Goal: Task Accomplishment & Management: Manage account settings

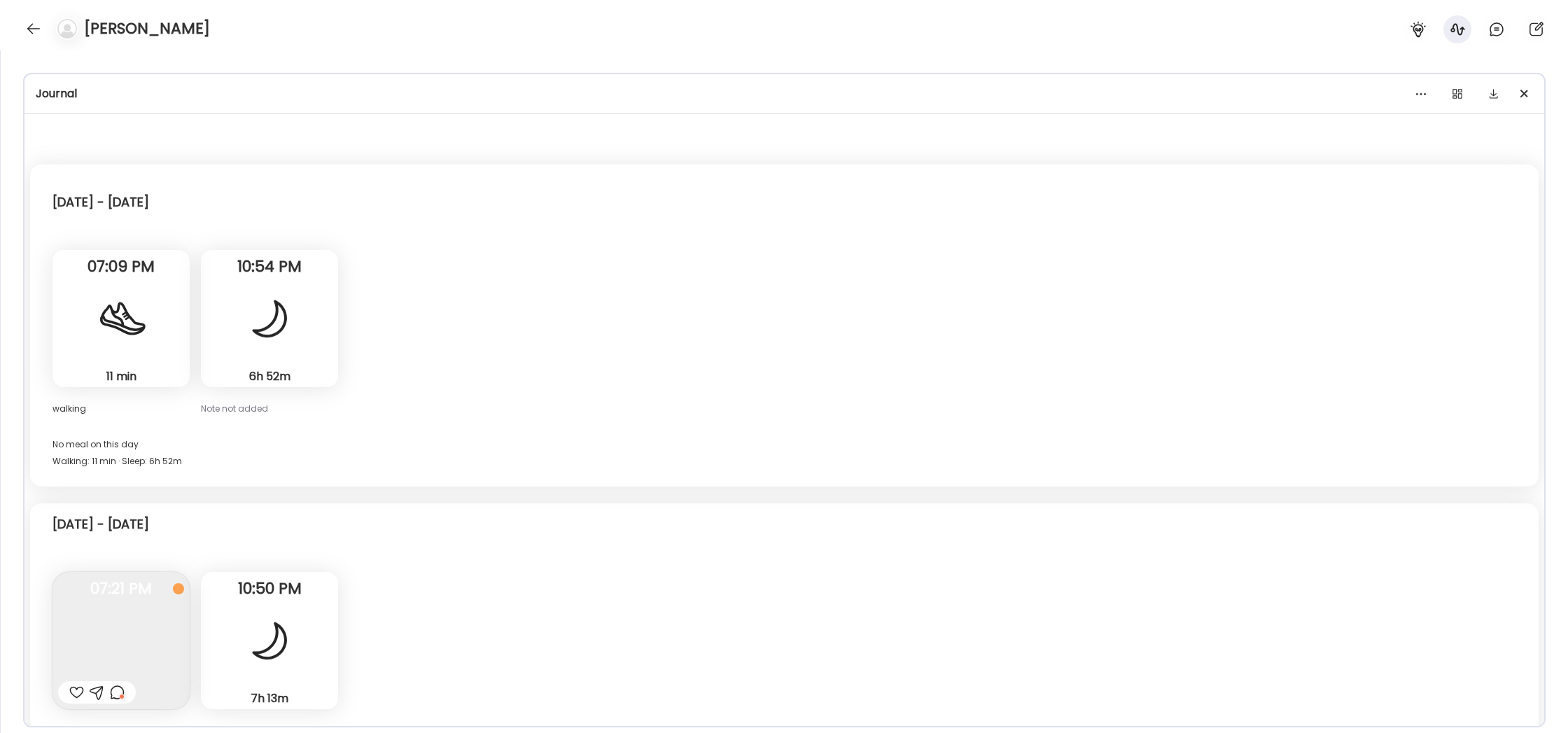
scroll to position [9, 0]
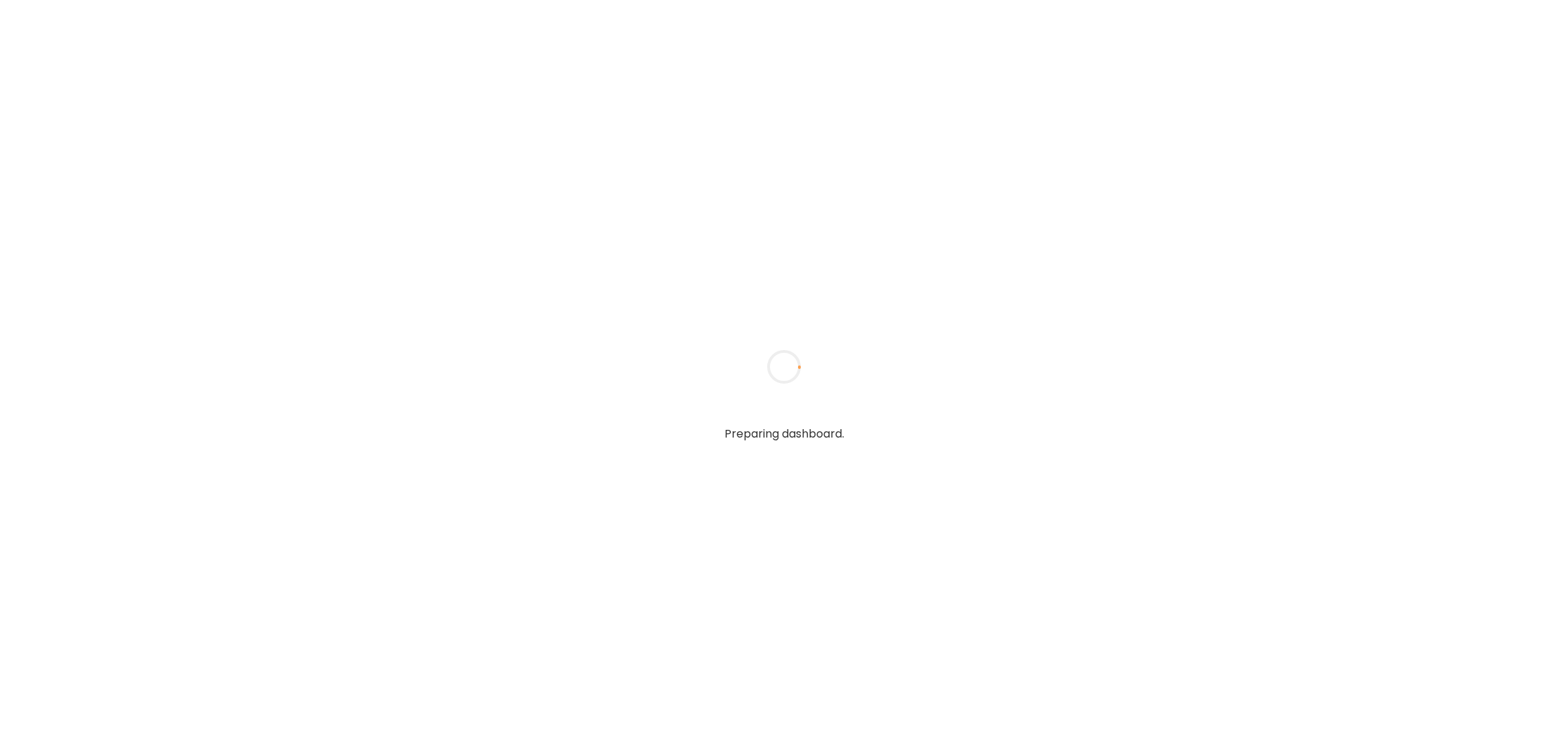
type input "**********"
type textarea "**********"
type input "**********"
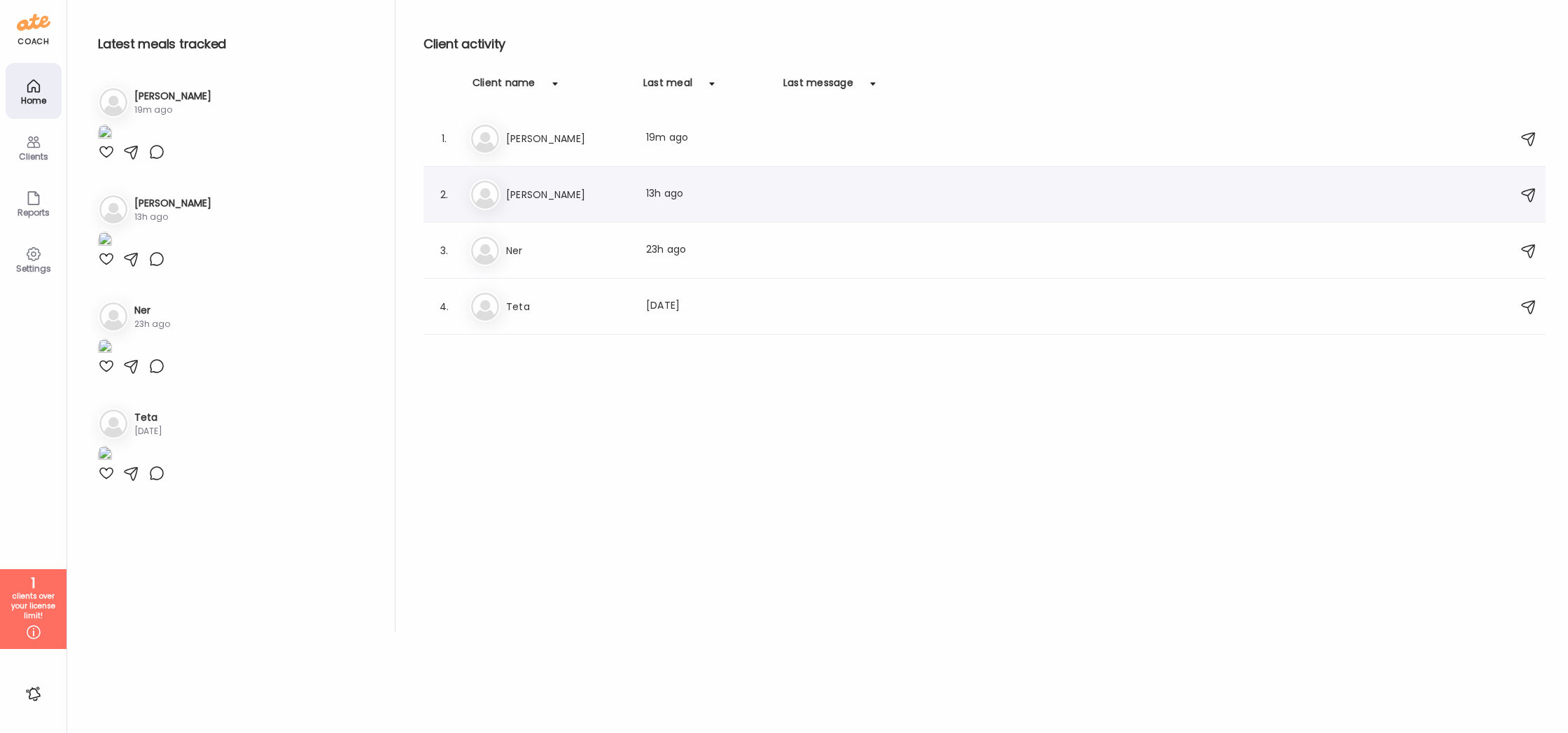
click at [618, 203] on h3 "[PERSON_NAME]" at bounding box center [567, 195] width 123 height 17
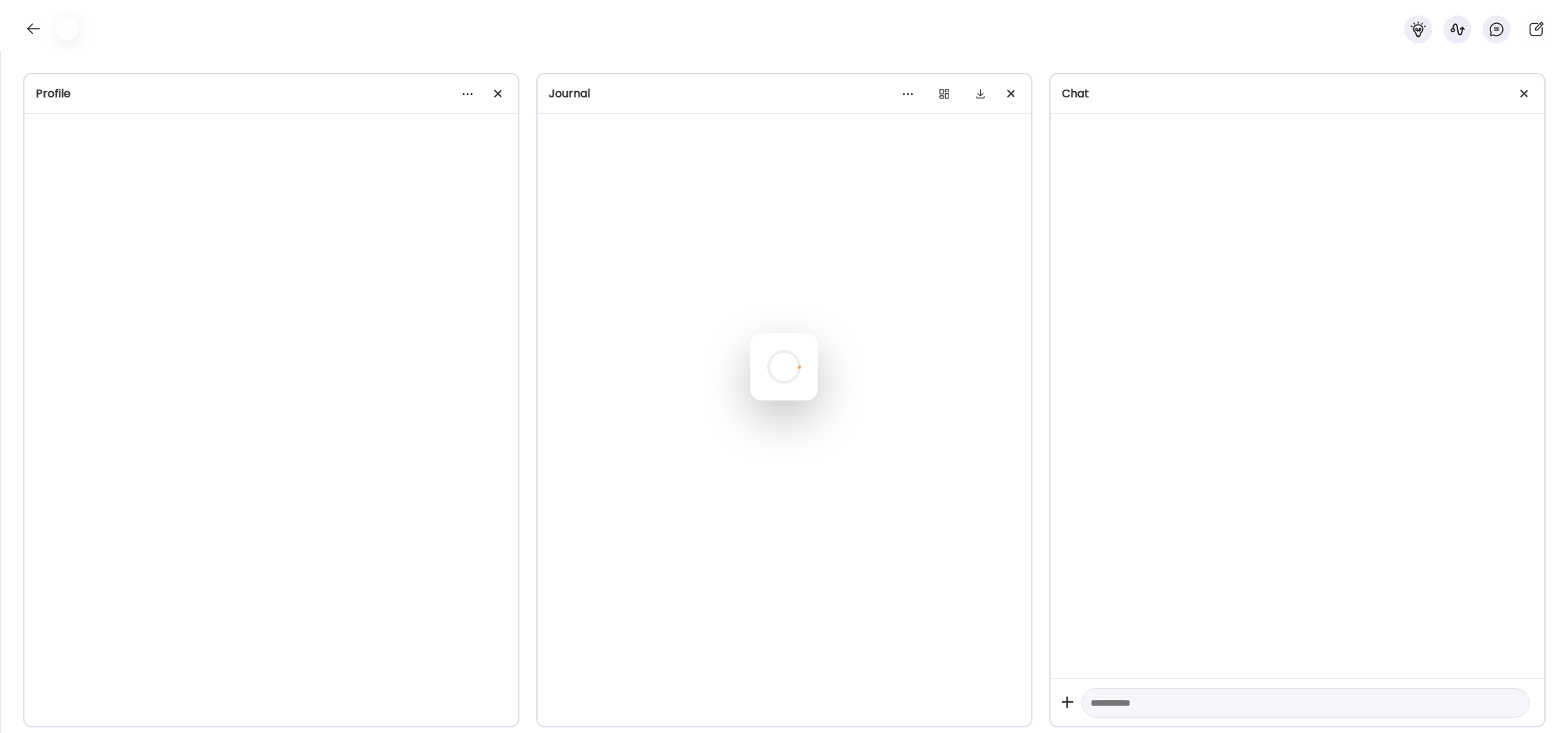
click at [750, 333] on div at bounding box center [784, 367] width 68 height 68
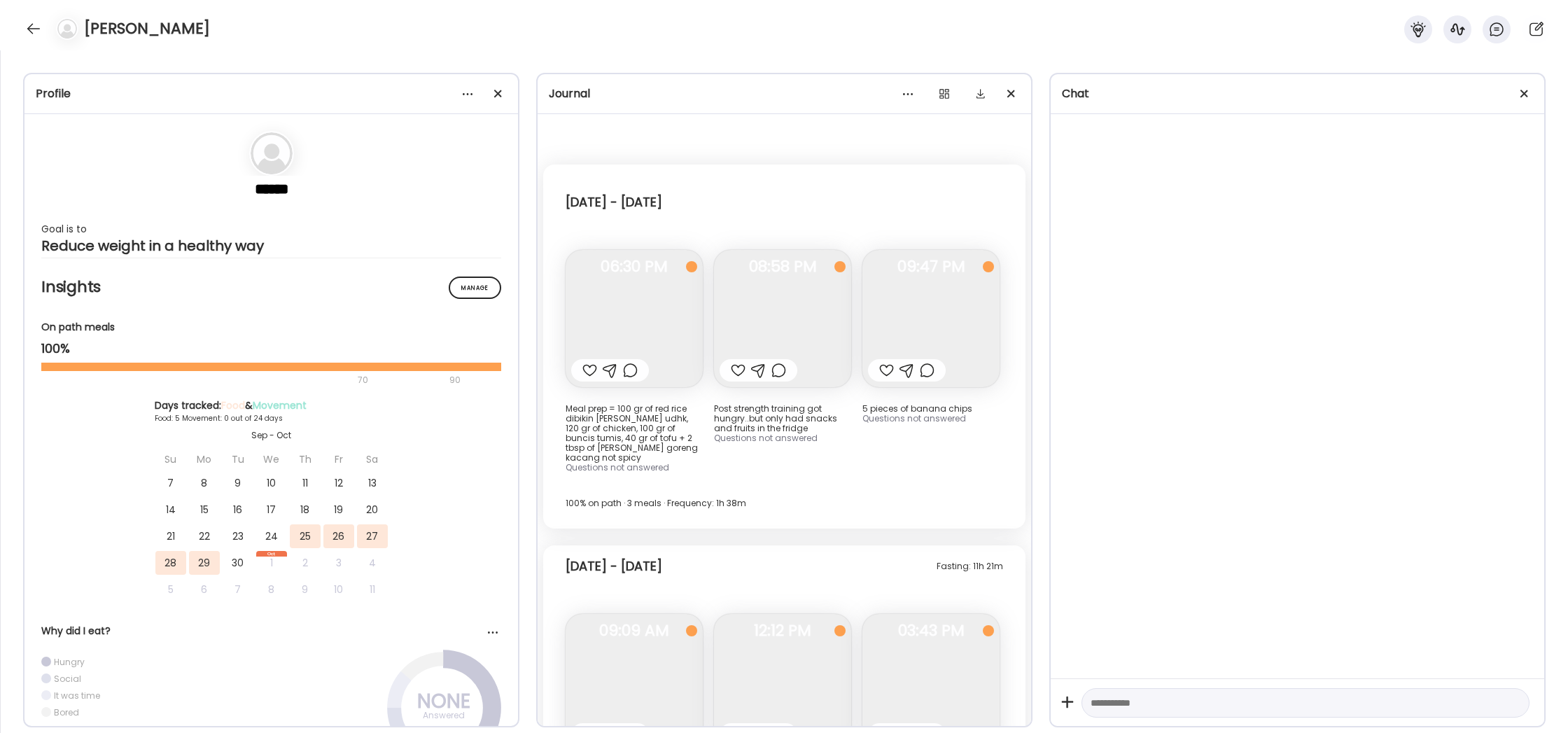
scroll to position [1863, 0]
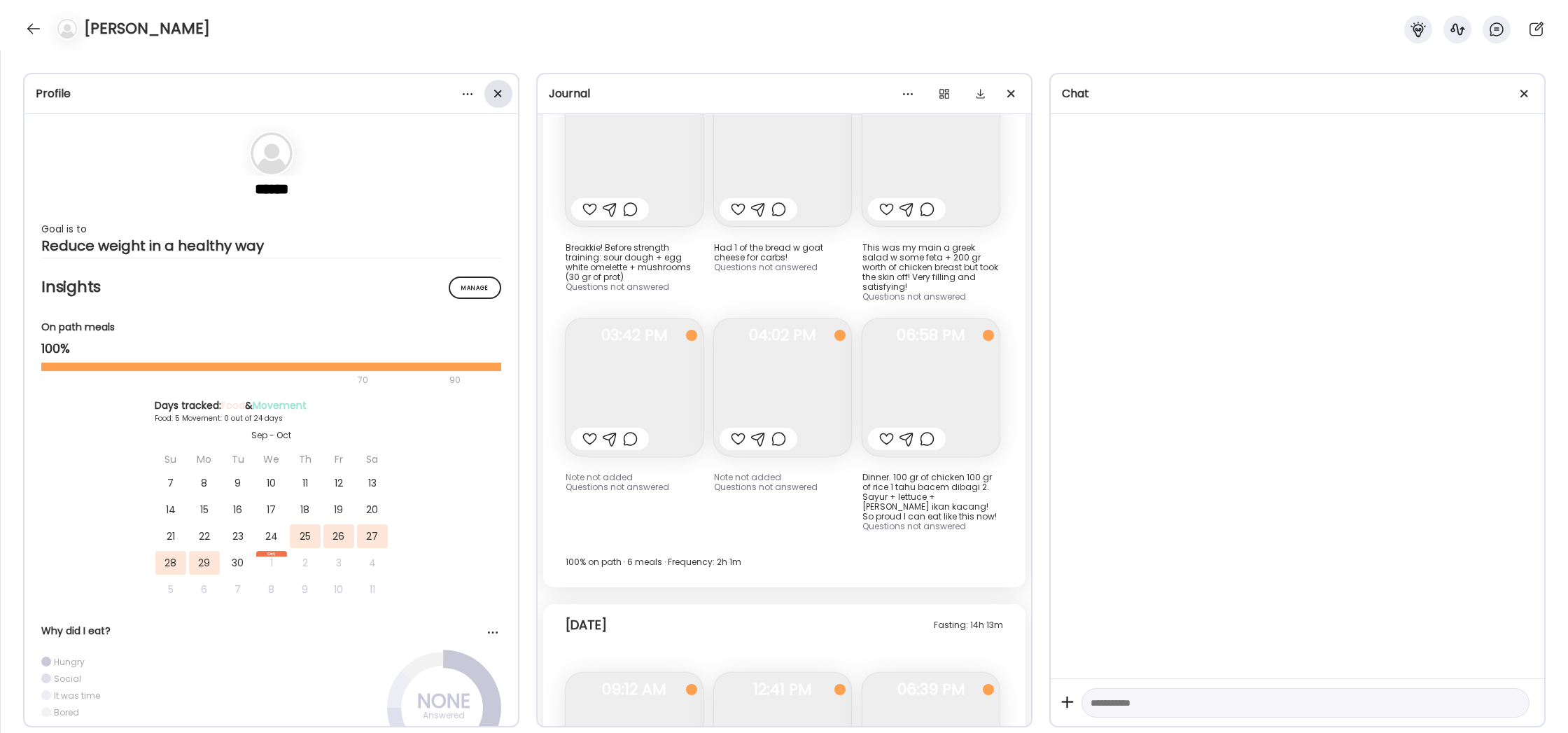
click at [501, 89] on div at bounding box center [499, 94] width 28 height 28
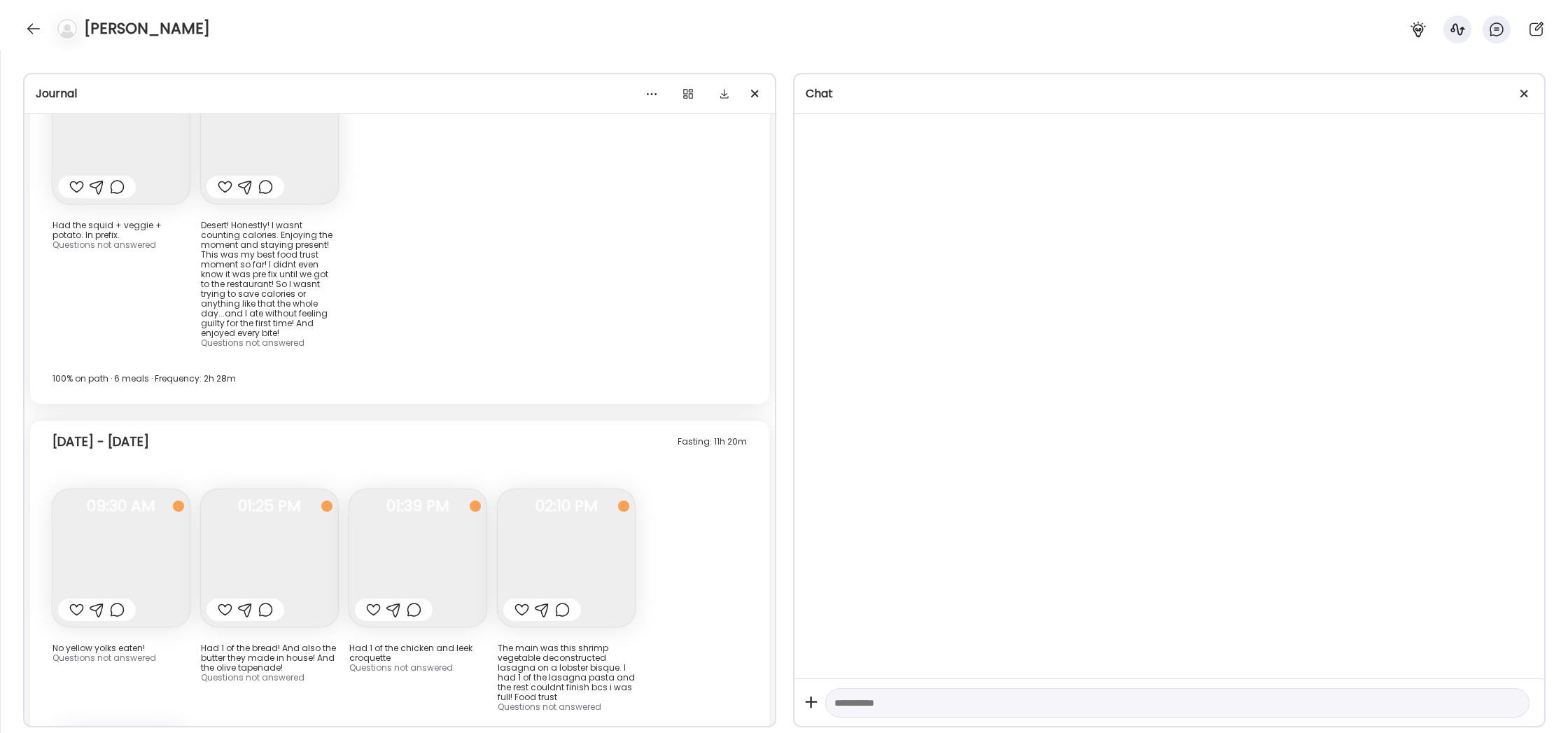
scroll to position [17195, 0]
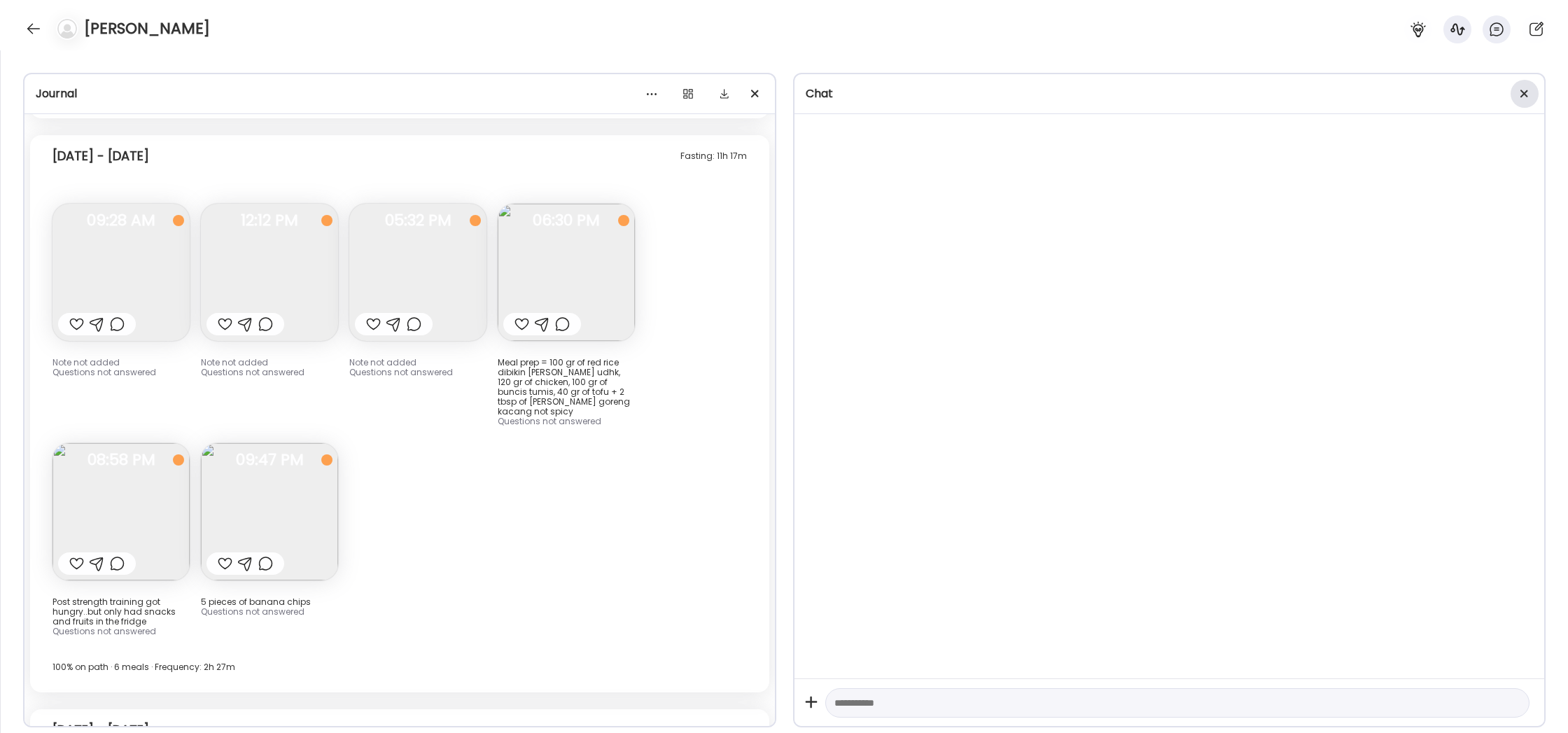
click at [1522, 94] on div at bounding box center [1525, 94] width 28 height 28
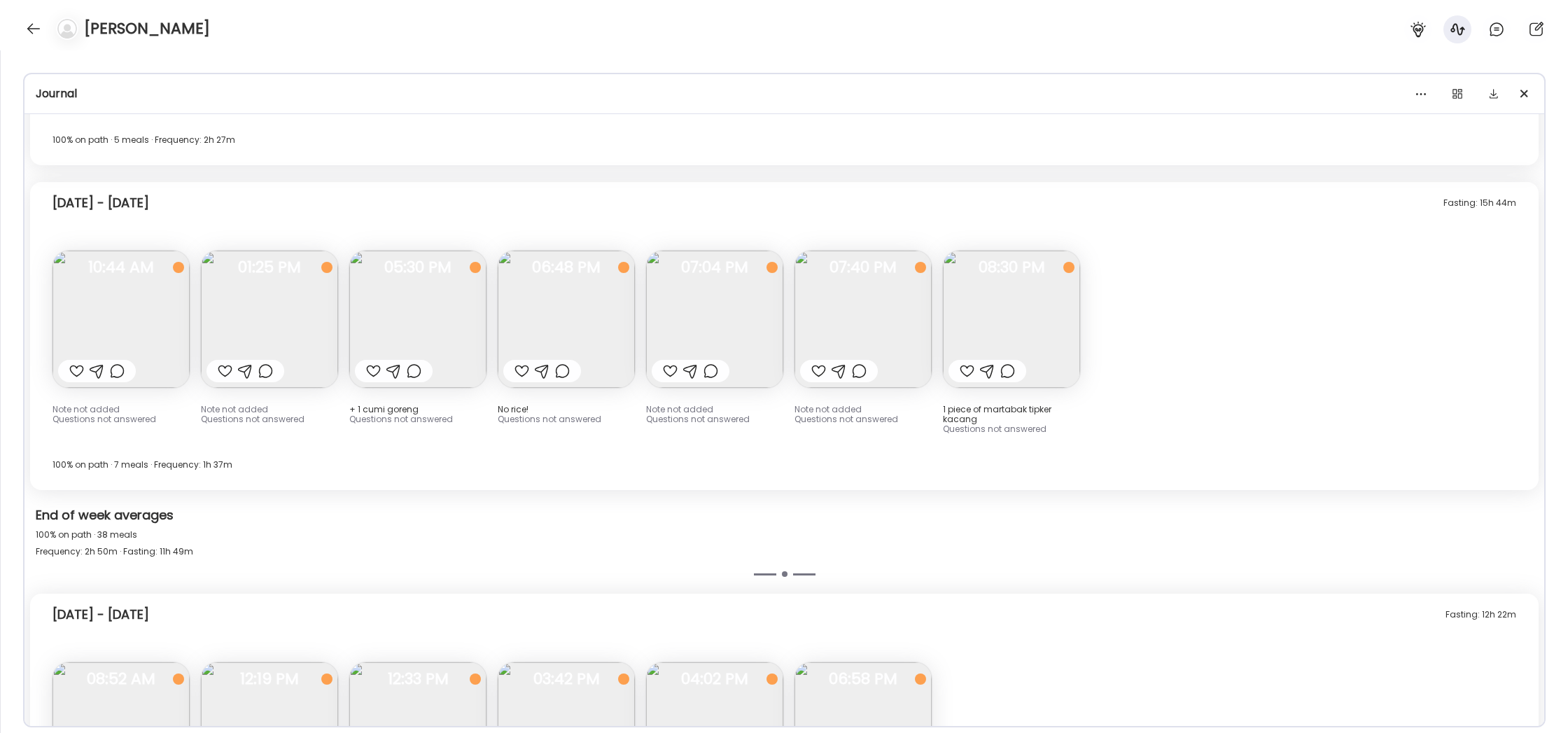
scroll to position [13266, 0]
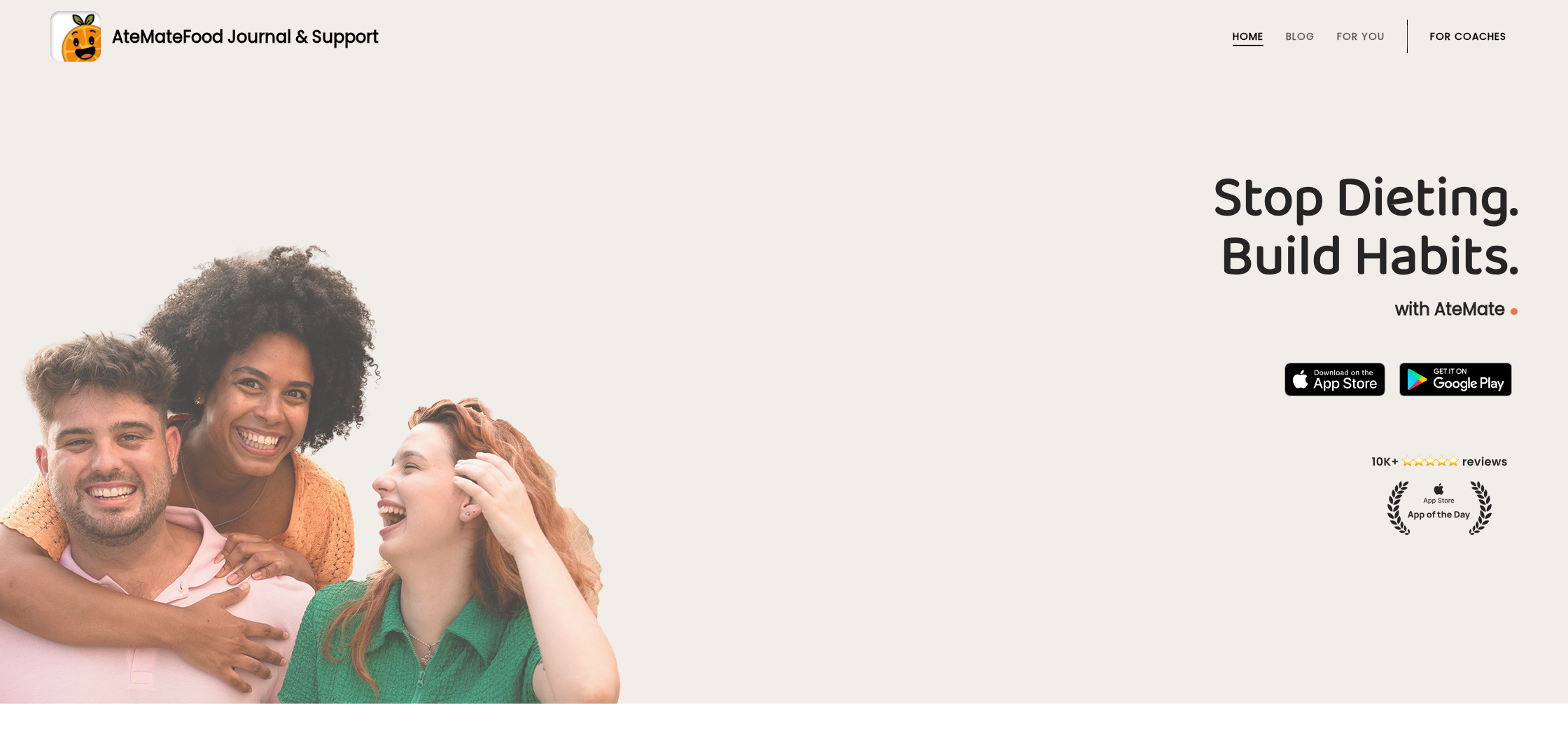
click at [1476, 34] on link "For Coaches" at bounding box center [1468, 37] width 77 height 11
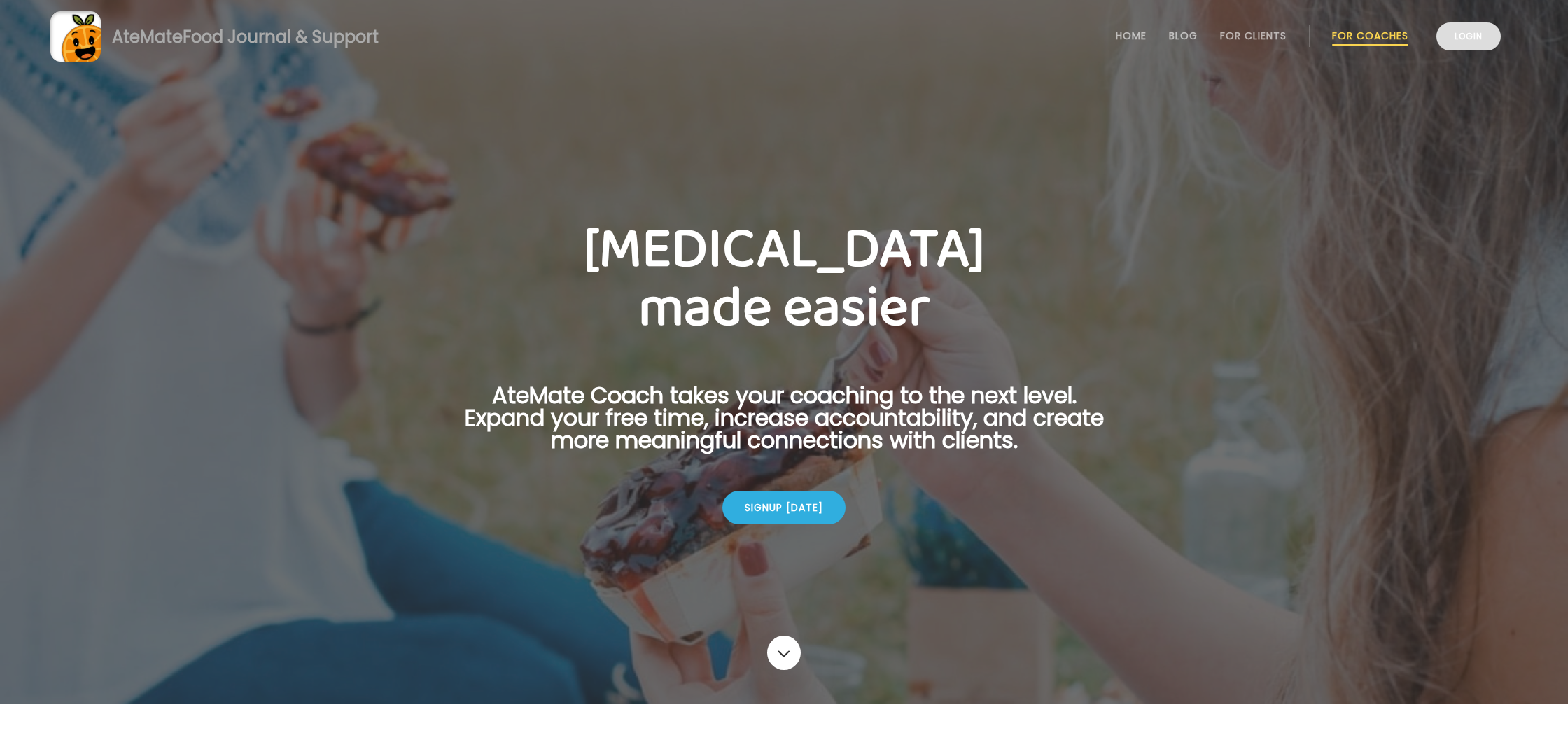
click at [1463, 36] on link "Login" at bounding box center [1469, 37] width 65 height 28
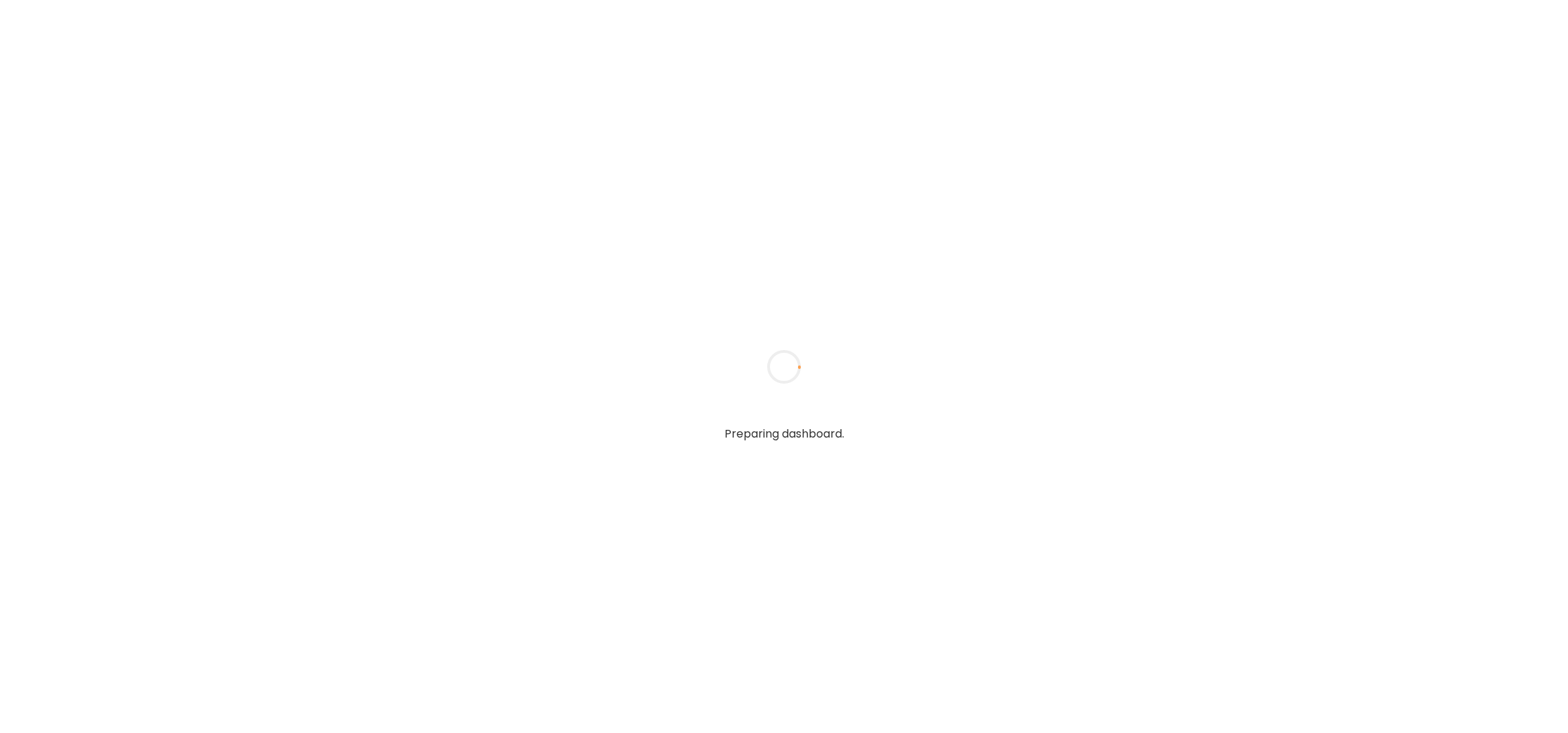
type input "**********"
type textarea "**********"
type input "**********"
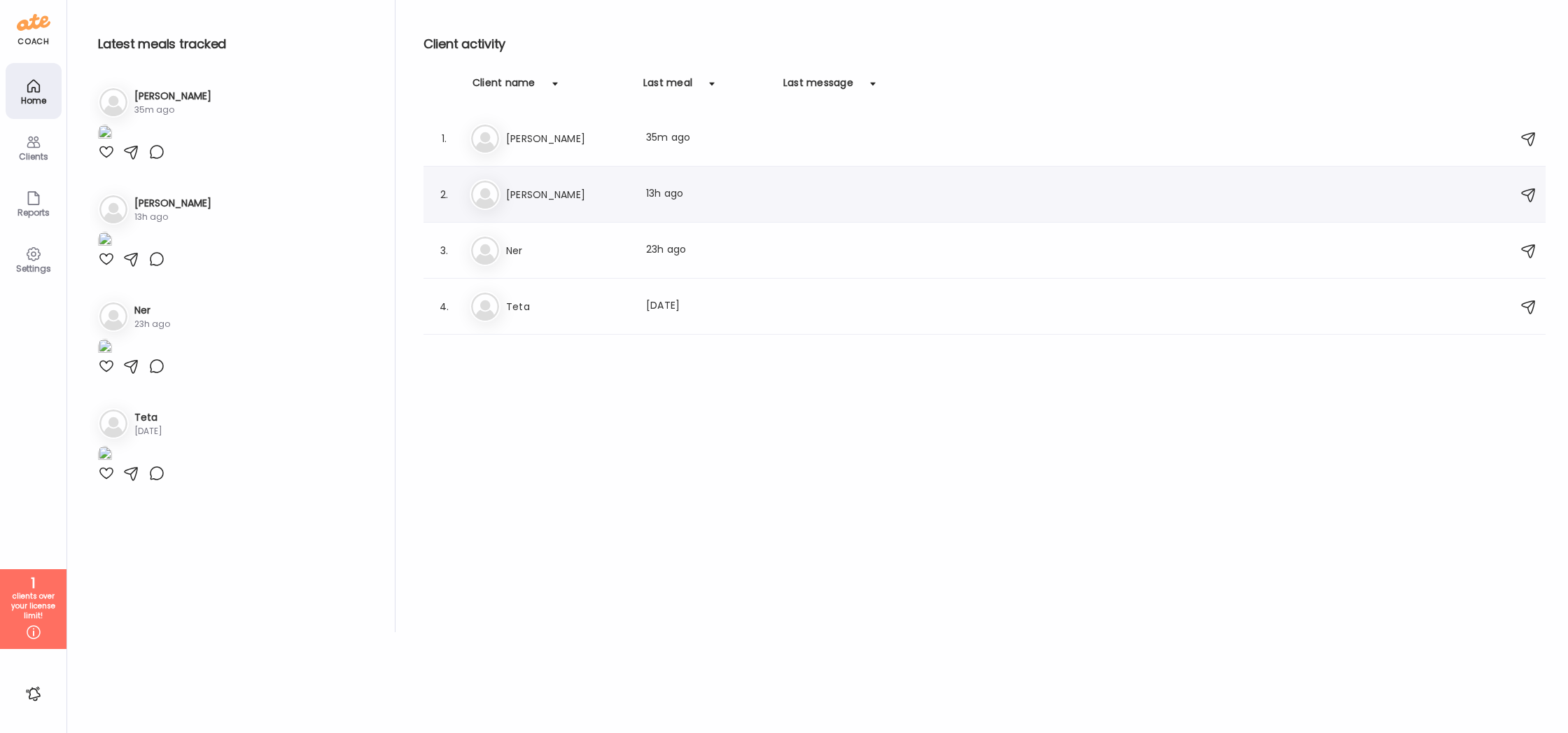
click at [555, 193] on h3 "[PERSON_NAME]" at bounding box center [567, 195] width 123 height 17
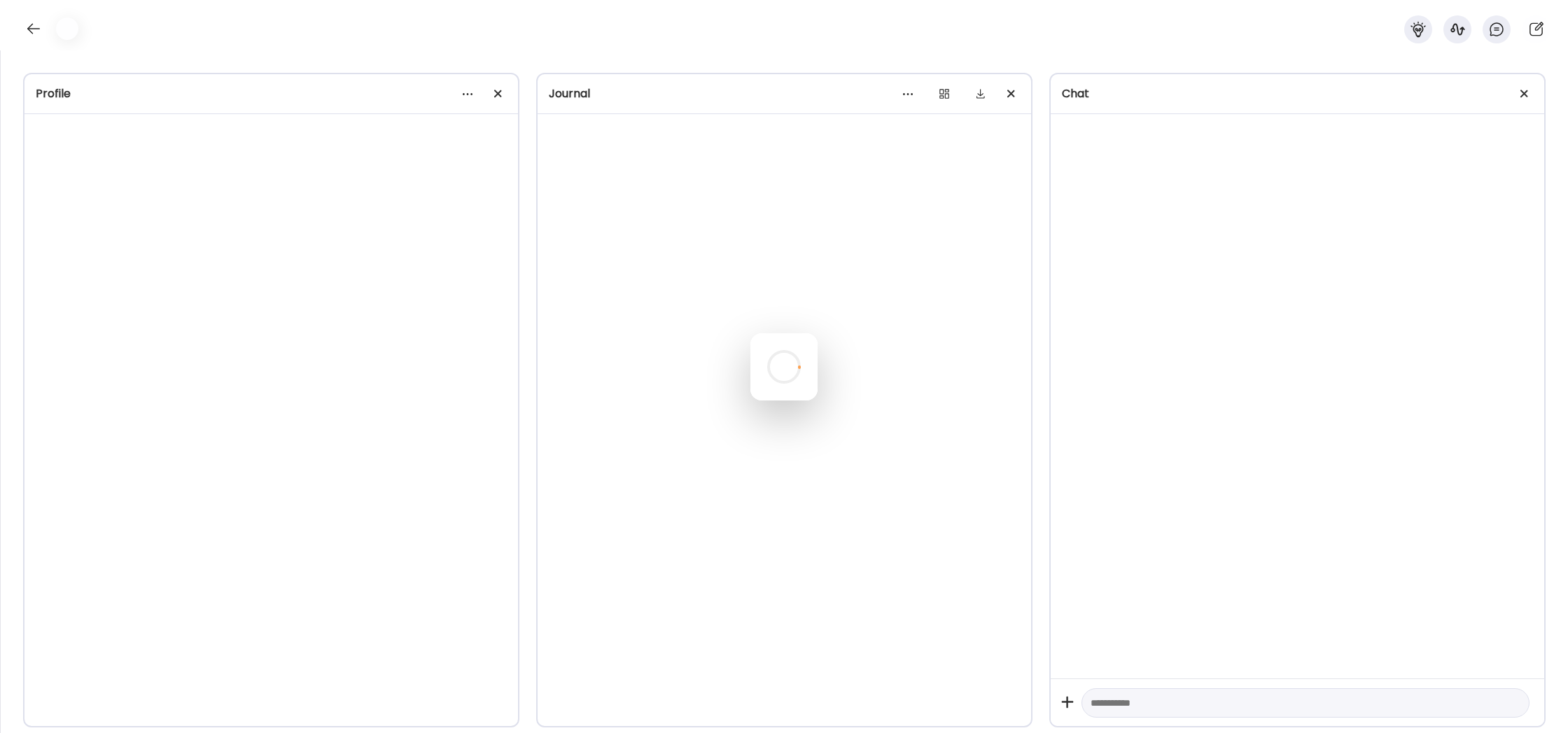
click at [750, 333] on div at bounding box center [784, 367] width 68 height 68
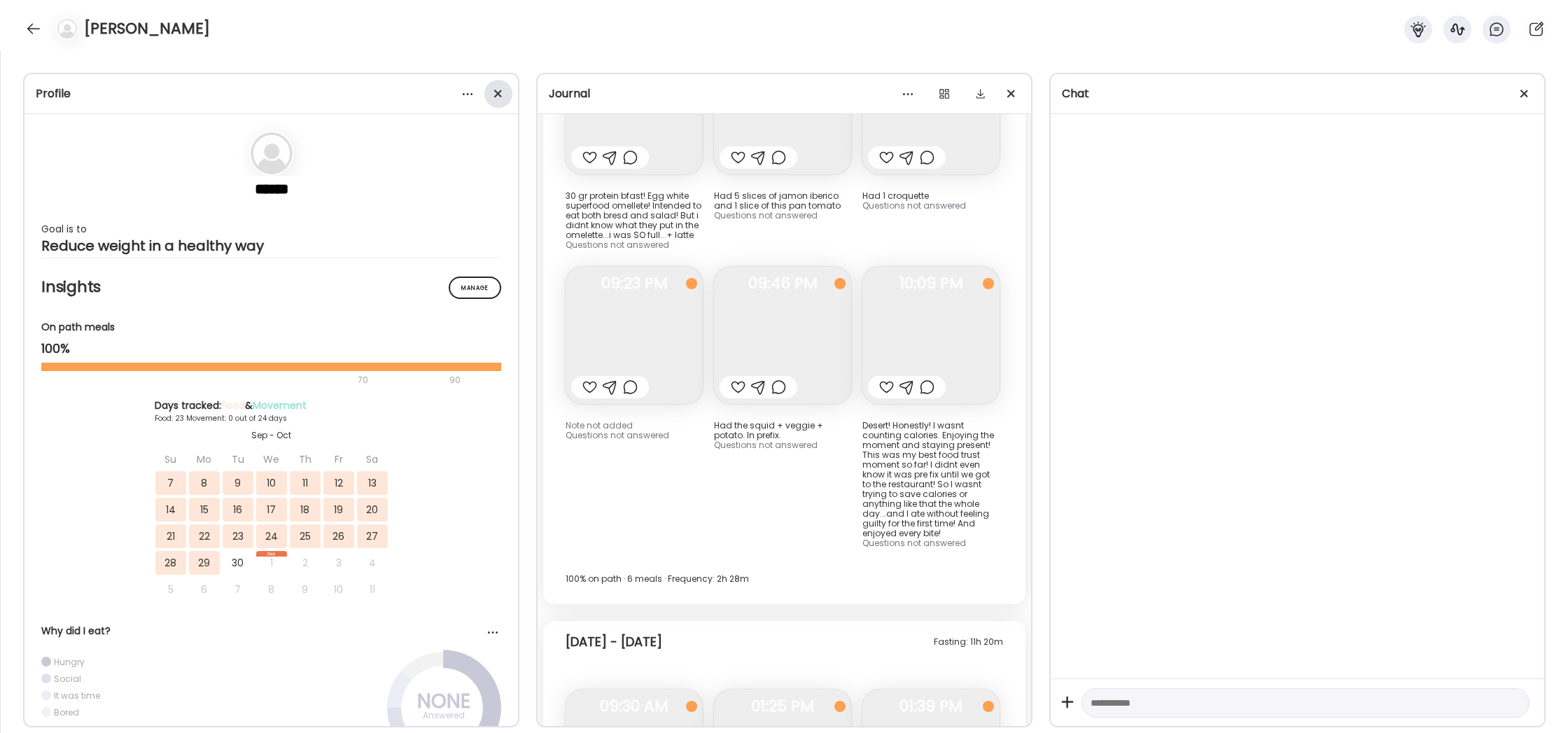
click at [494, 87] on div at bounding box center [499, 94] width 28 height 28
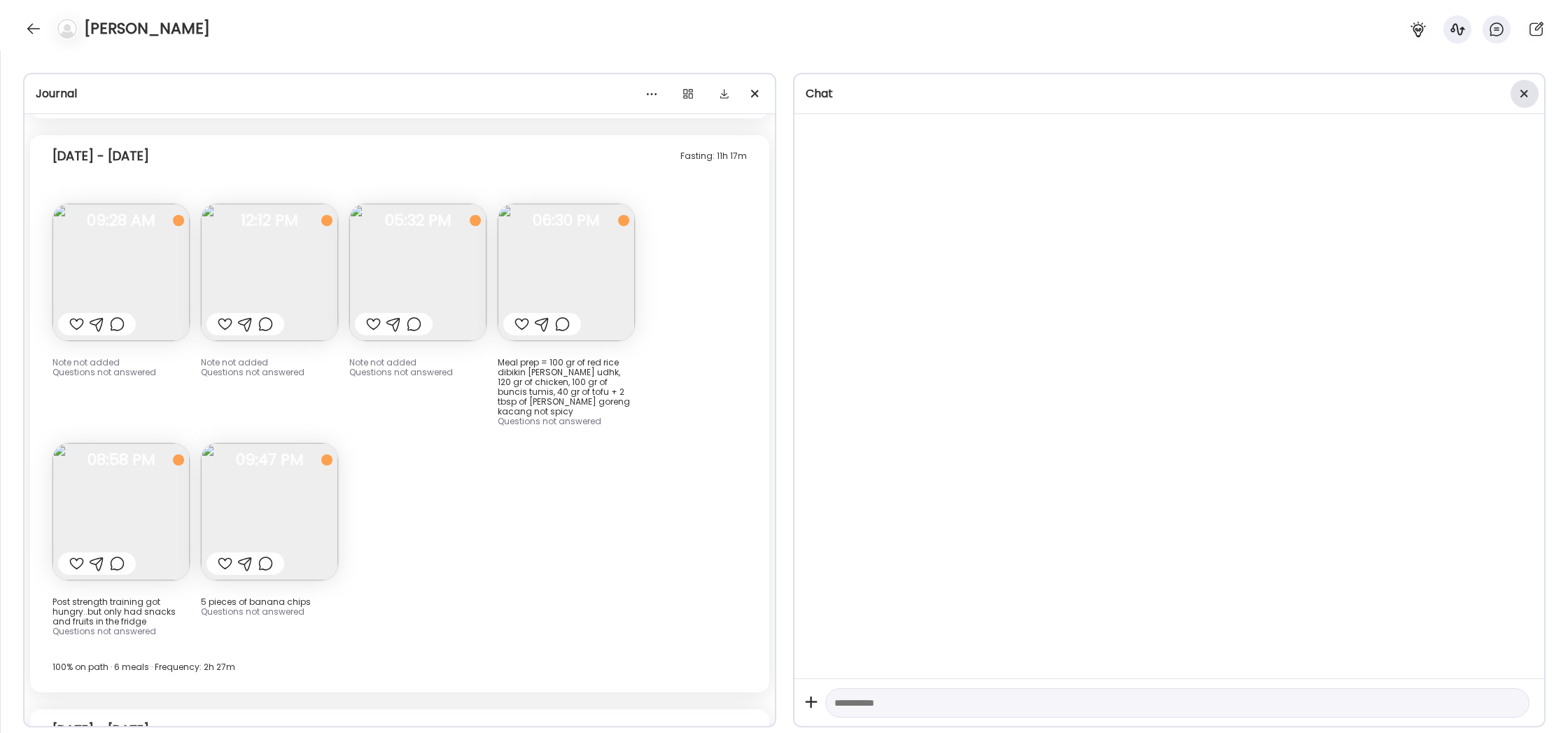
click at [1527, 91] on span at bounding box center [1524, 93] width 8 height 8
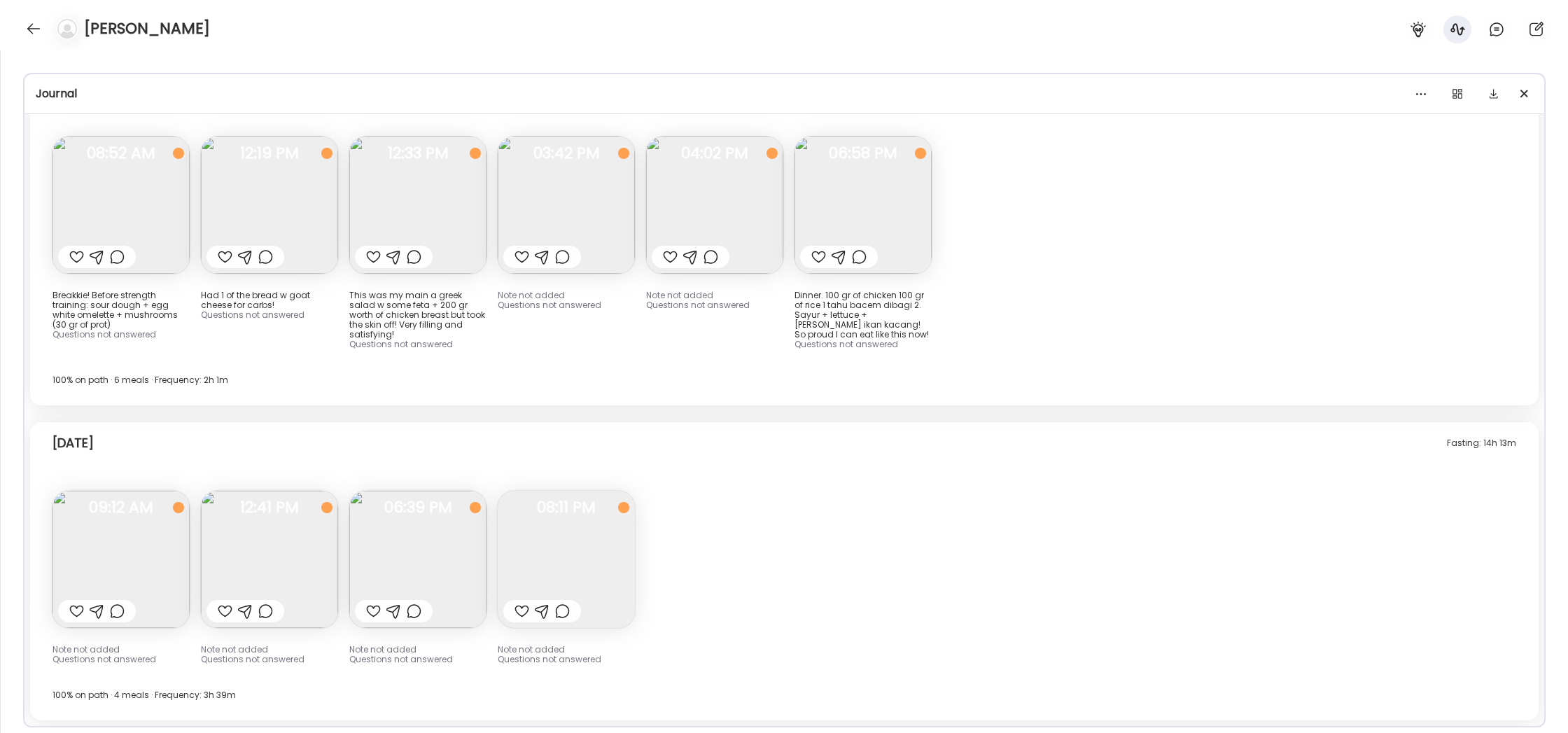
scroll to position [13666, 0]
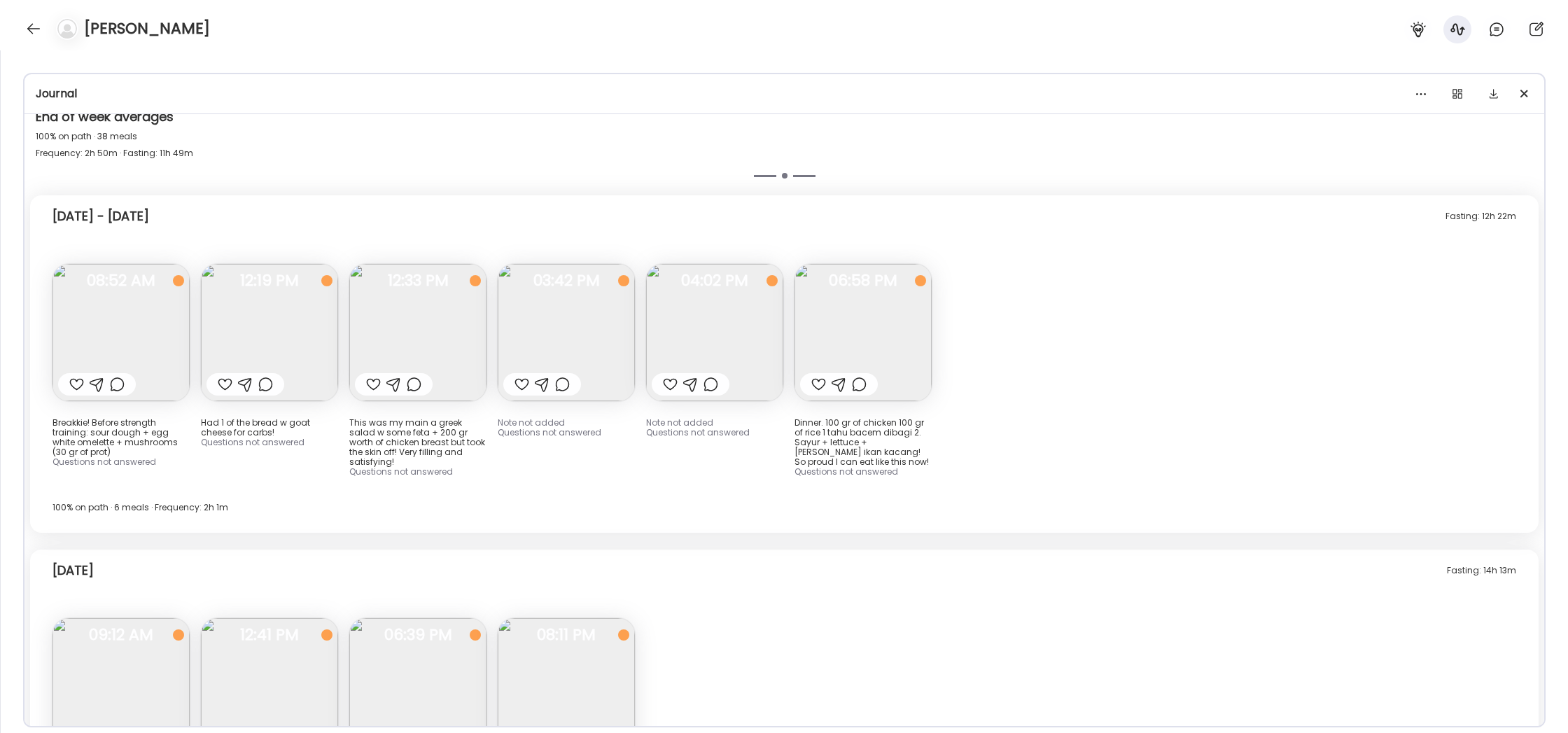
click at [1158, 241] on div "Fasting: 12h 22m [DATE] - [DATE] Breakkie! Before strength training: sour dough…" at bounding box center [785, 364] width 1509 height 338
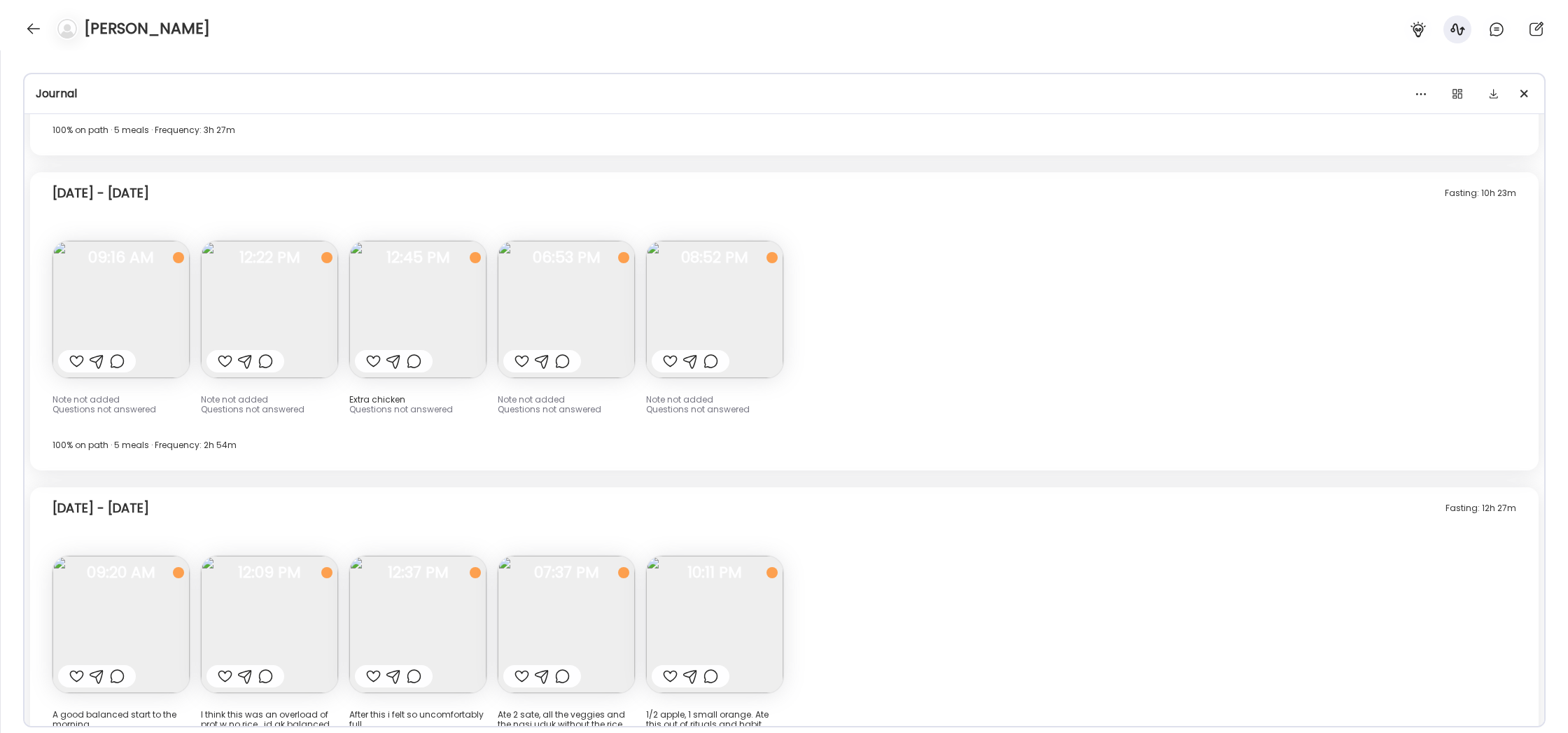
scroll to position [11911, 0]
click at [613, 554] on img at bounding box center [566, 623] width 137 height 137
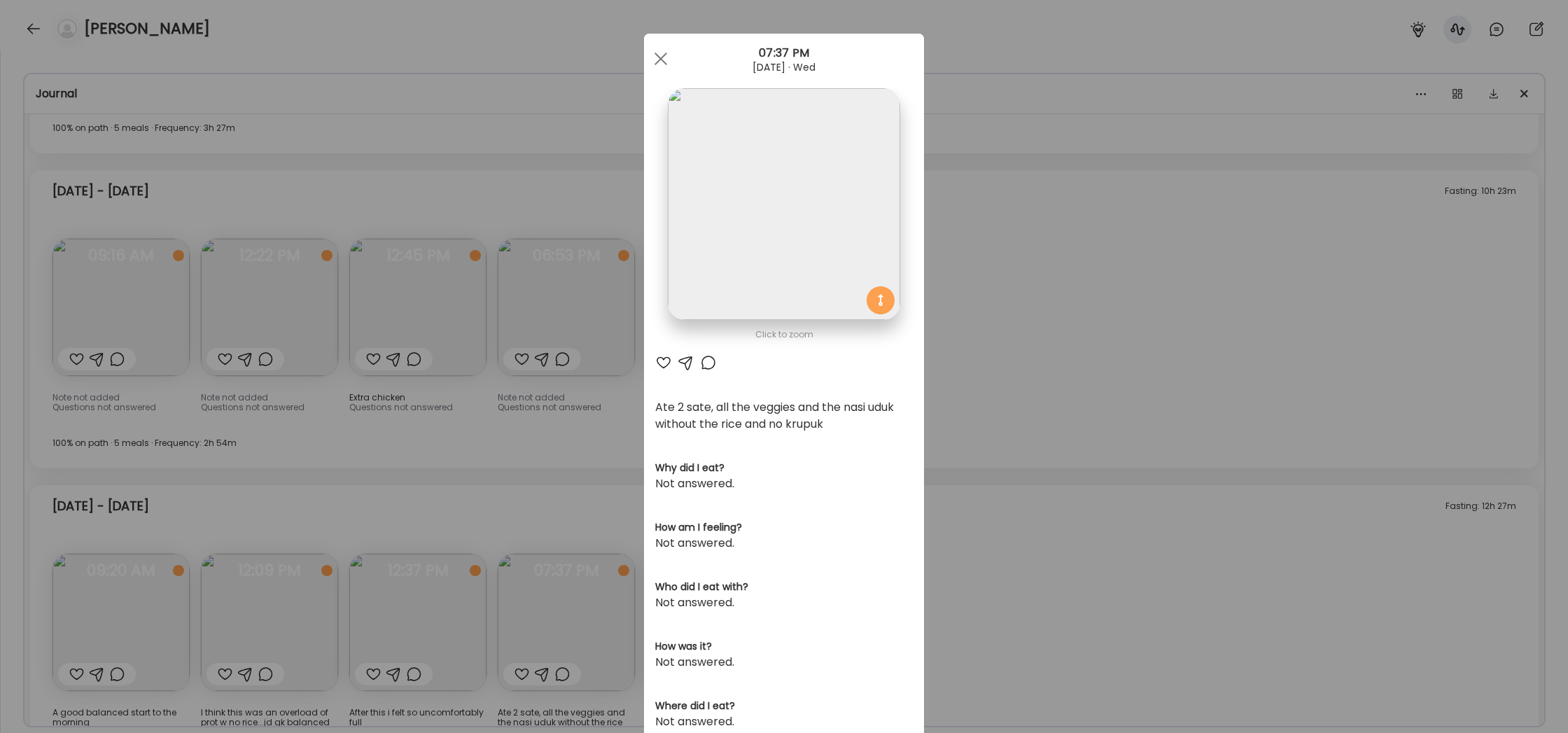
click at [1010, 394] on div "Ate Coach Dashboard Wahoo! It’s official Take a moment to set up your Coach Pro…" at bounding box center [784, 366] width 1568 height 733
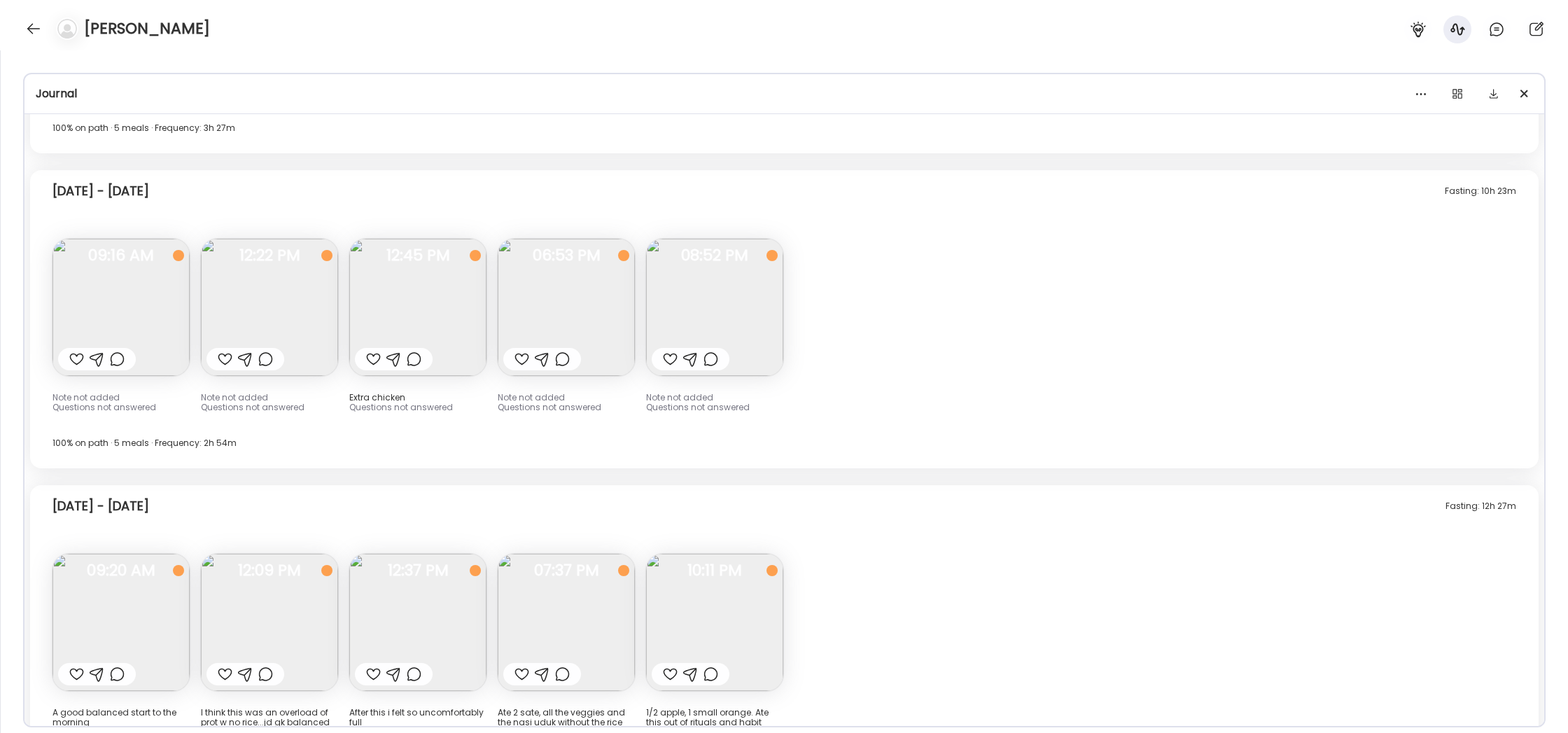
click at [278, 554] on img at bounding box center [269, 623] width 137 height 137
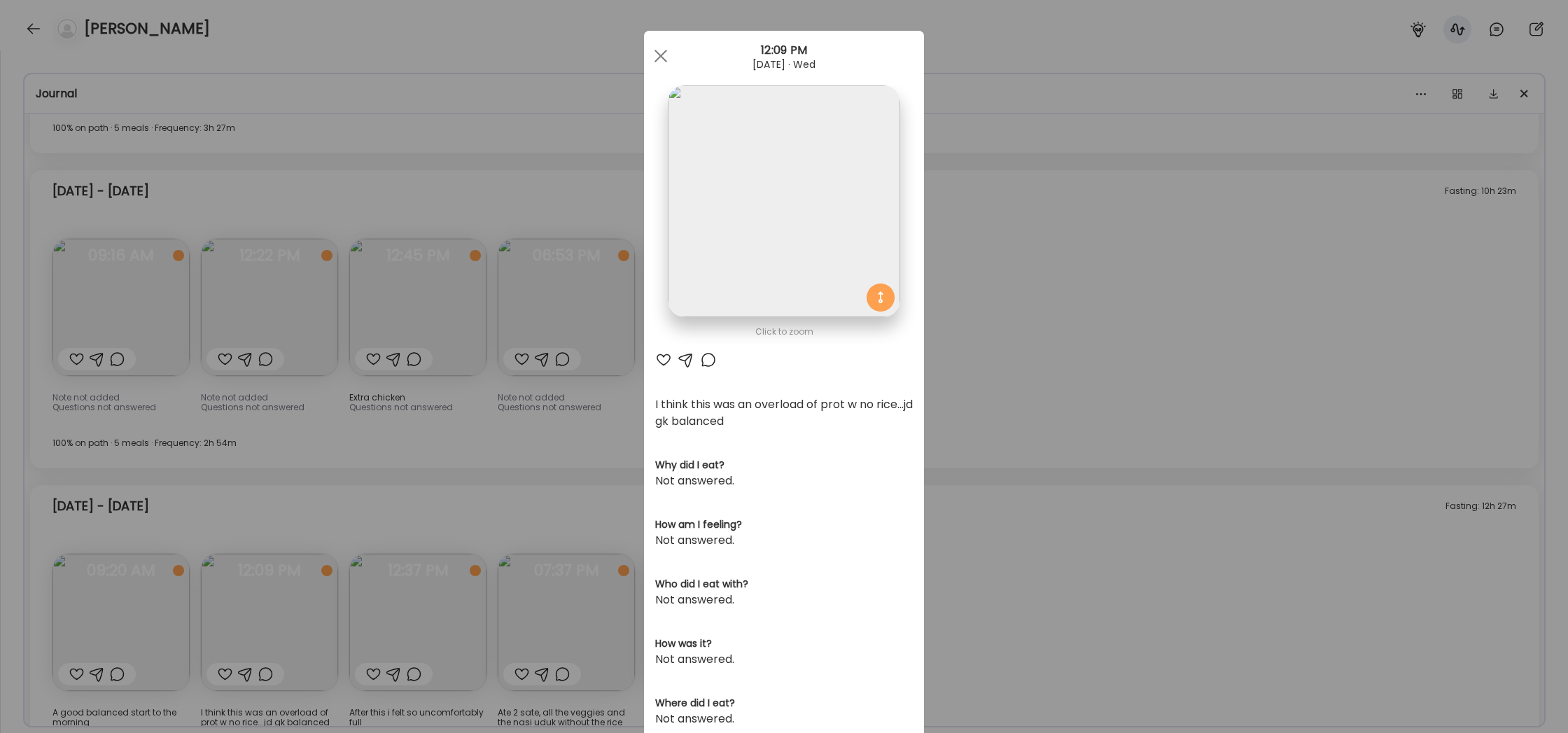
scroll to position [1, 0]
click at [535, 418] on div "Ate Coach Dashboard Wahoo! It’s official Take a moment to set up your Coach Pro…" at bounding box center [784, 366] width 1568 height 733
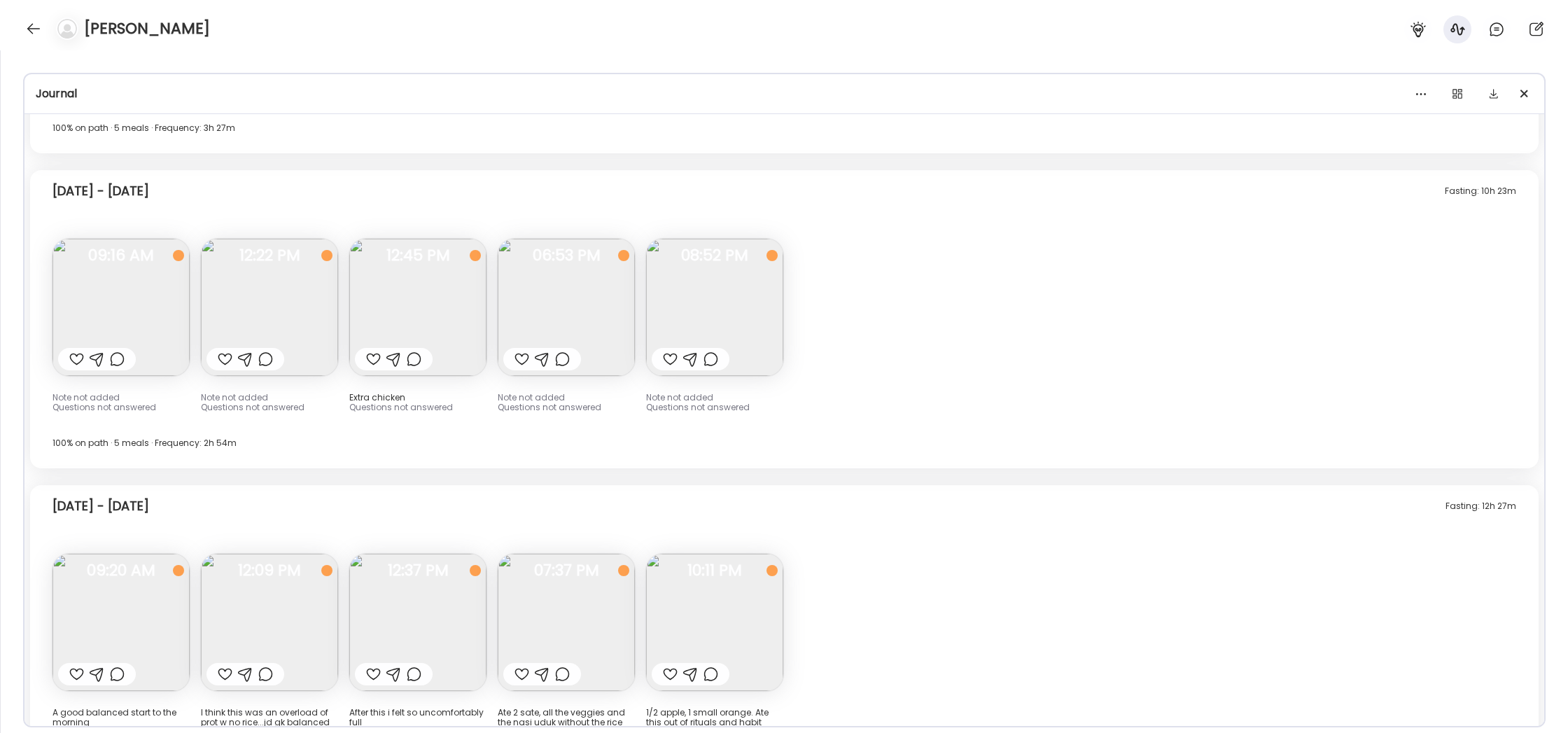
click at [148, 554] on img at bounding box center [121, 623] width 137 height 137
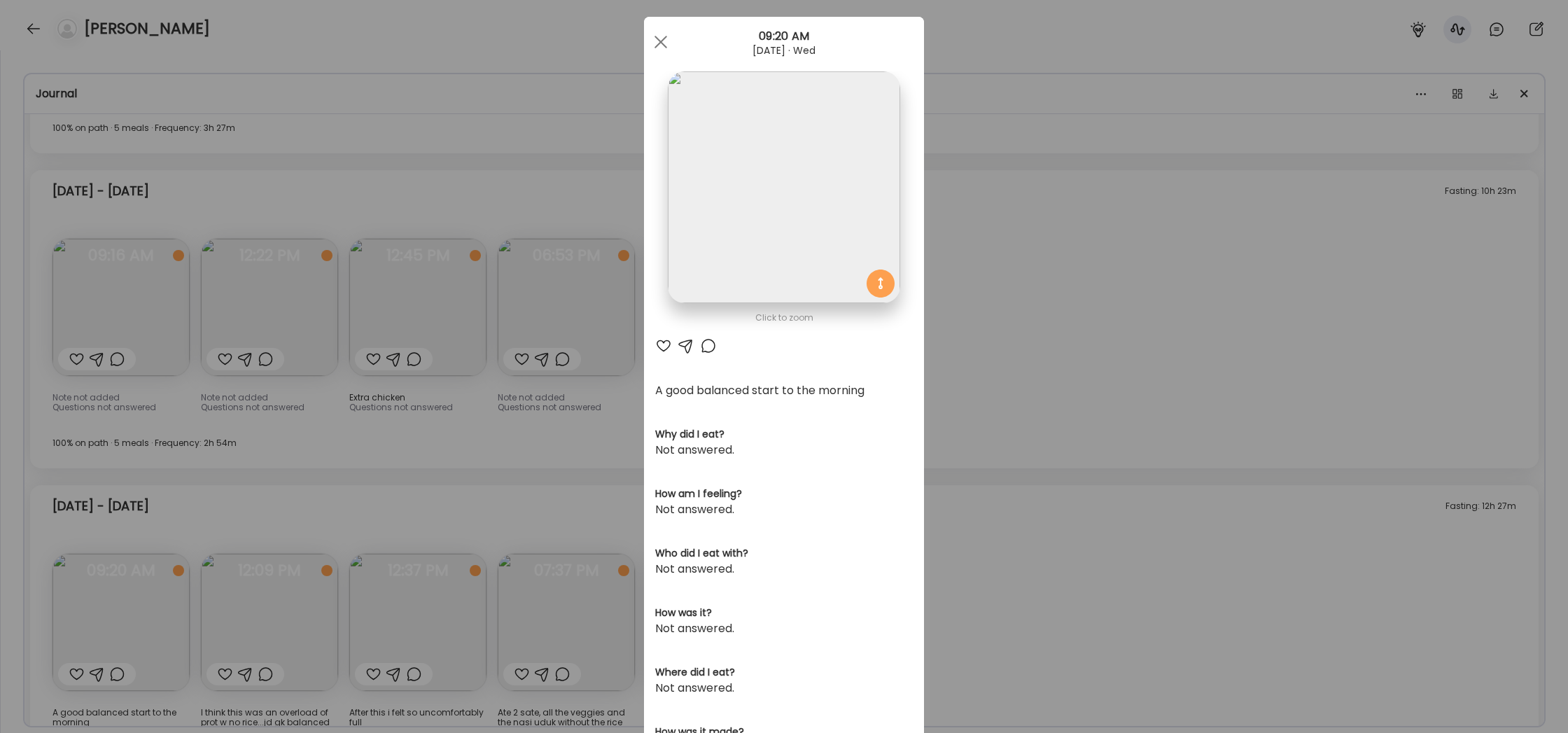
scroll to position [25, 0]
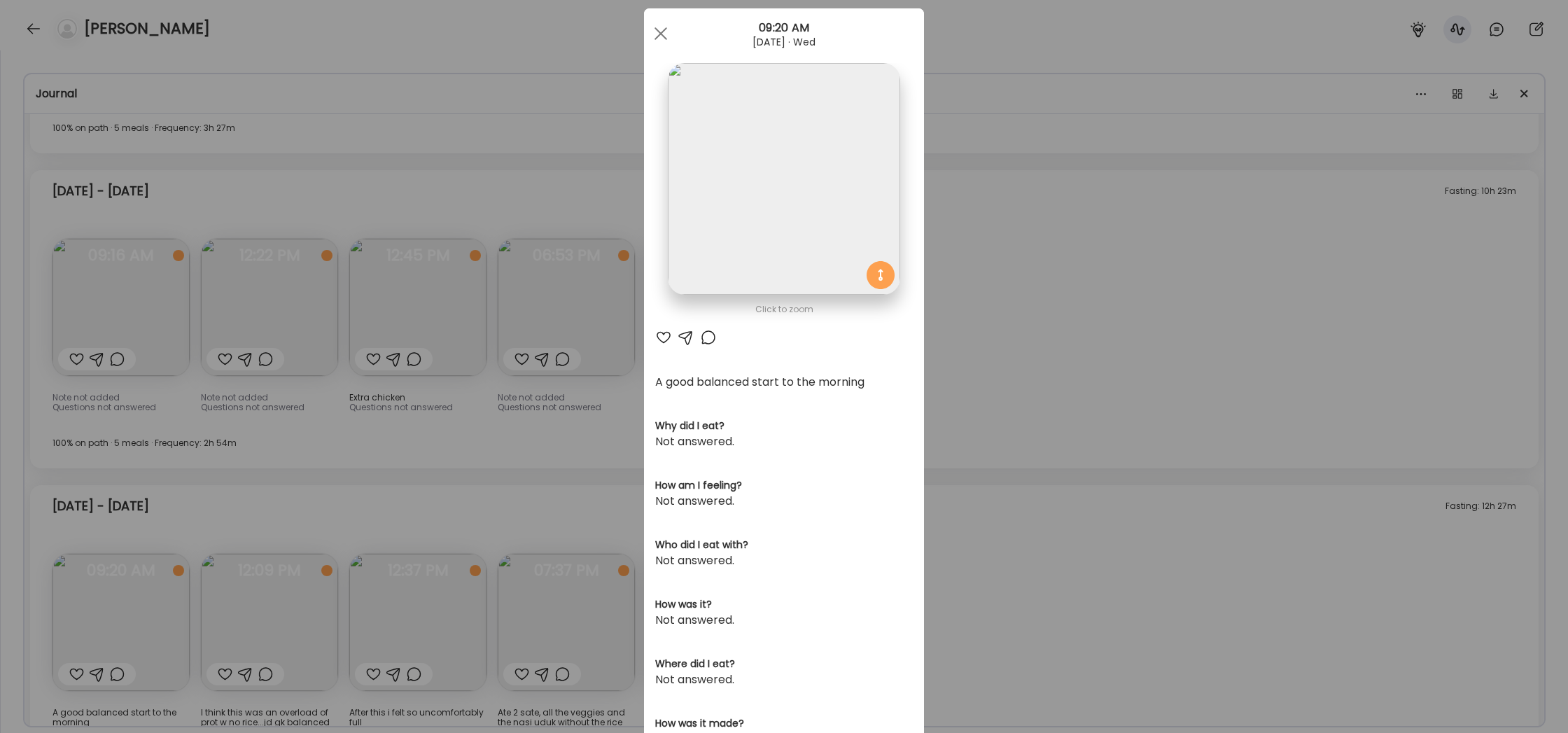
click at [977, 469] on div "Ate Coach Dashboard Wahoo! It’s official Take a moment to set up your Coach Pro…" at bounding box center [784, 366] width 1568 height 733
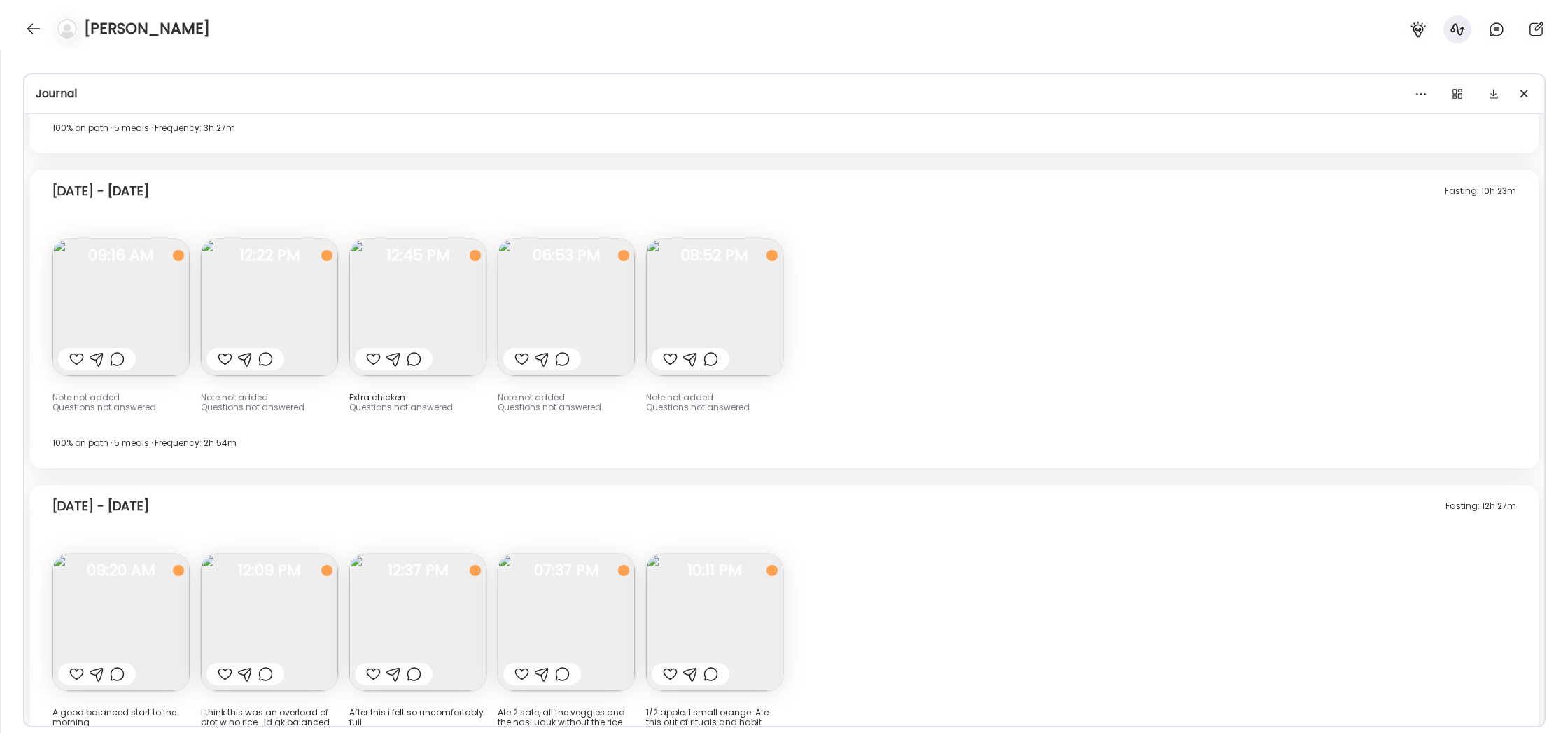
click at [593, 554] on img at bounding box center [566, 623] width 137 height 137
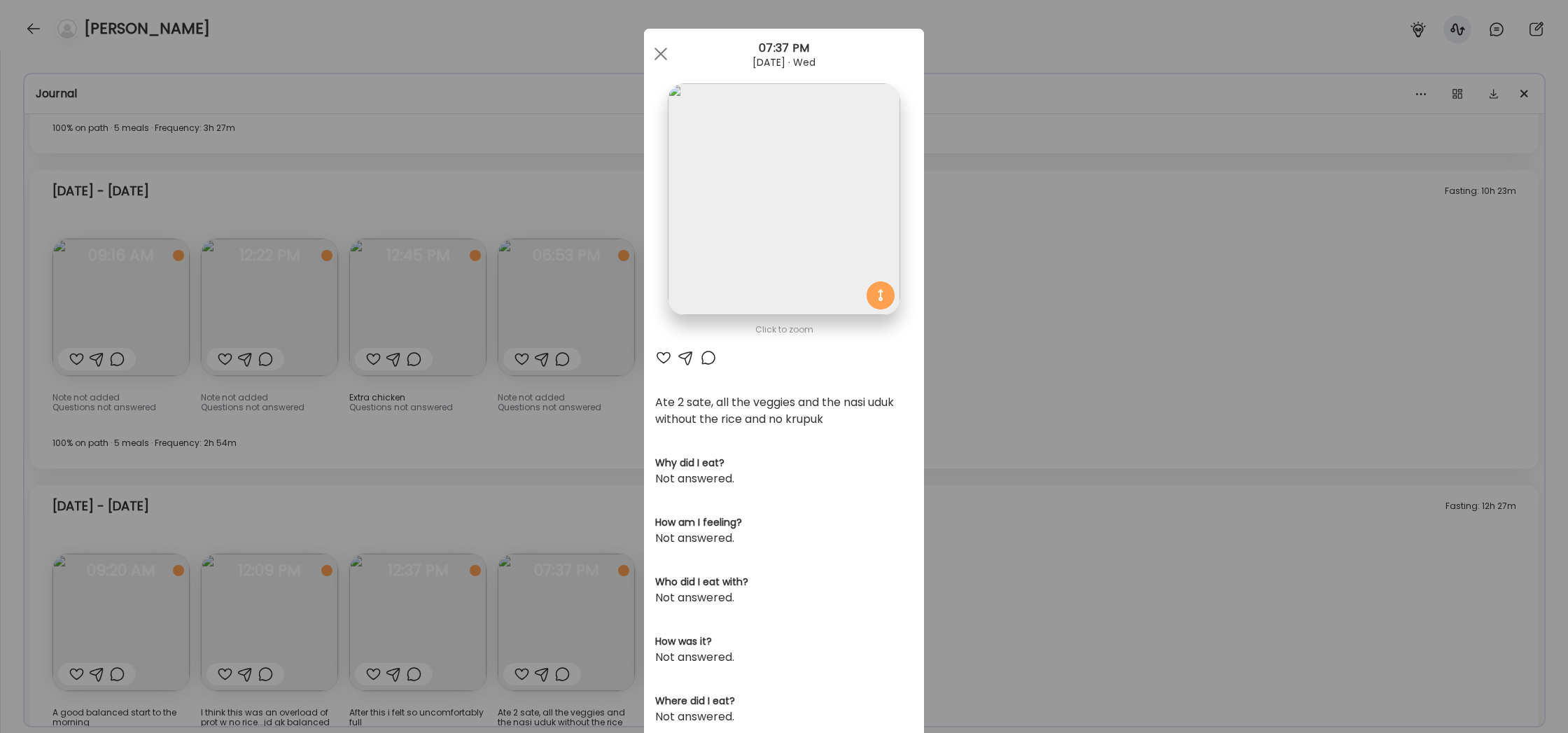
scroll to position [3, 0]
click at [1091, 474] on div "Ate Coach Dashboard Wahoo! It’s official Take a moment to set up your Coach Pro…" at bounding box center [784, 366] width 1568 height 733
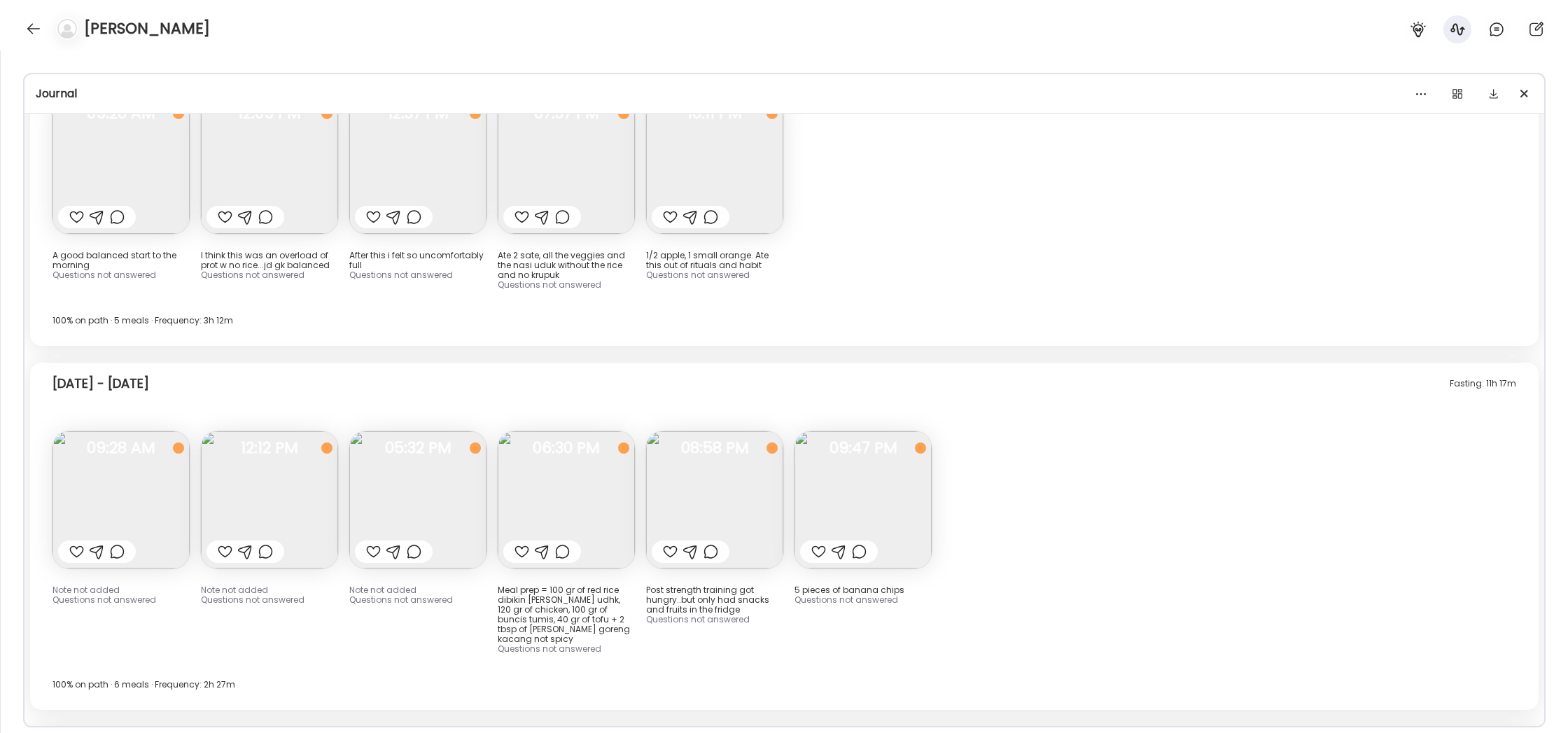
scroll to position [12438, 0]
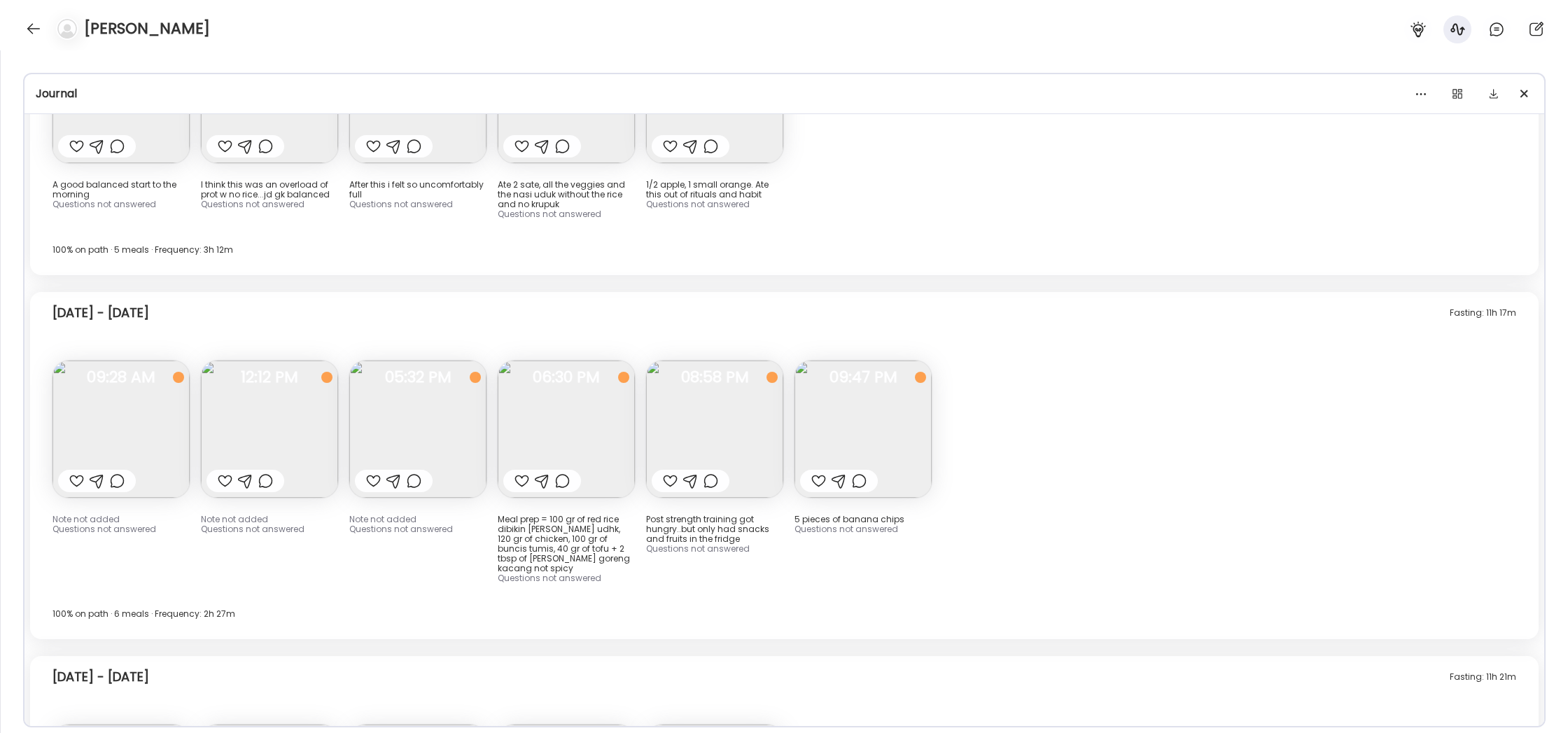
click at [165, 361] on img at bounding box center [121, 429] width 137 height 137
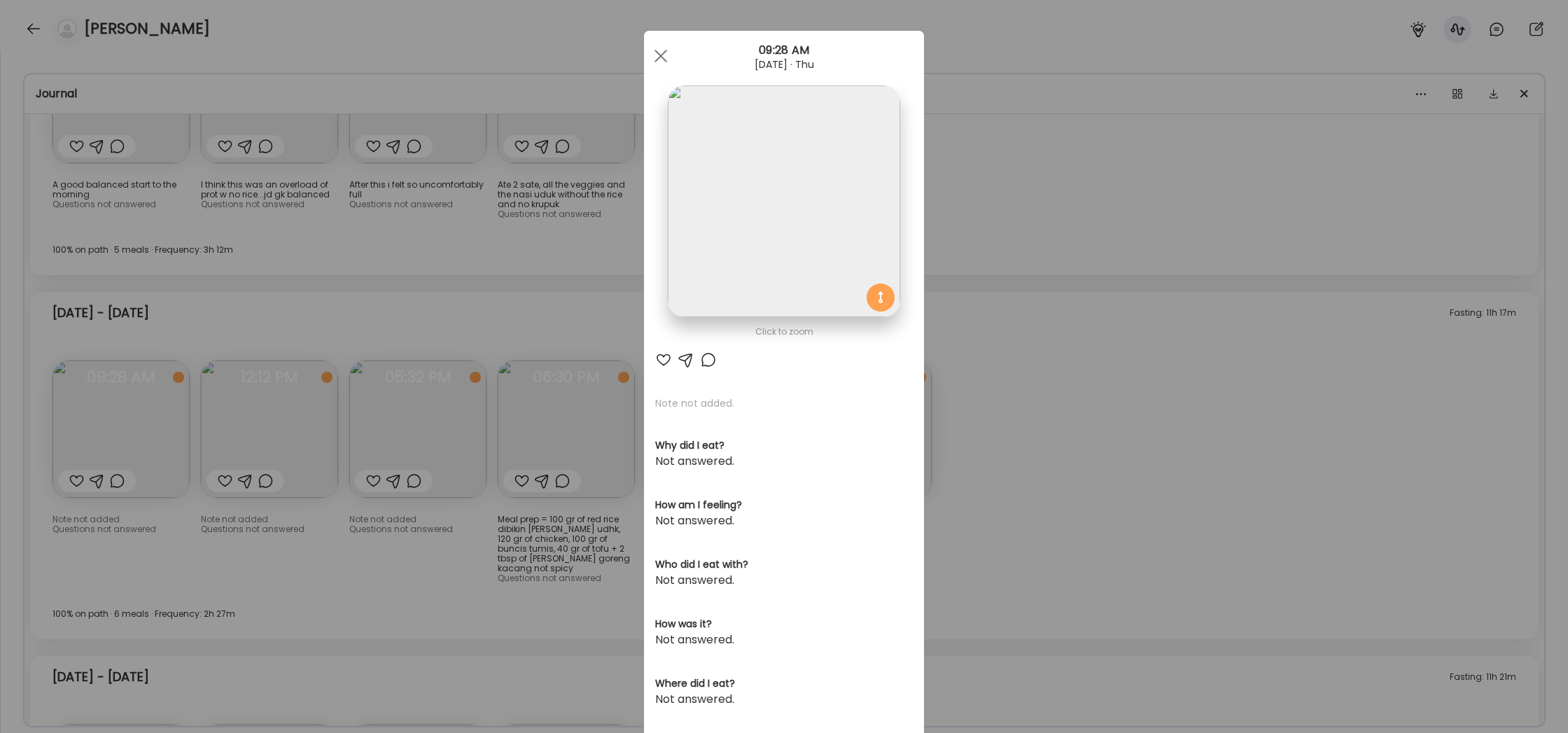
click at [1077, 390] on div "Ate Coach Dashboard Wahoo! It’s official Take a moment to set up your Coach Pro…" at bounding box center [784, 366] width 1568 height 733
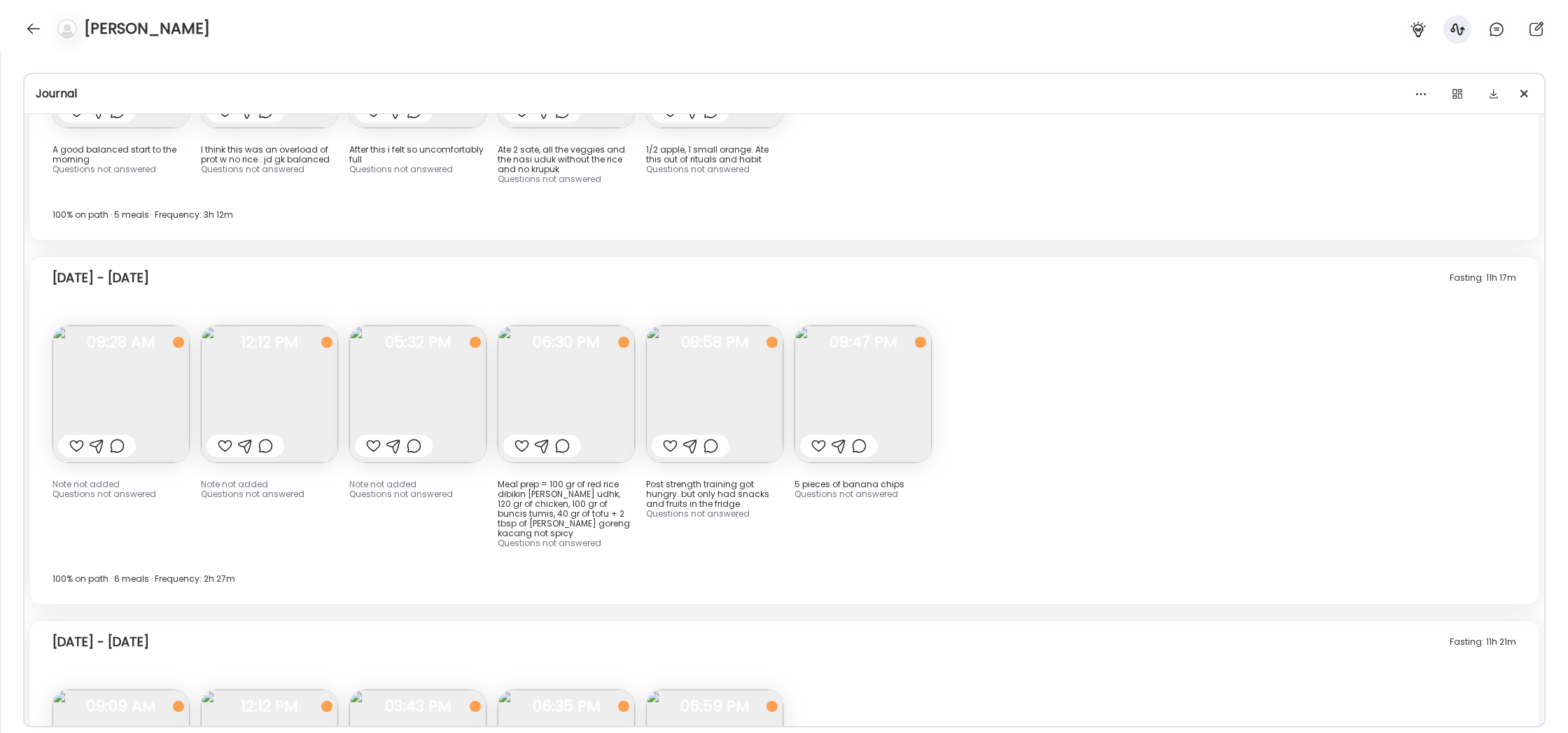
scroll to position [12478, 0]
click at [117, 321] on img at bounding box center [121, 390] width 137 height 137
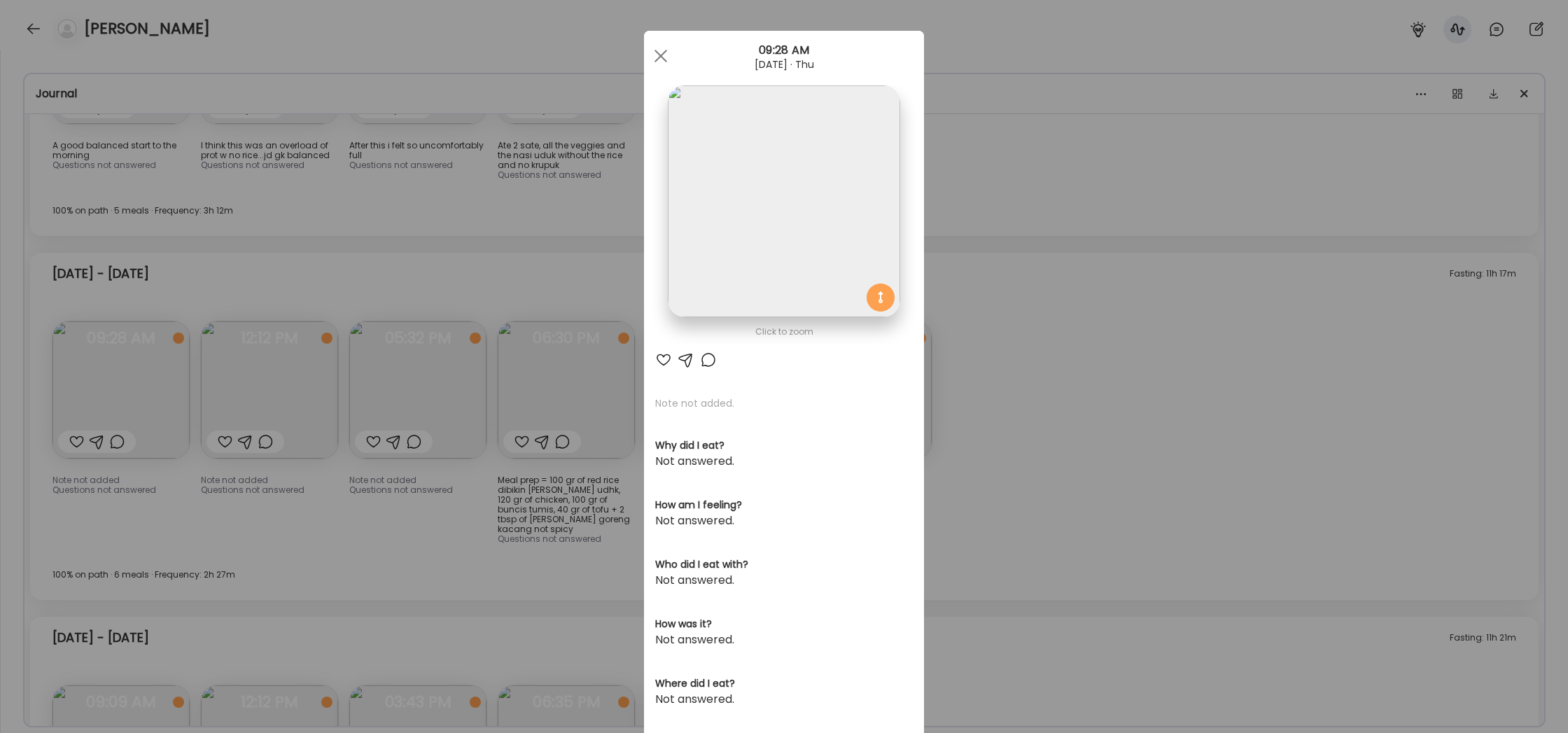
click at [1019, 429] on div "Ate Coach Dashboard Wahoo! It’s official Take a moment to set up your Coach Pro…" at bounding box center [784, 366] width 1568 height 733
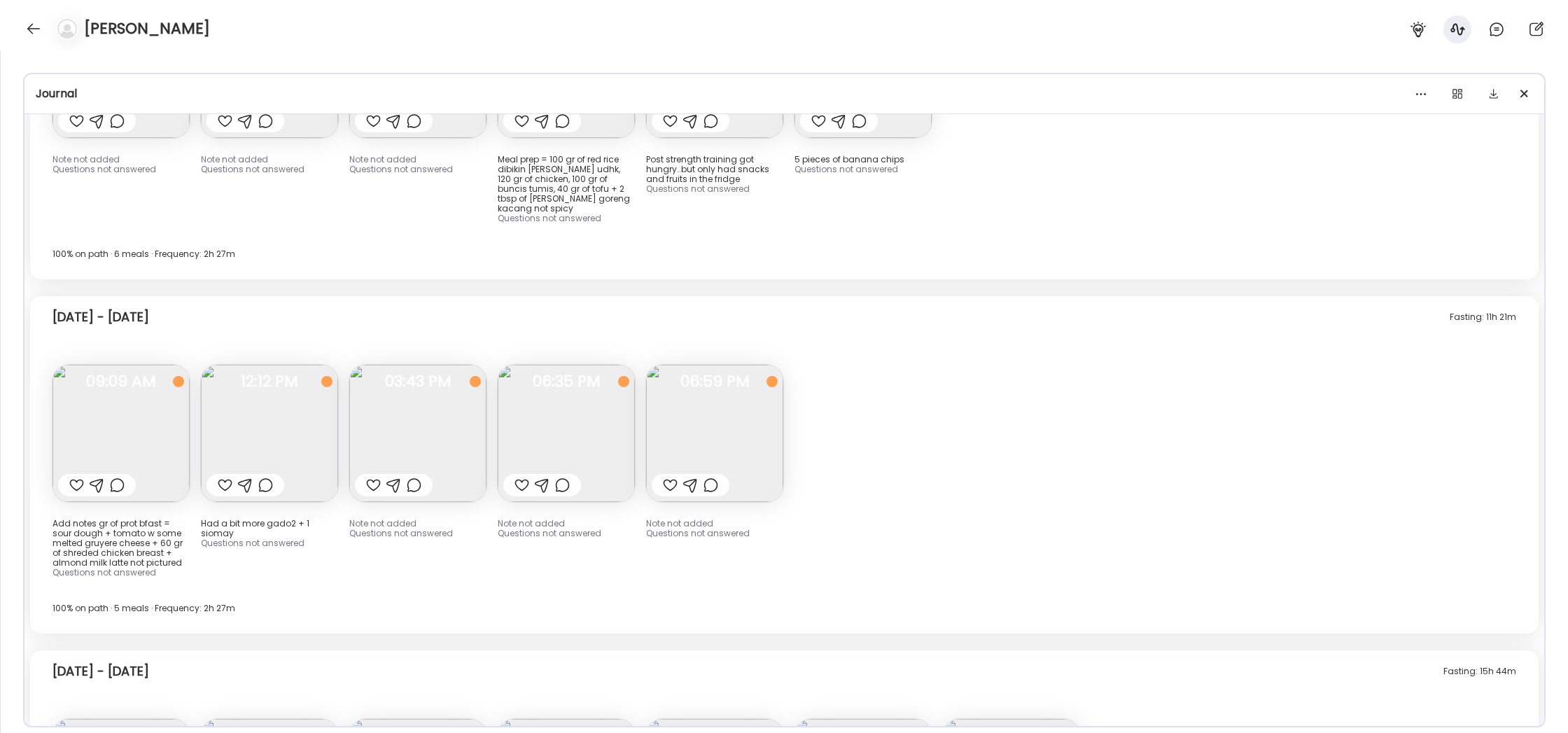
scroll to position [12799, 0]
click at [236, 364] on img at bounding box center [269, 433] width 137 height 137
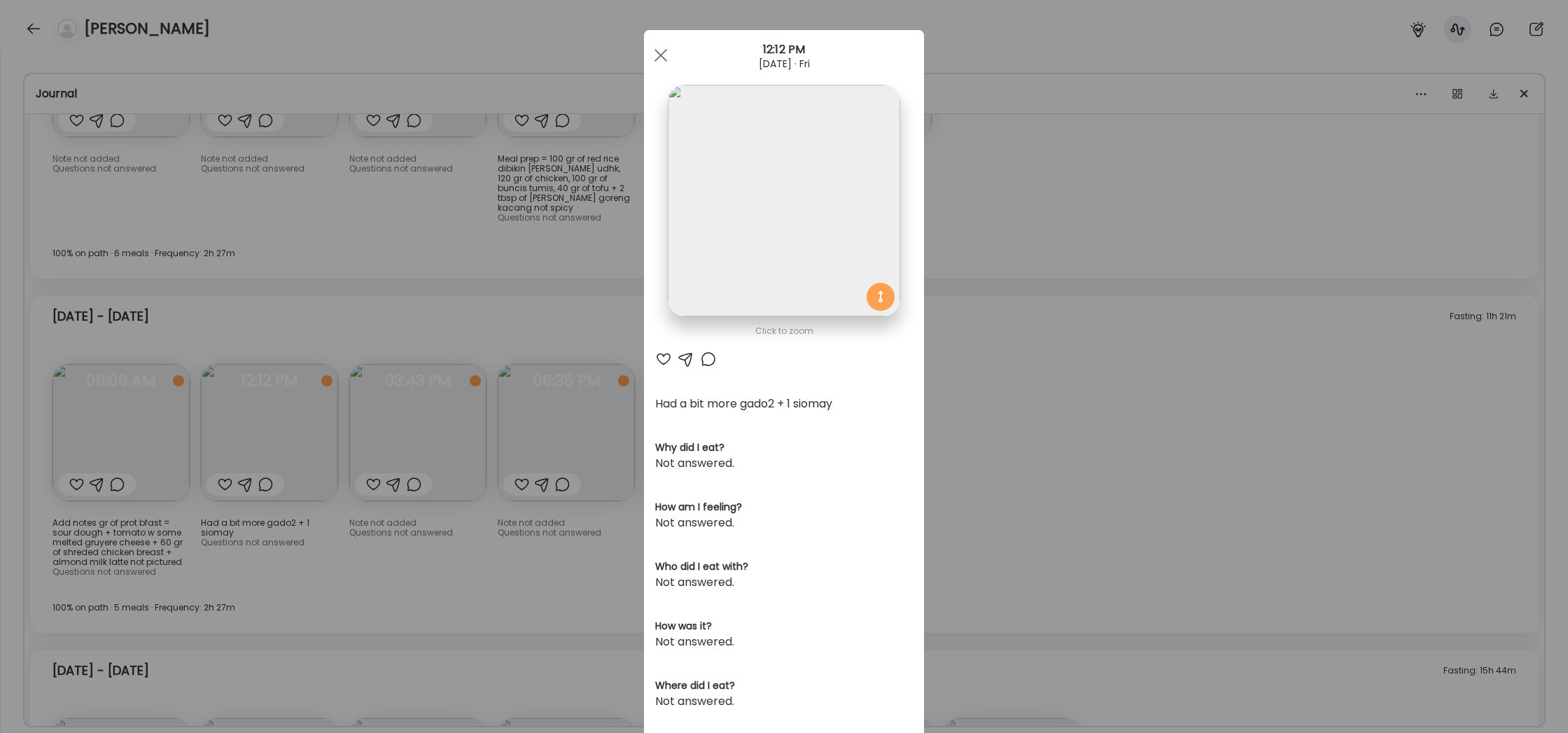
click at [1042, 350] on div "Ate Coach Dashboard Wahoo! It’s official Take a moment to set up your Coach Pro…" at bounding box center [784, 366] width 1568 height 733
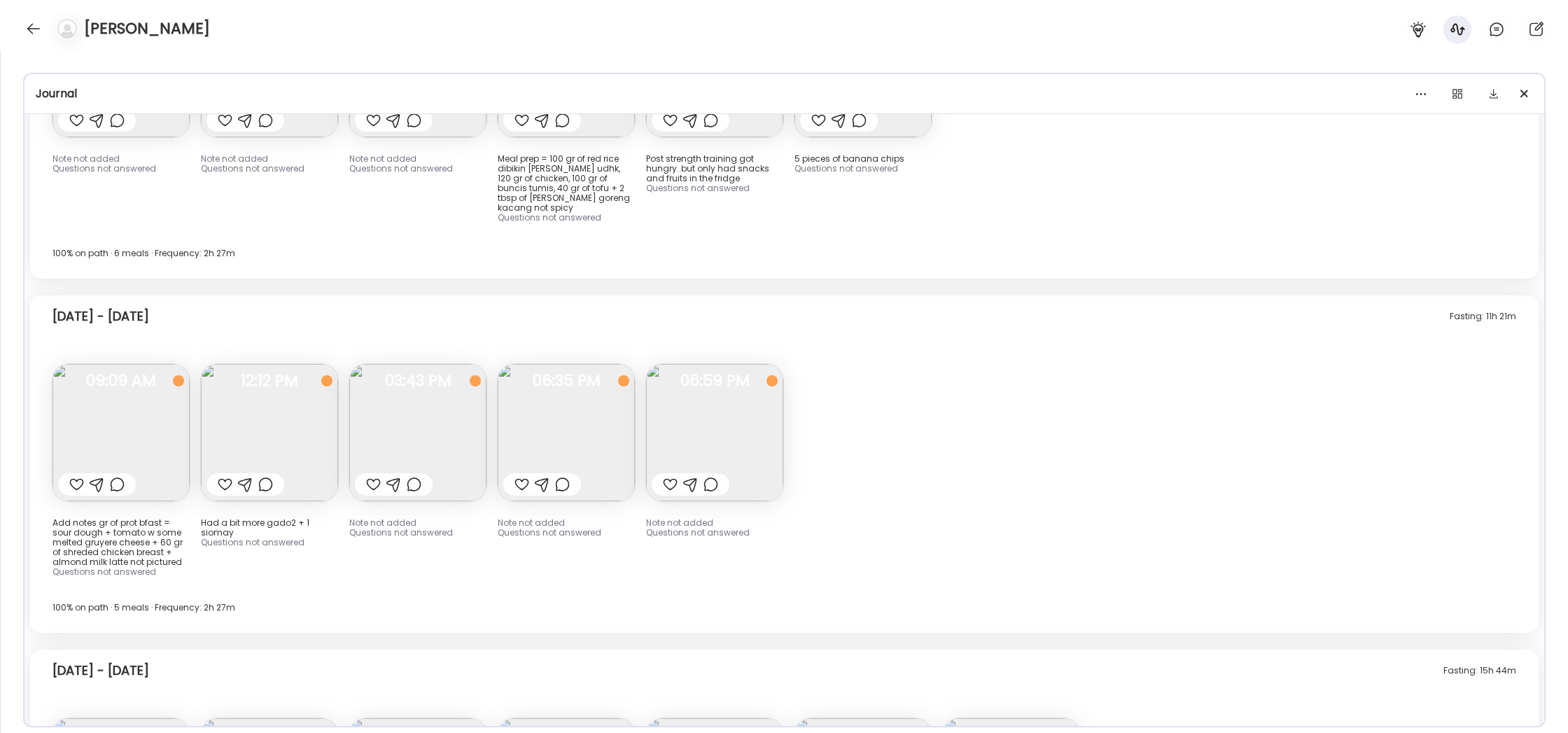
click at [114, 364] on img at bounding box center [121, 433] width 137 height 137
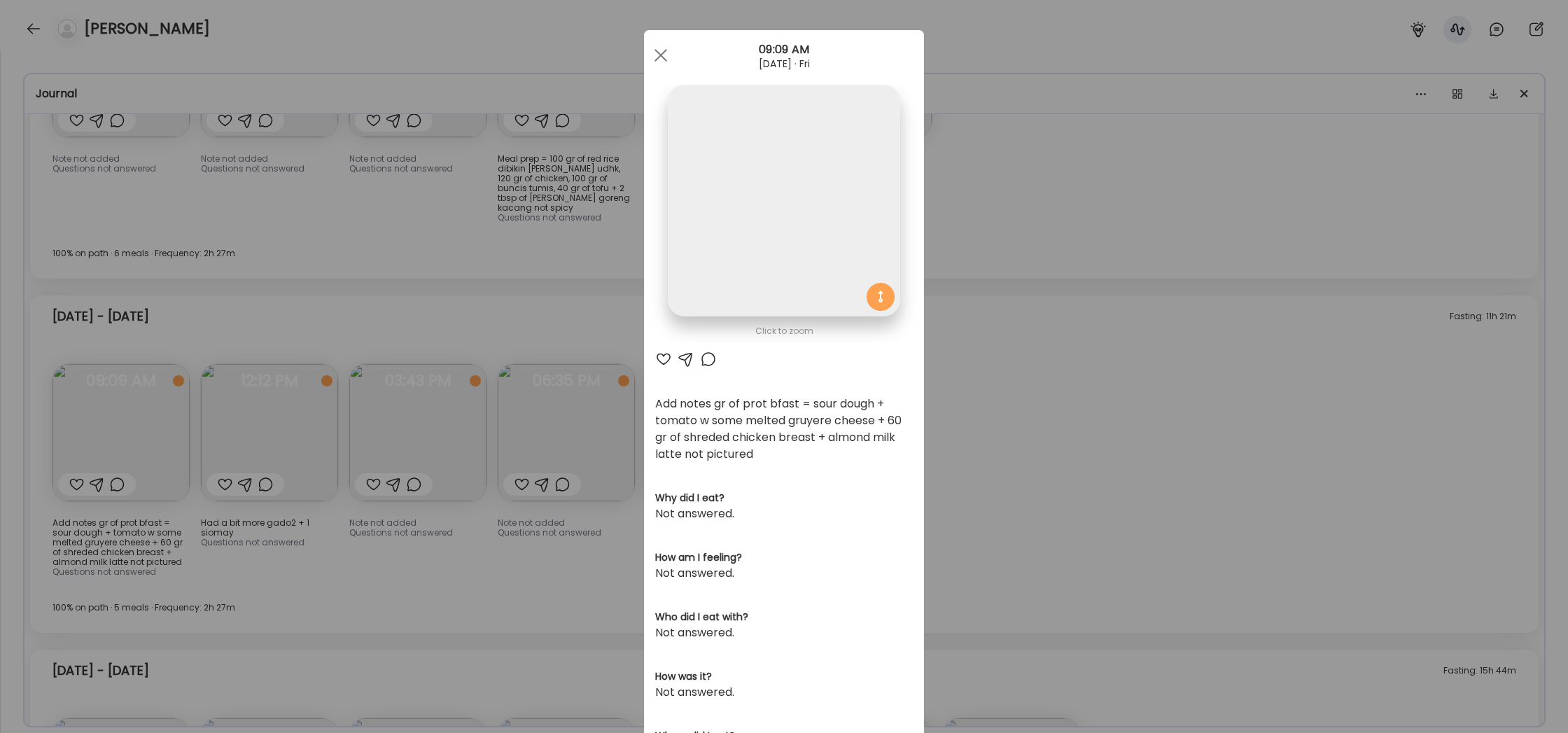
scroll to position [5, 0]
click at [972, 320] on div "Ate Coach Dashboard Wahoo! It’s official Take a moment to set up your Coach Pro…" at bounding box center [784, 366] width 1568 height 733
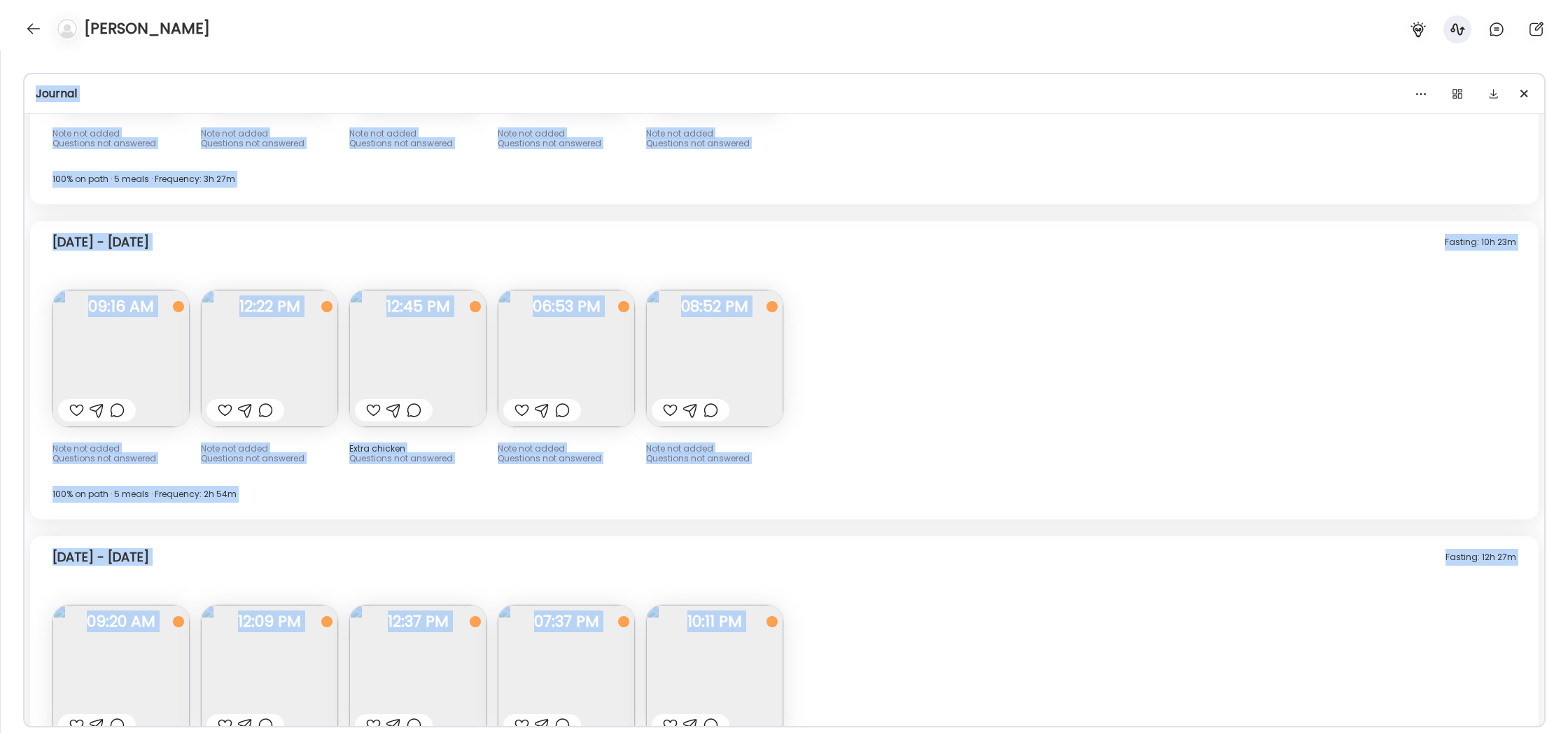
scroll to position [11819, 0]
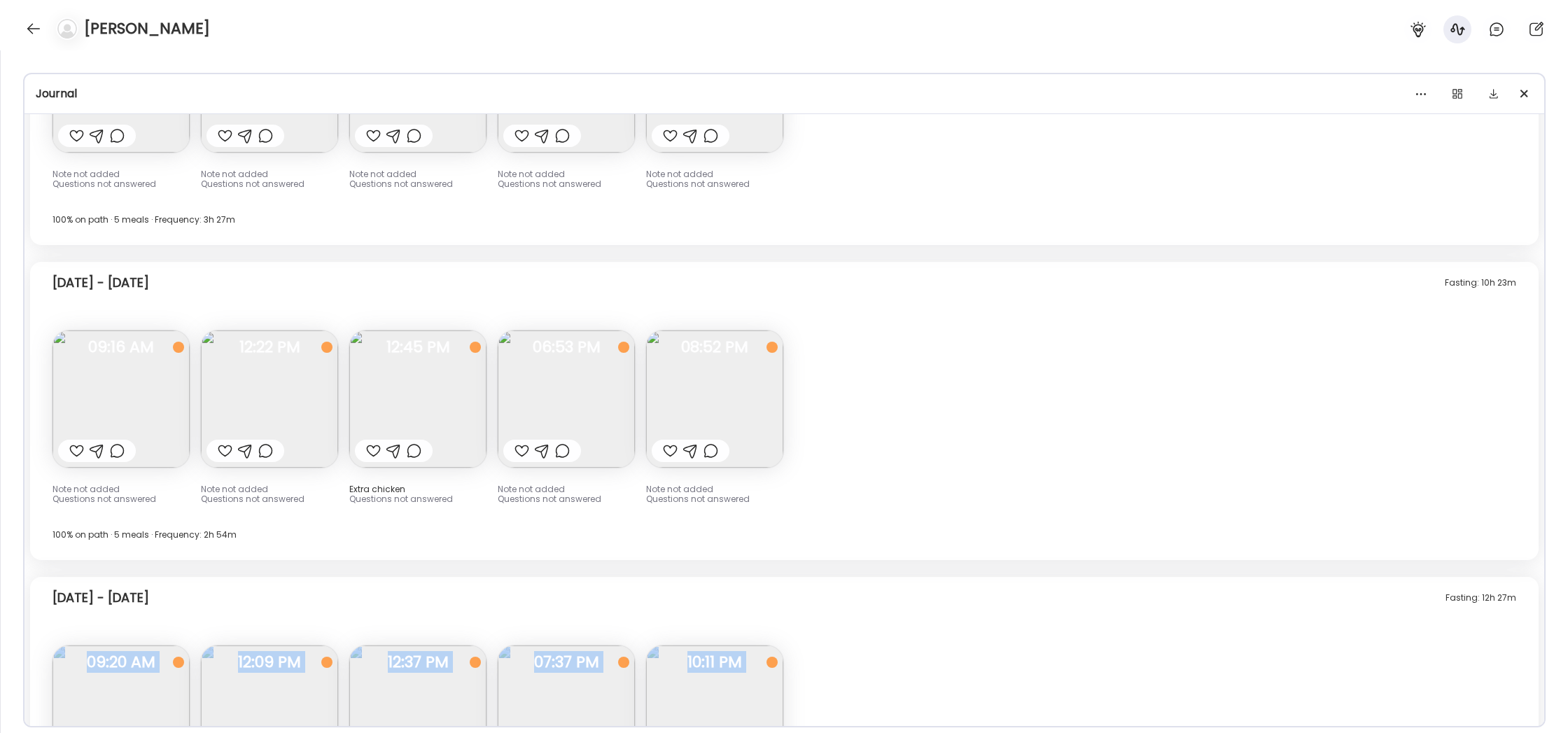
drag, startPoint x: 1032, startPoint y: 680, endPoint x: 31, endPoint y: 635, distance: 1002.0
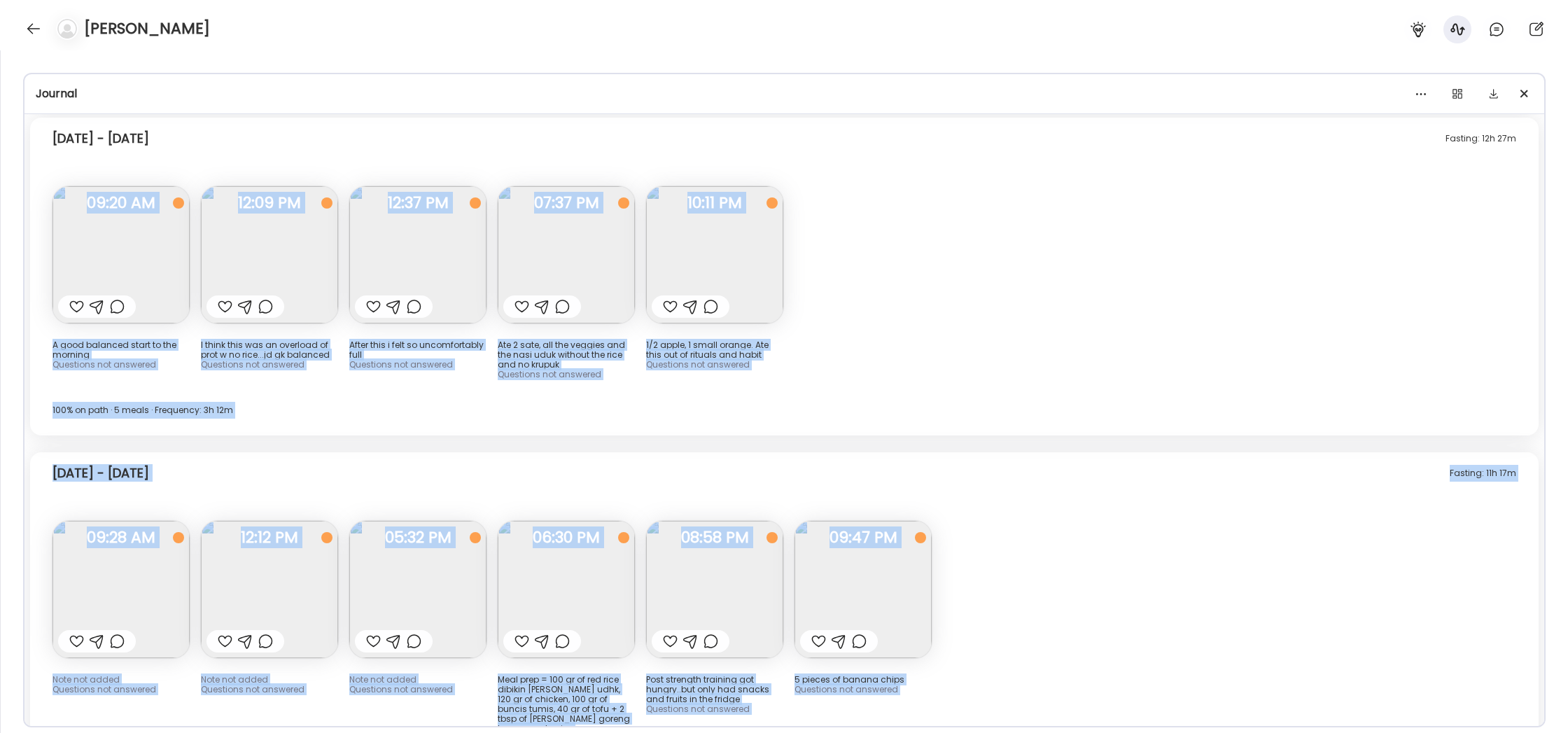
scroll to position [12288, 0]
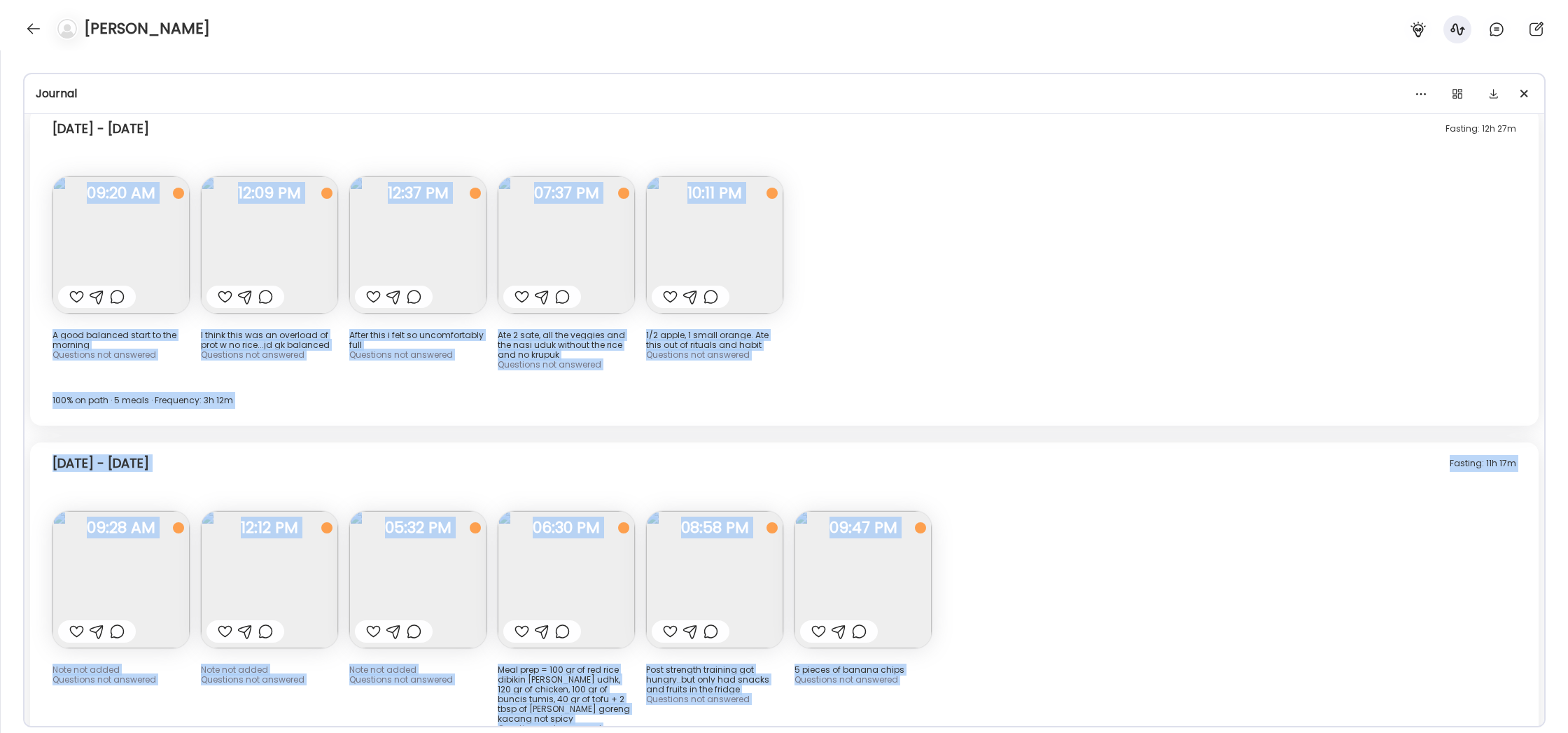
copy div "L ipsu dolorsit ametc ad eli seddoei Temporinc utl etdolore 30:72 MA A enima mi…"
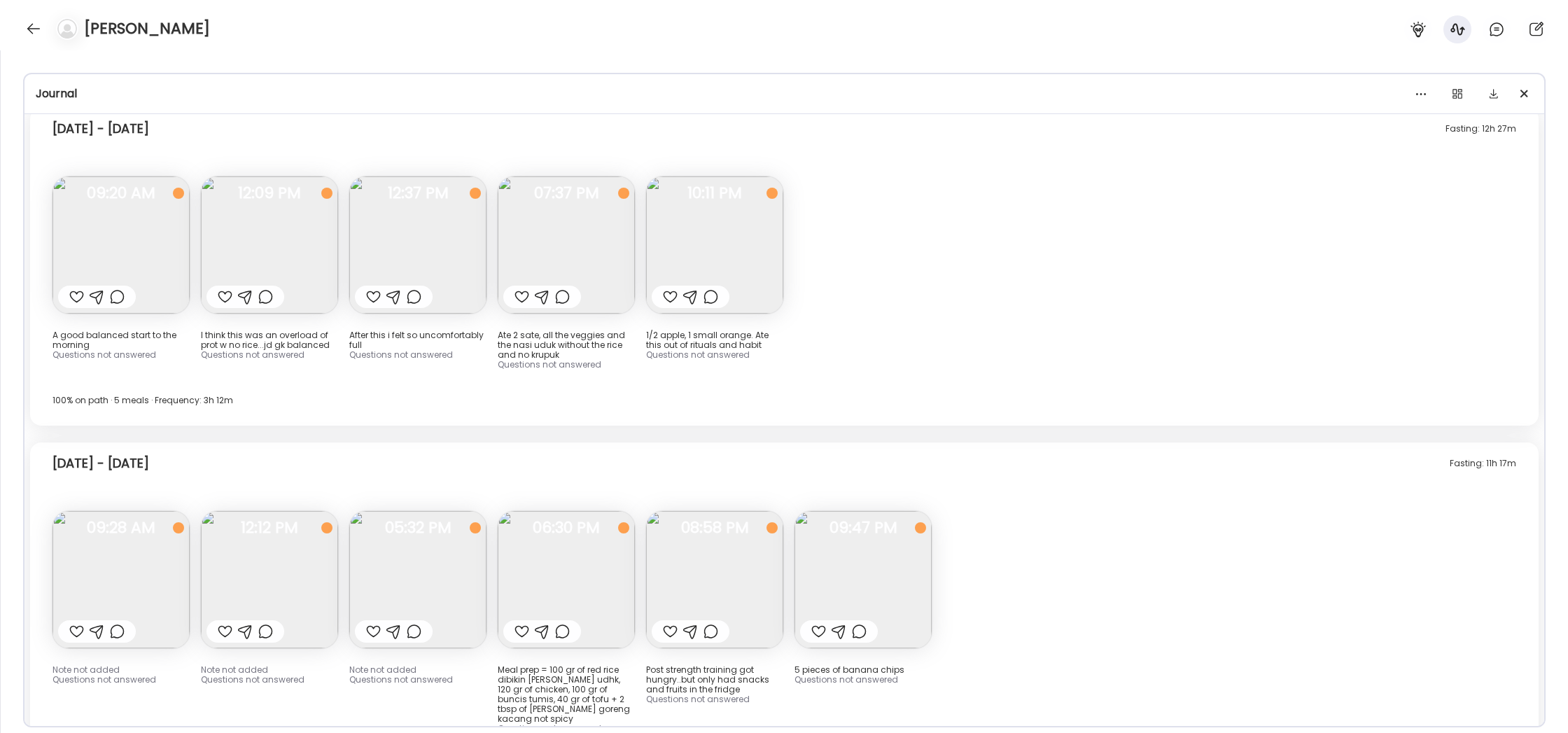
click at [1266, 207] on div "Fasting: 12h 27m [DATE] - [DATE] A good balanced start to the morning Questions…" at bounding box center [785, 267] width 1509 height 318
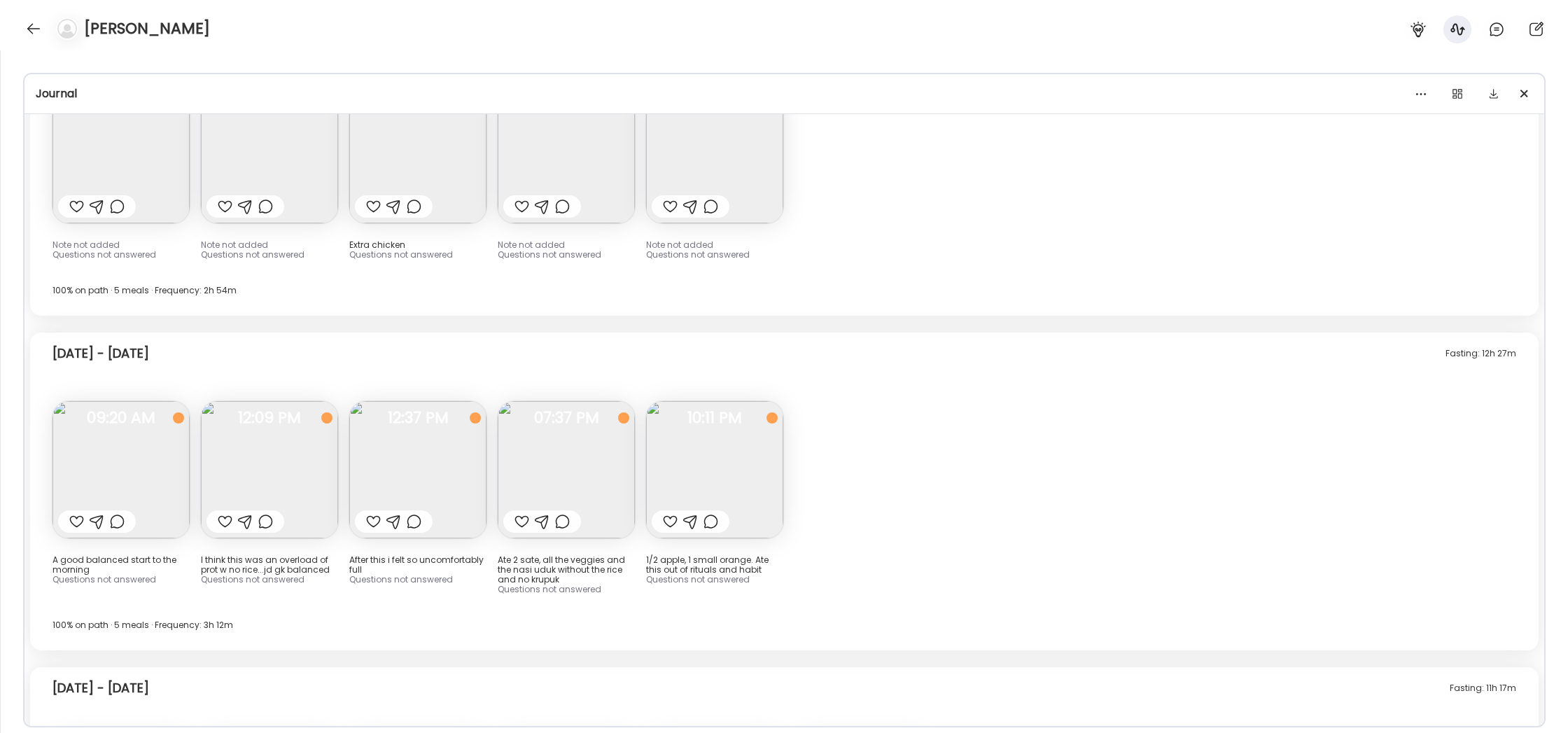
scroll to position [15104, 0]
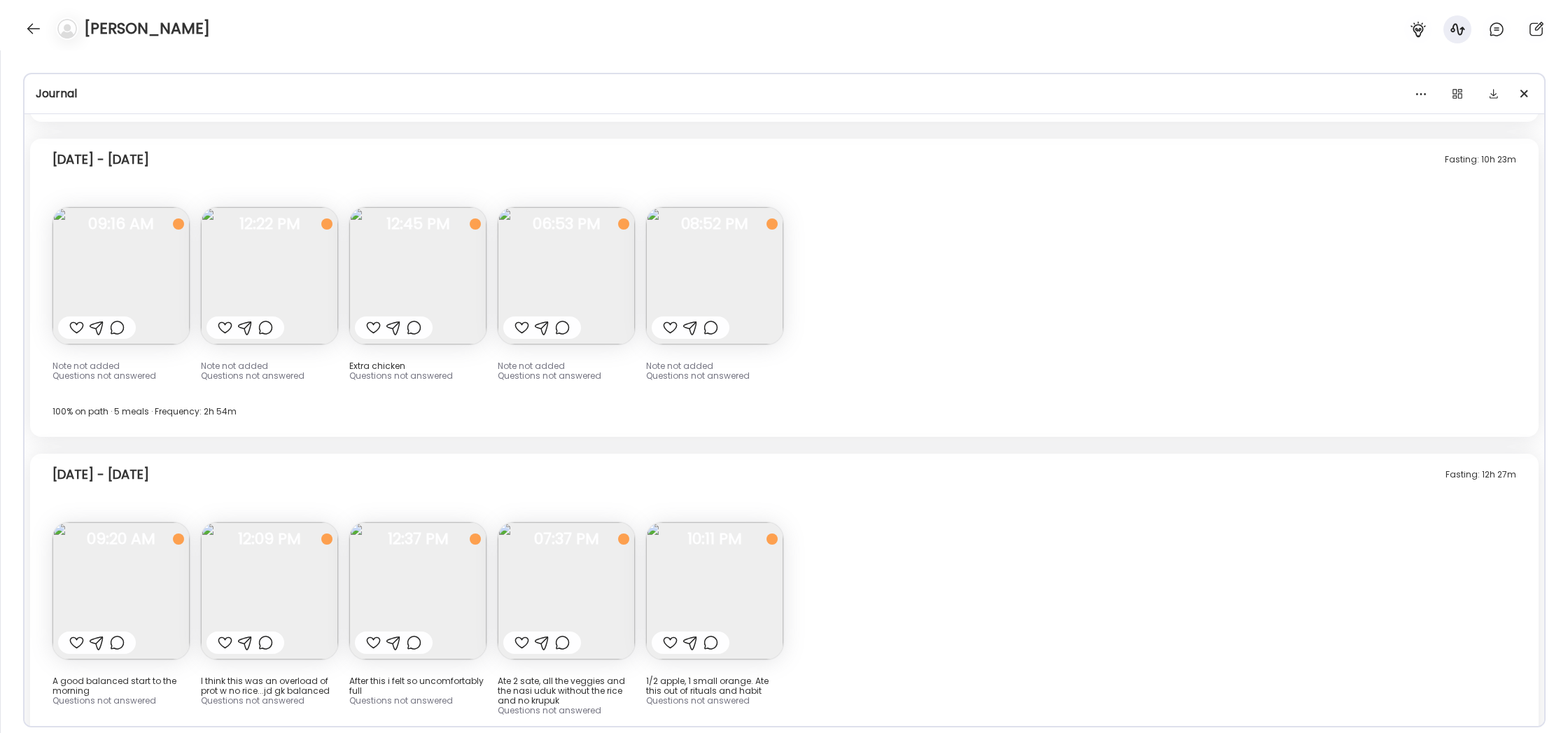
click at [433, 523] on img at bounding box center [418, 591] width 137 height 137
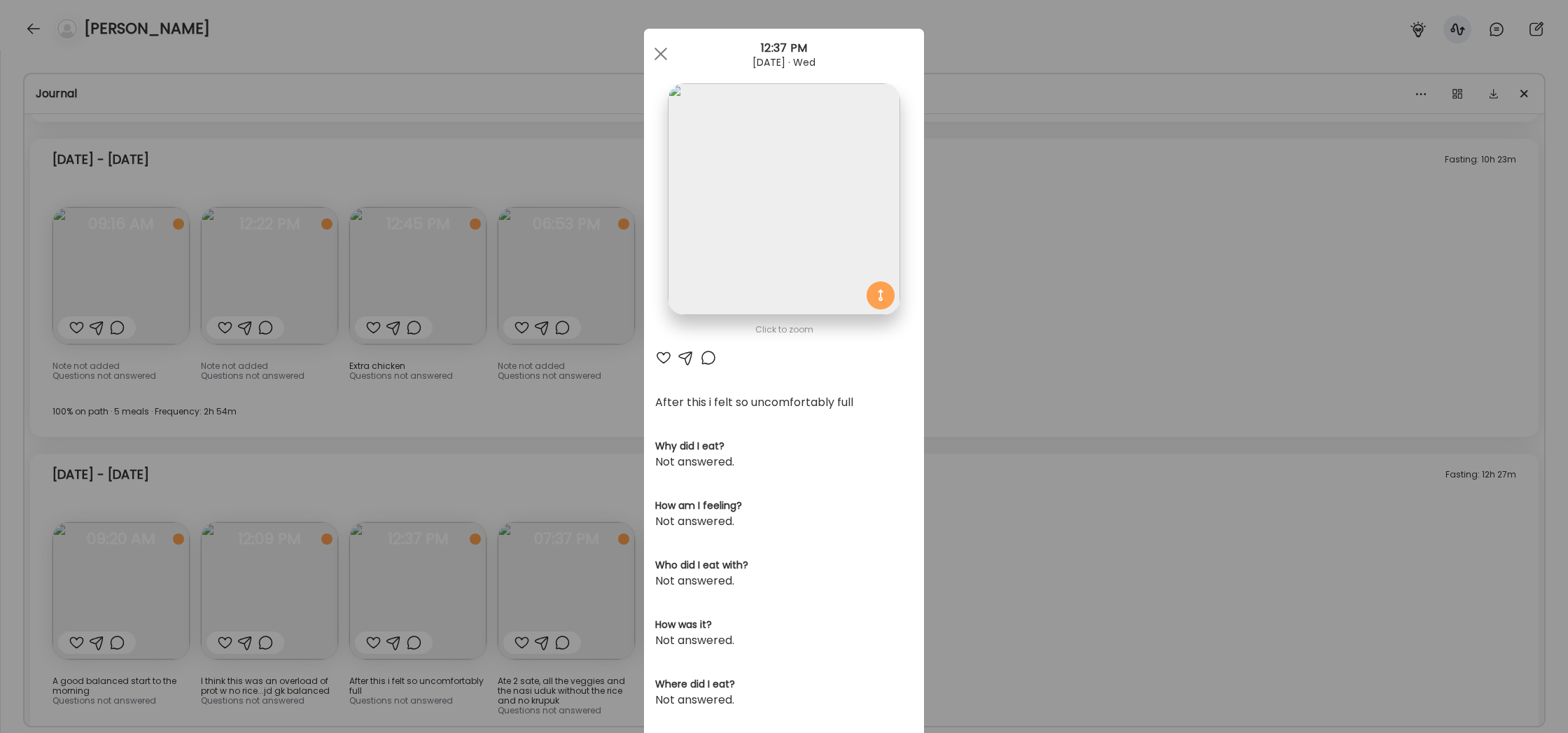
click at [1082, 400] on div "Ate Coach Dashboard Wahoo! It’s official Take a moment to set up your Coach Pro…" at bounding box center [784, 366] width 1568 height 733
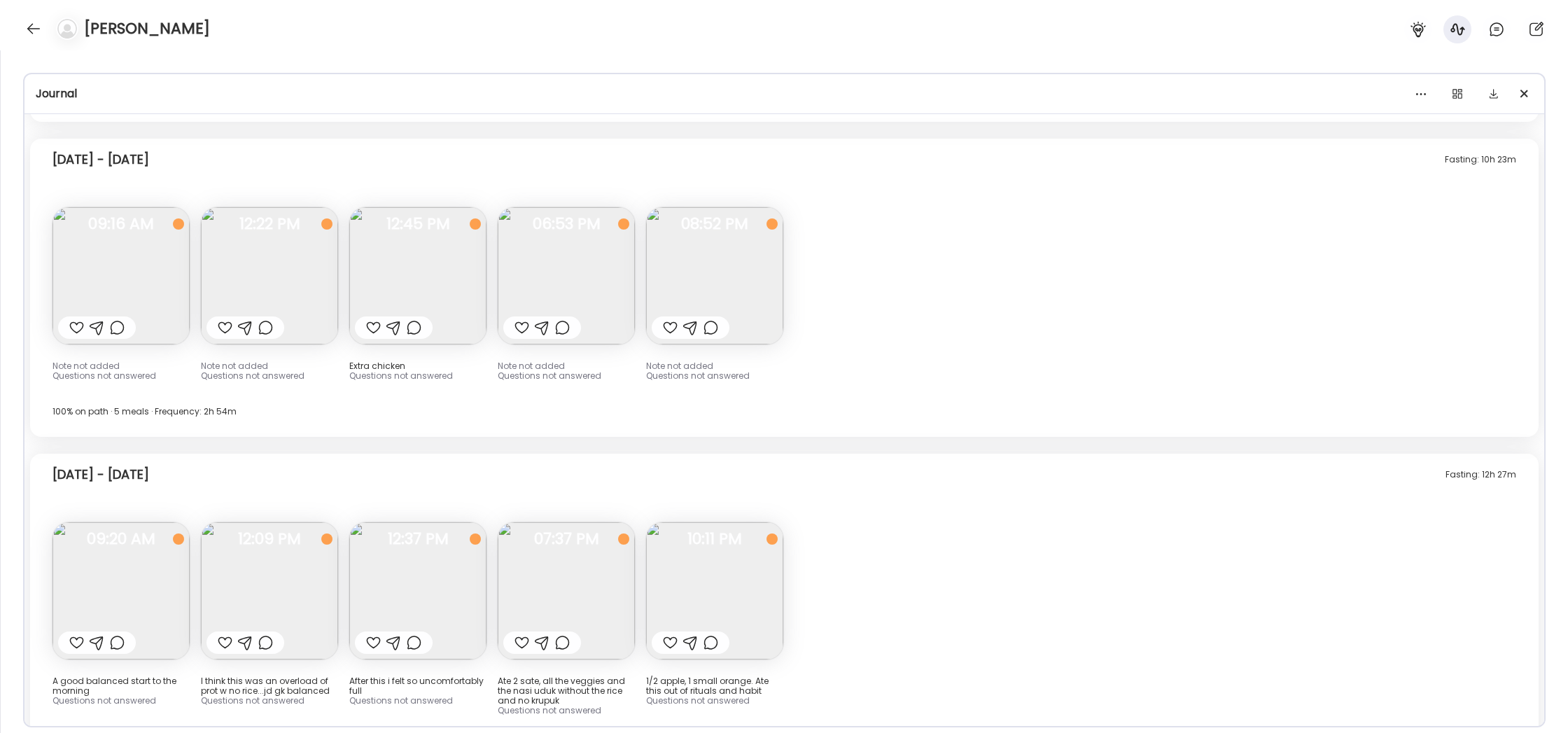
click at [396, 523] on img at bounding box center [418, 591] width 137 height 137
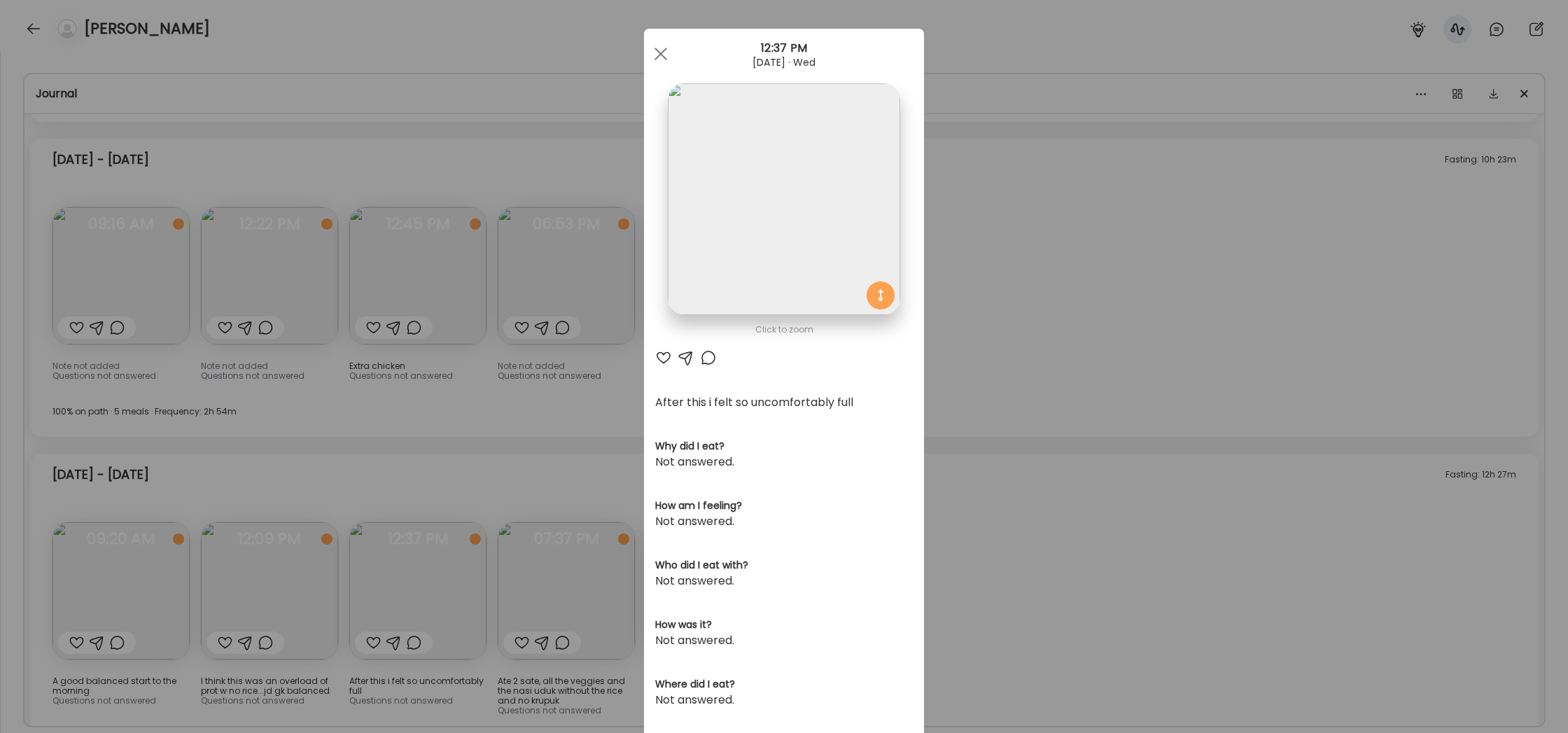
scroll to position [6, 0]
click at [374, 324] on div "Ate Coach Dashboard Wahoo! It’s official Take a moment to set up your Coach Pro…" at bounding box center [784, 366] width 1568 height 733
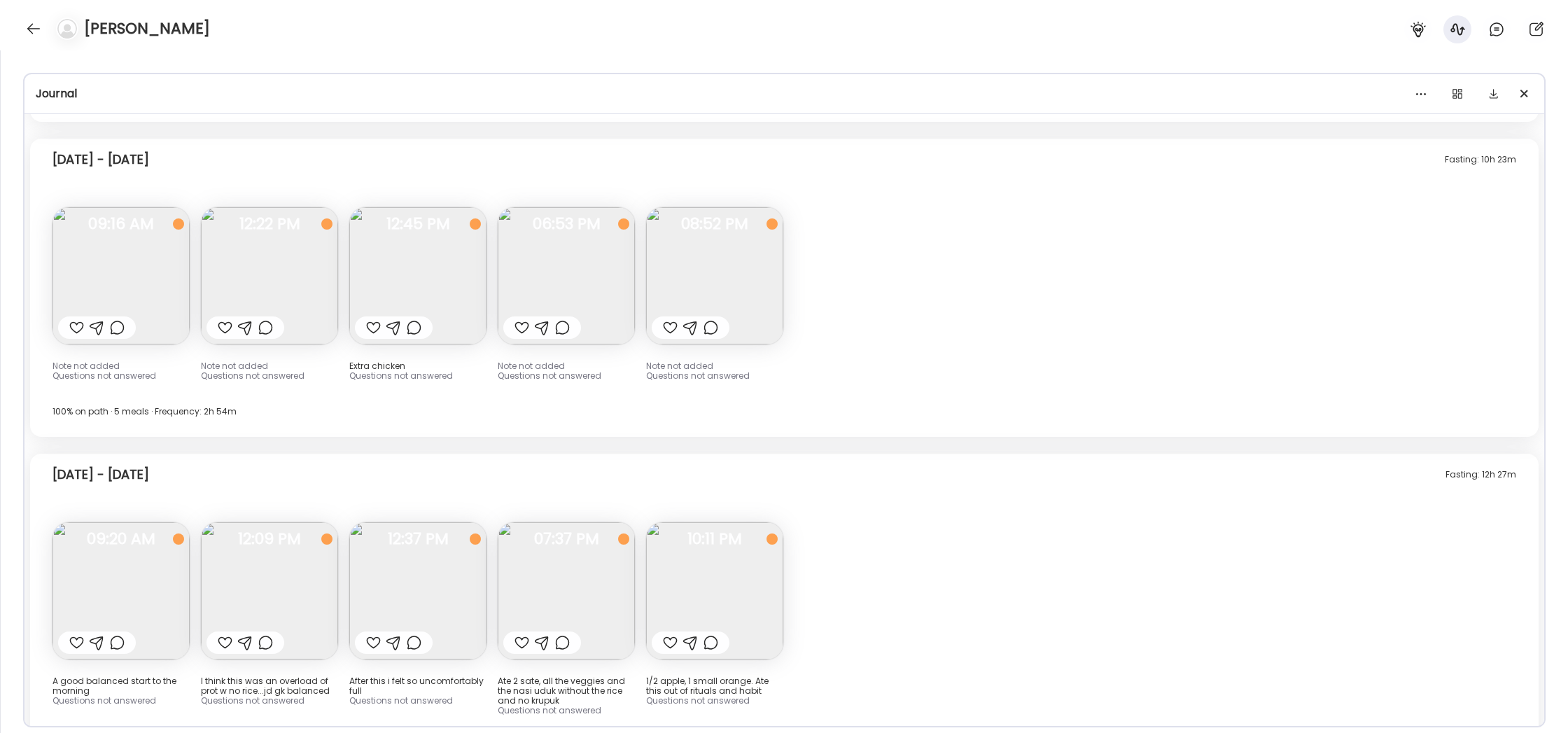
click at [292, 523] on img at bounding box center [269, 591] width 137 height 137
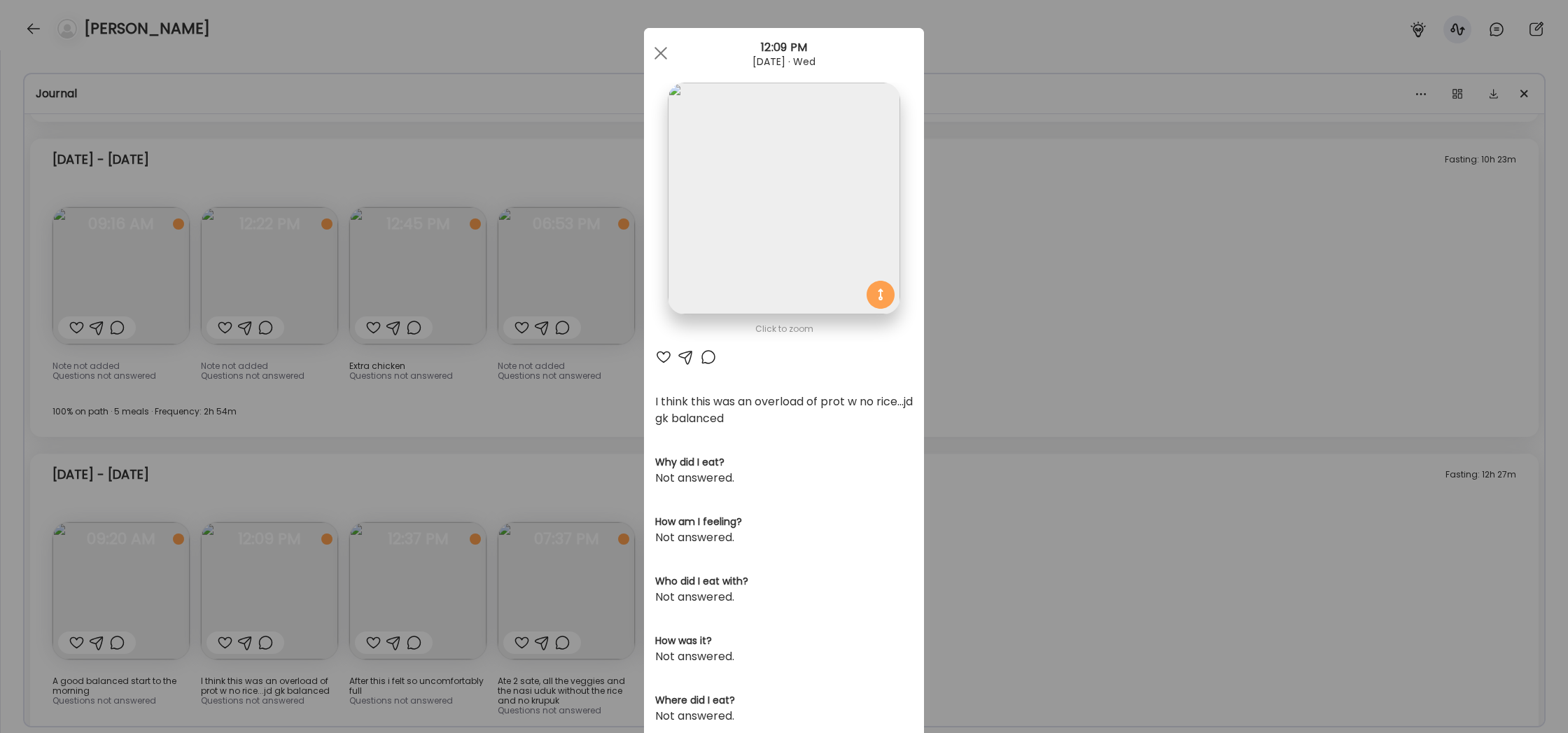
click at [451, 431] on div "Ate Coach Dashboard Wahoo! It’s official Take a moment to set up your Coach Pro…" at bounding box center [784, 366] width 1568 height 733
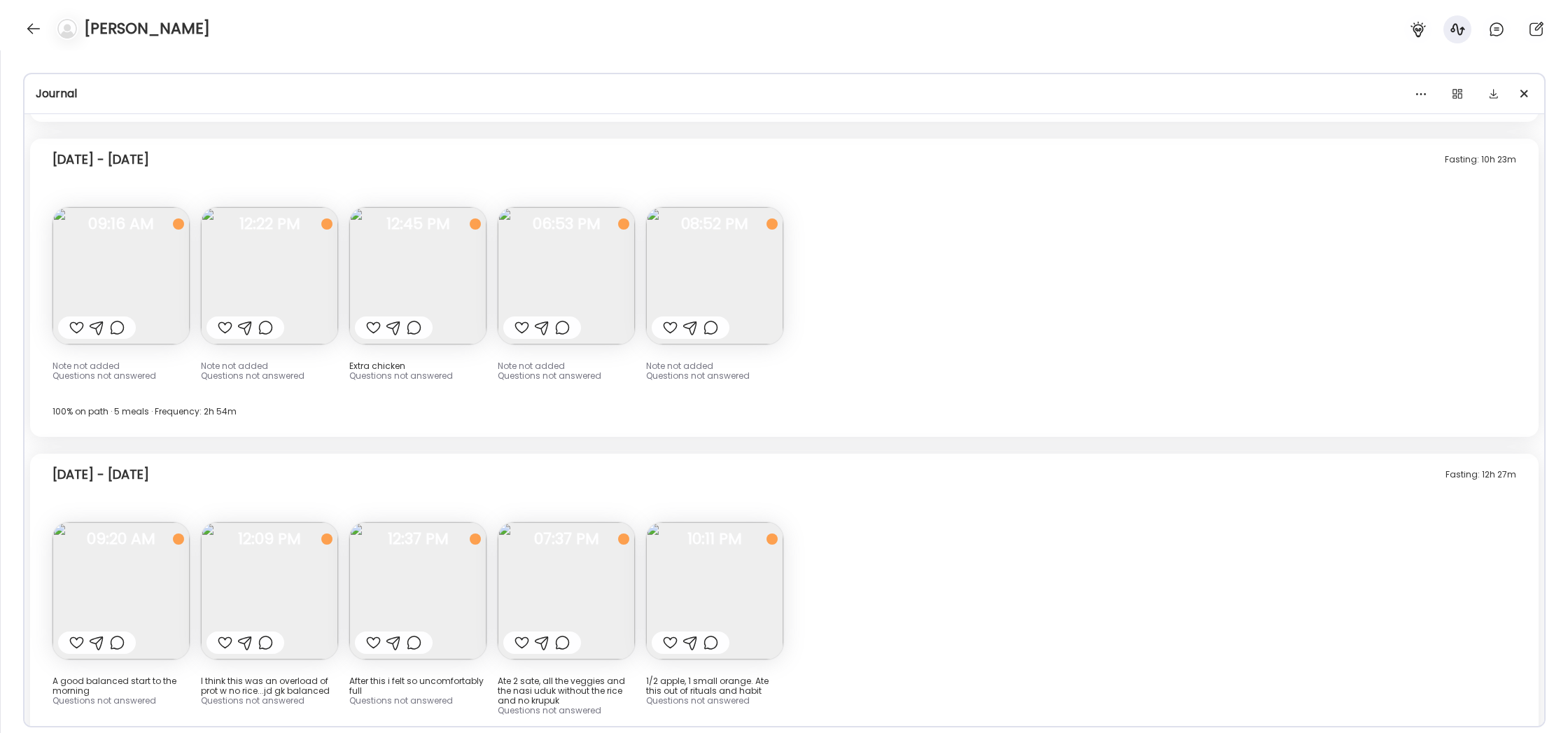
click at [451, 523] on img at bounding box center [418, 591] width 137 height 137
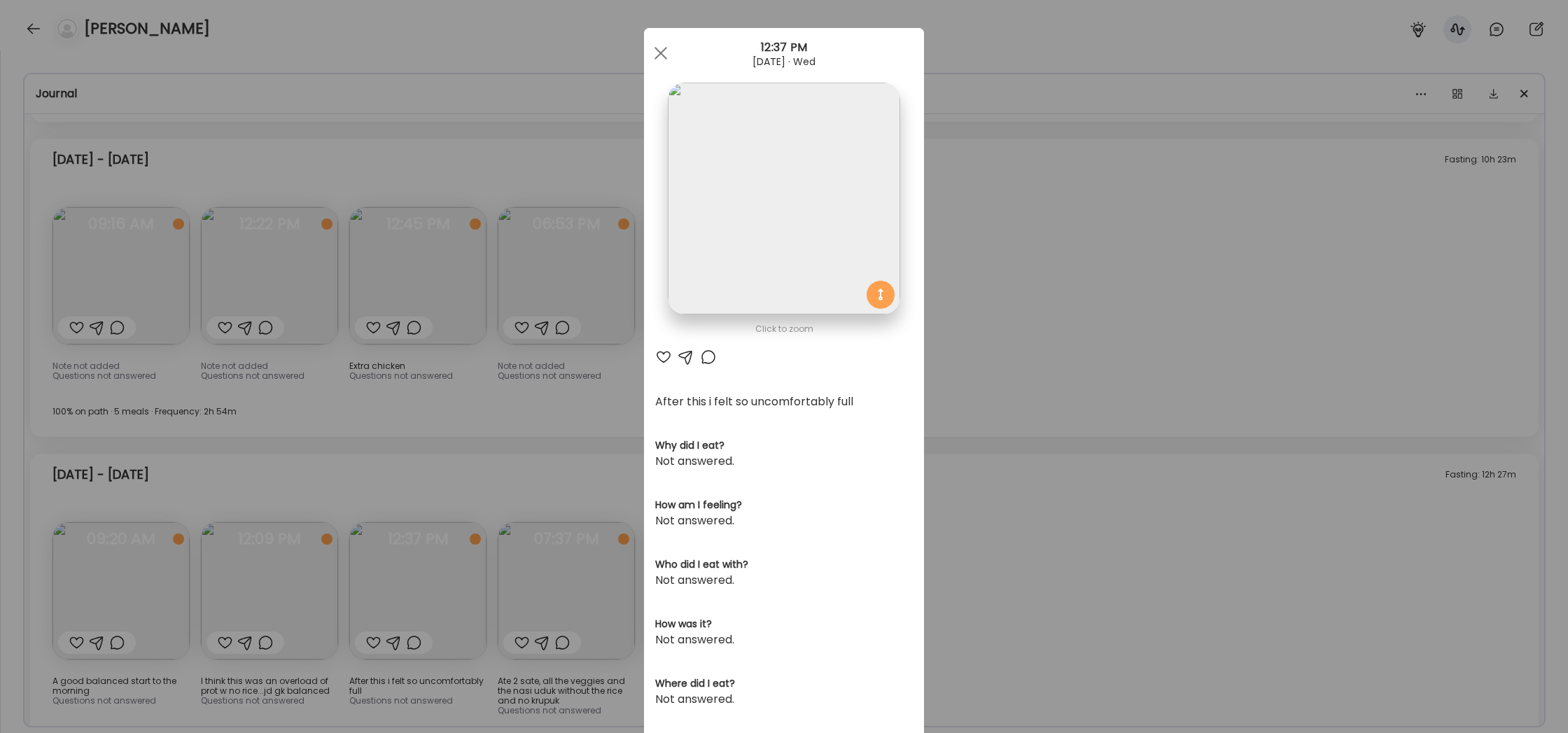
click at [293, 419] on div "Ate Coach Dashboard Wahoo! It’s official Take a moment to set up your Coach Pro…" at bounding box center [784, 366] width 1568 height 733
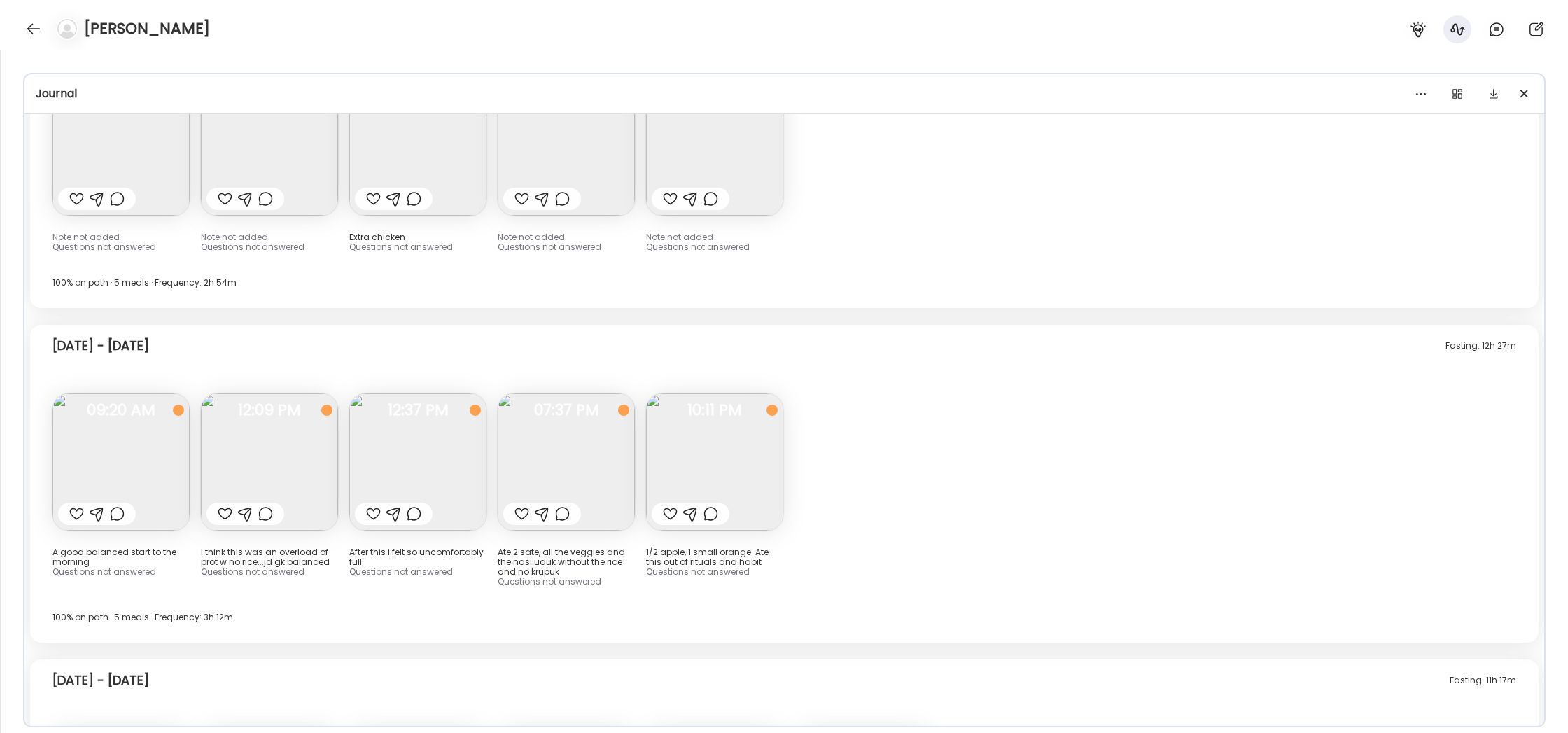
scroll to position [15233, 0]
click at [588, 393] on img at bounding box center [566, 461] width 137 height 137
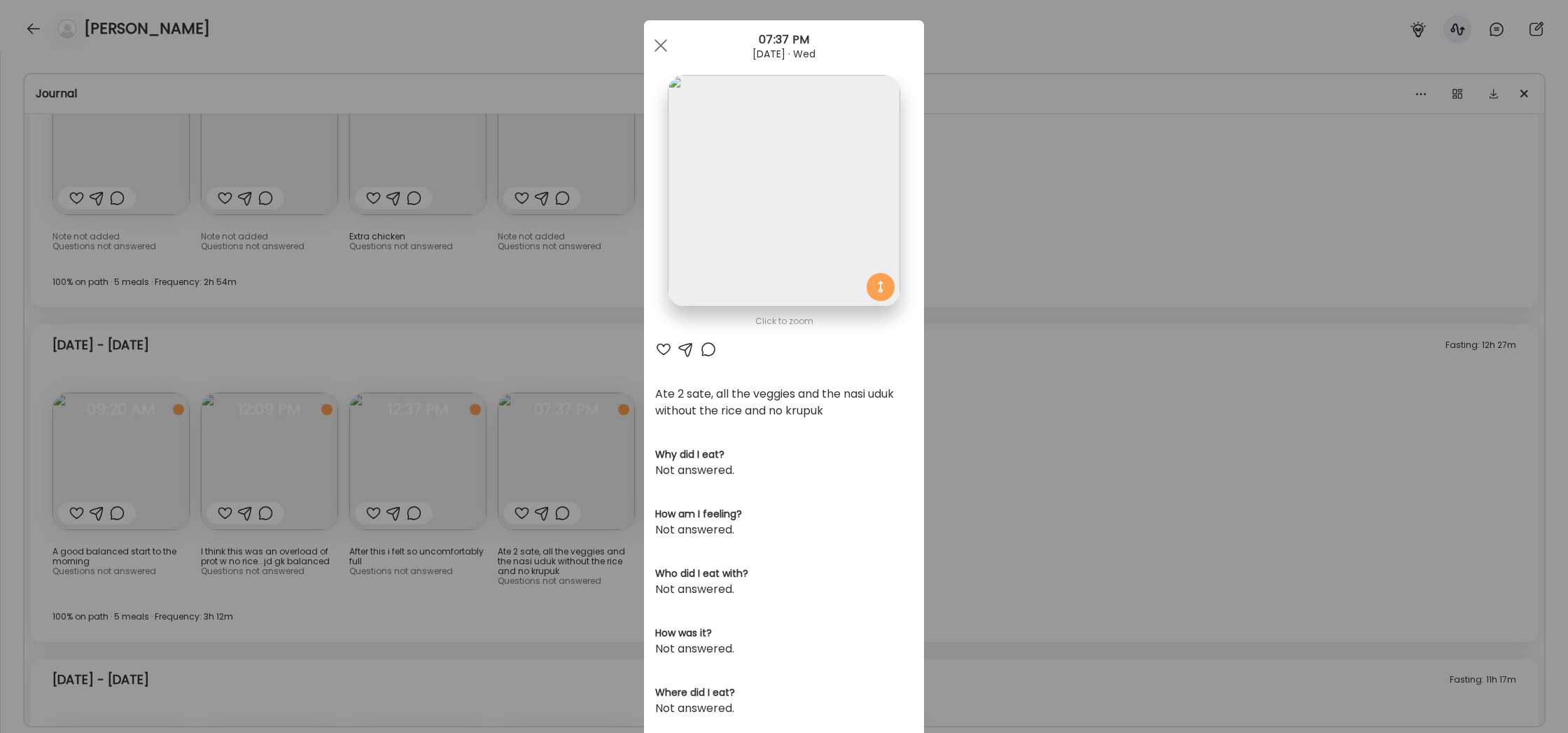
scroll to position [14, 0]
click at [1124, 385] on div "Ate Coach Dashboard Wahoo! It’s official Take a moment to set up your Coach Pro…" at bounding box center [784, 366] width 1568 height 733
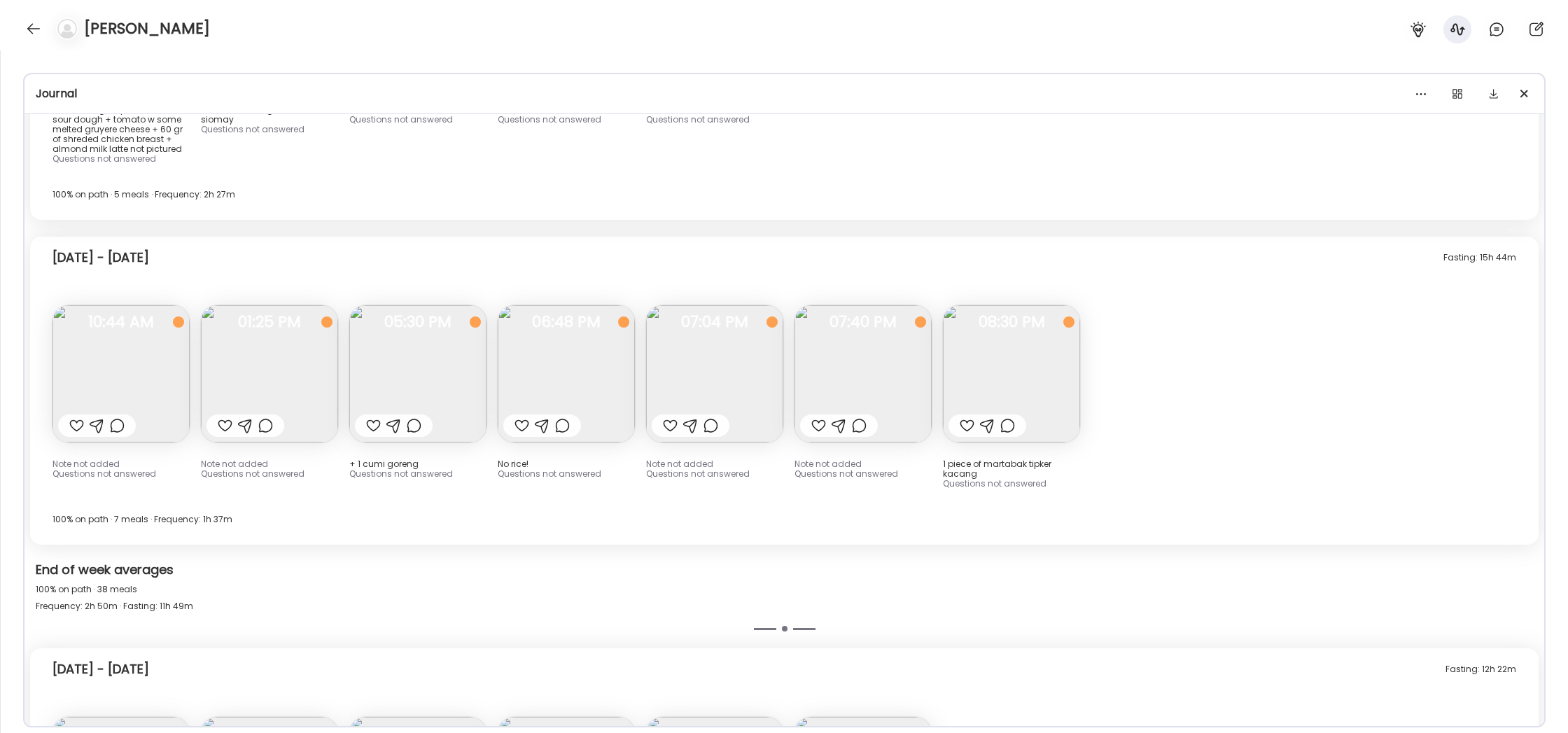
scroll to position [16381, 0]
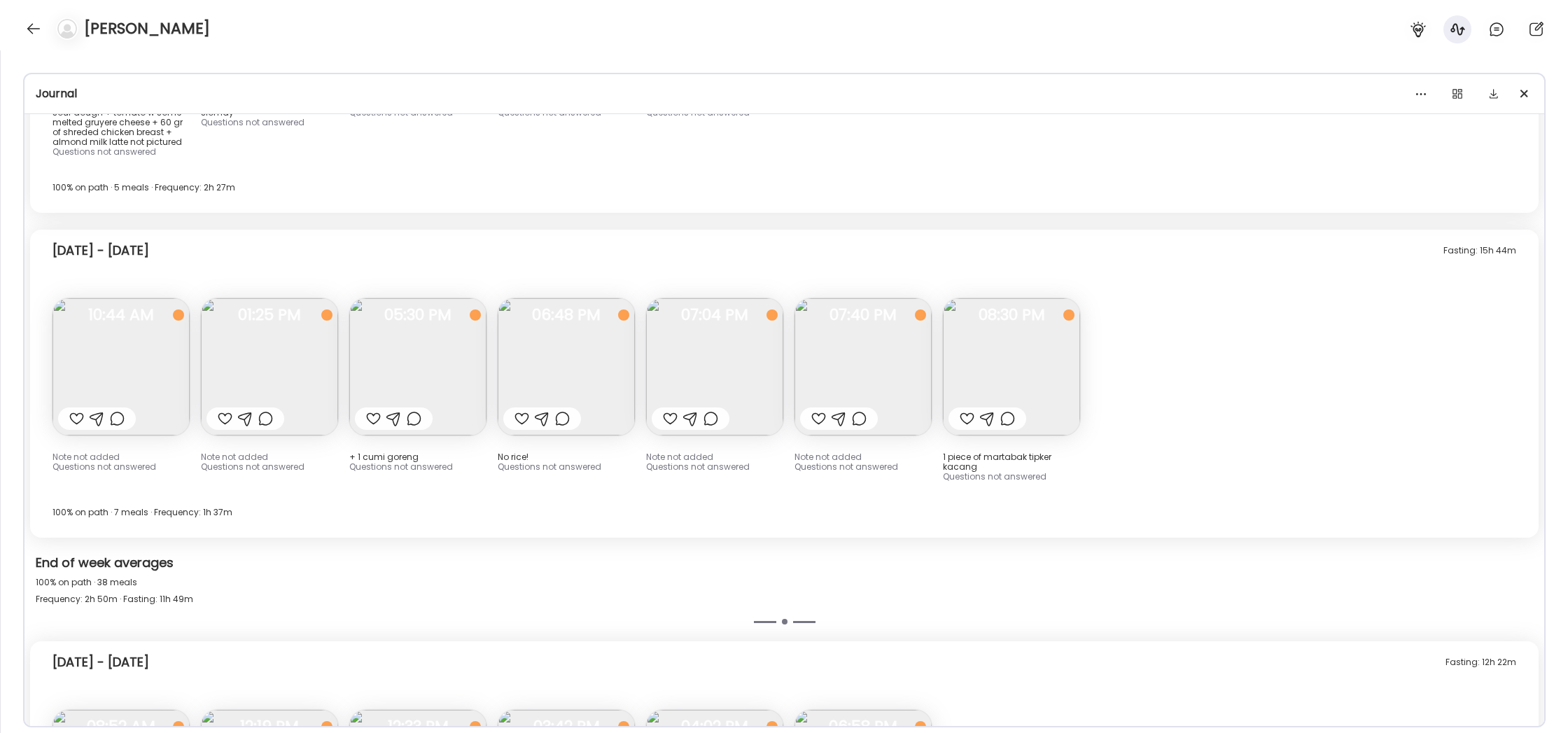
click at [290, 298] on img at bounding box center [269, 366] width 137 height 137
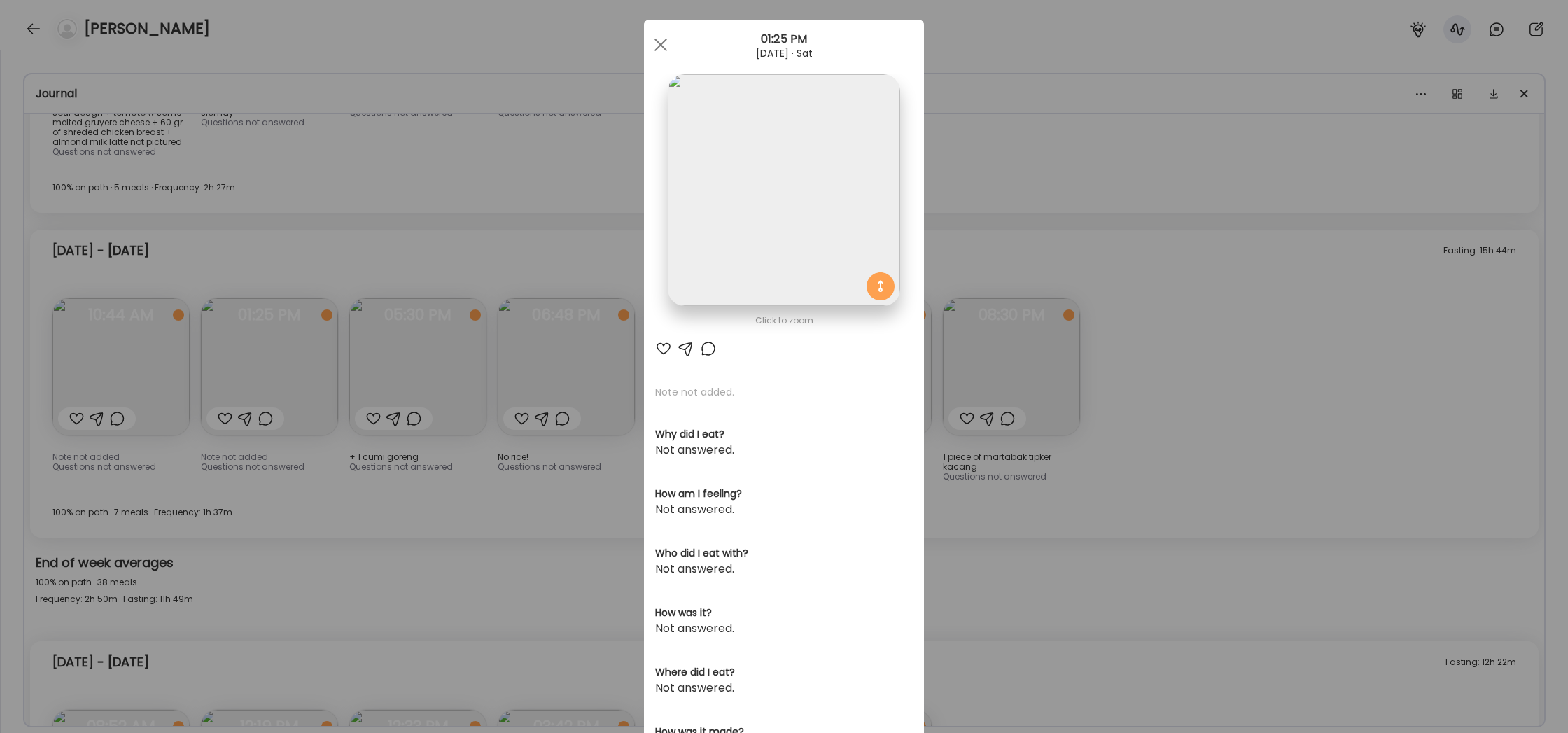
click at [354, 347] on div "Ate Coach Dashboard Wahoo! It’s official Take a moment to set up your Coach Pro…" at bounding box center [784, 366] width 1568 height 733
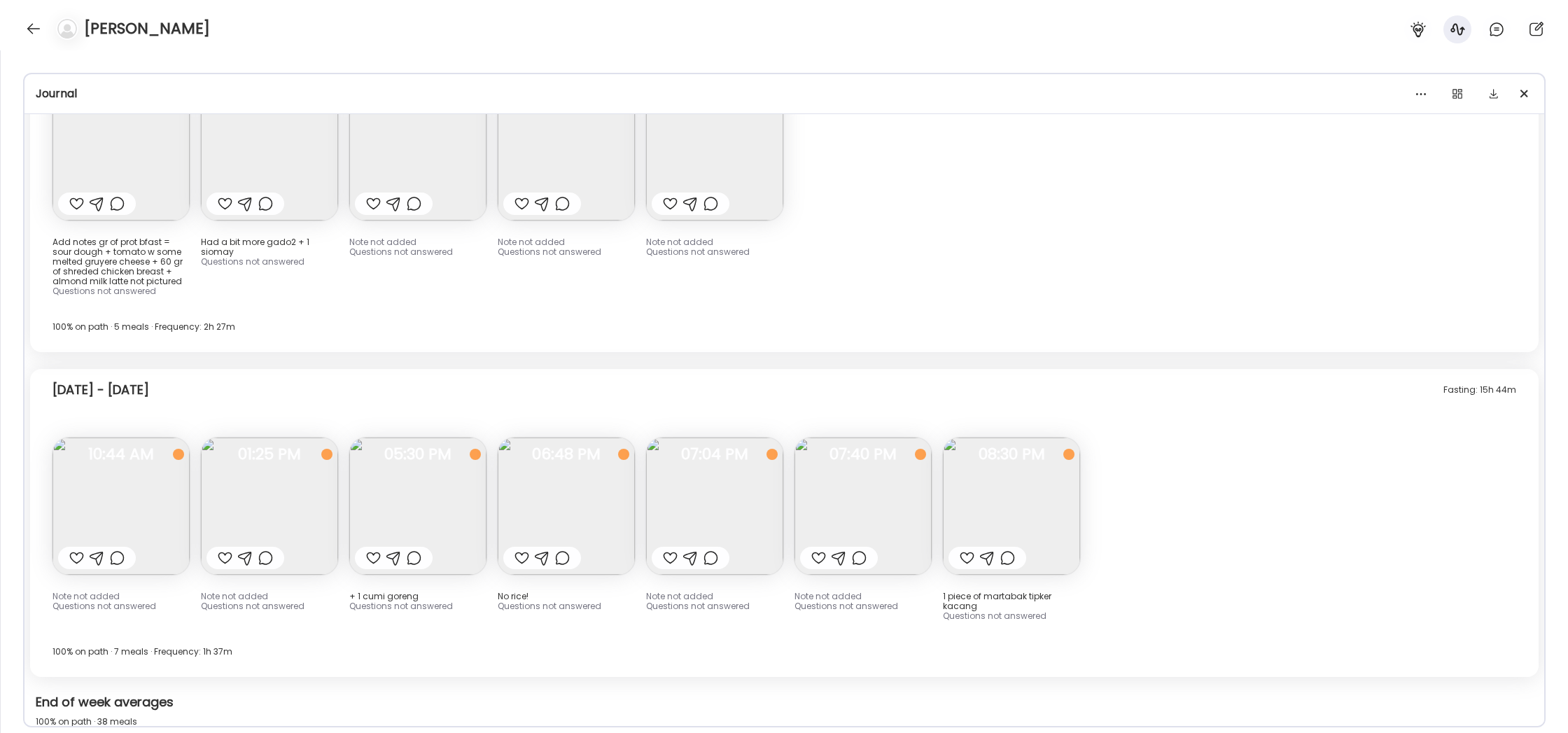
scroll to position [16234, 0]
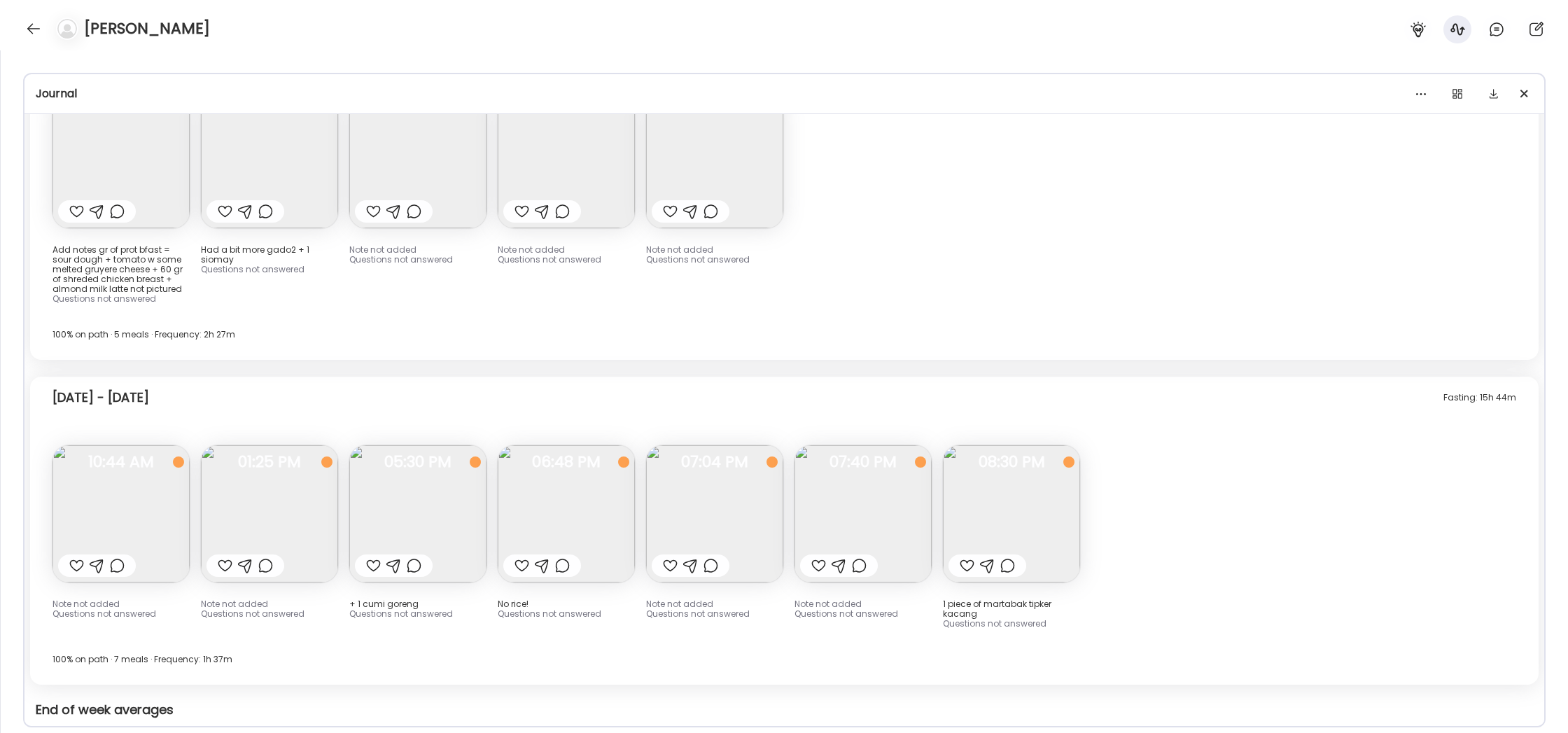
click at [113, 445] on img at bounding box center [121, 514] width 137 height 137
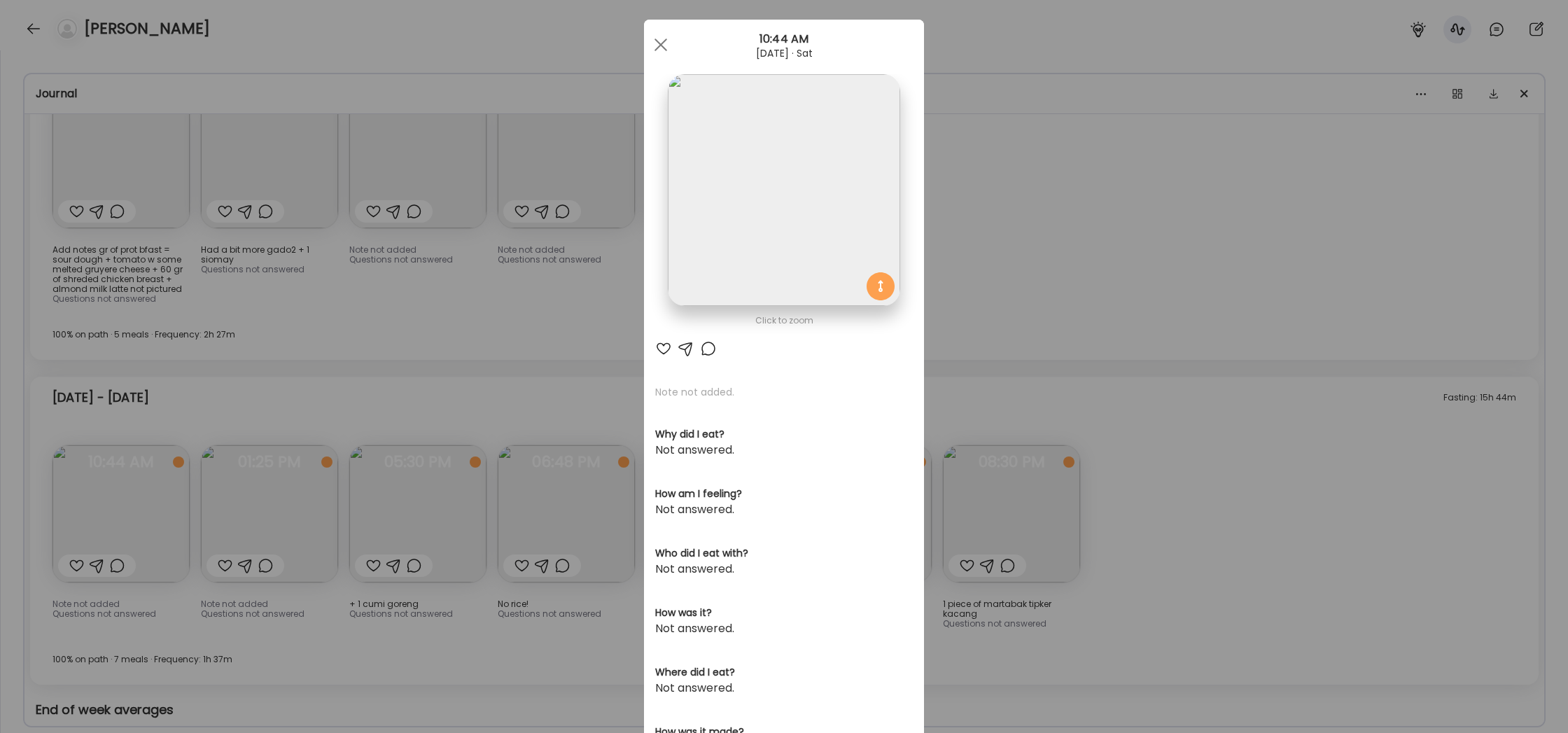
click at [1234, 271] on div "Ate Coach Dashboard Wahoo! It’s official Take a moment to set up your Coach Pro…" at bounding box center [784, 366] width 1568 height 733
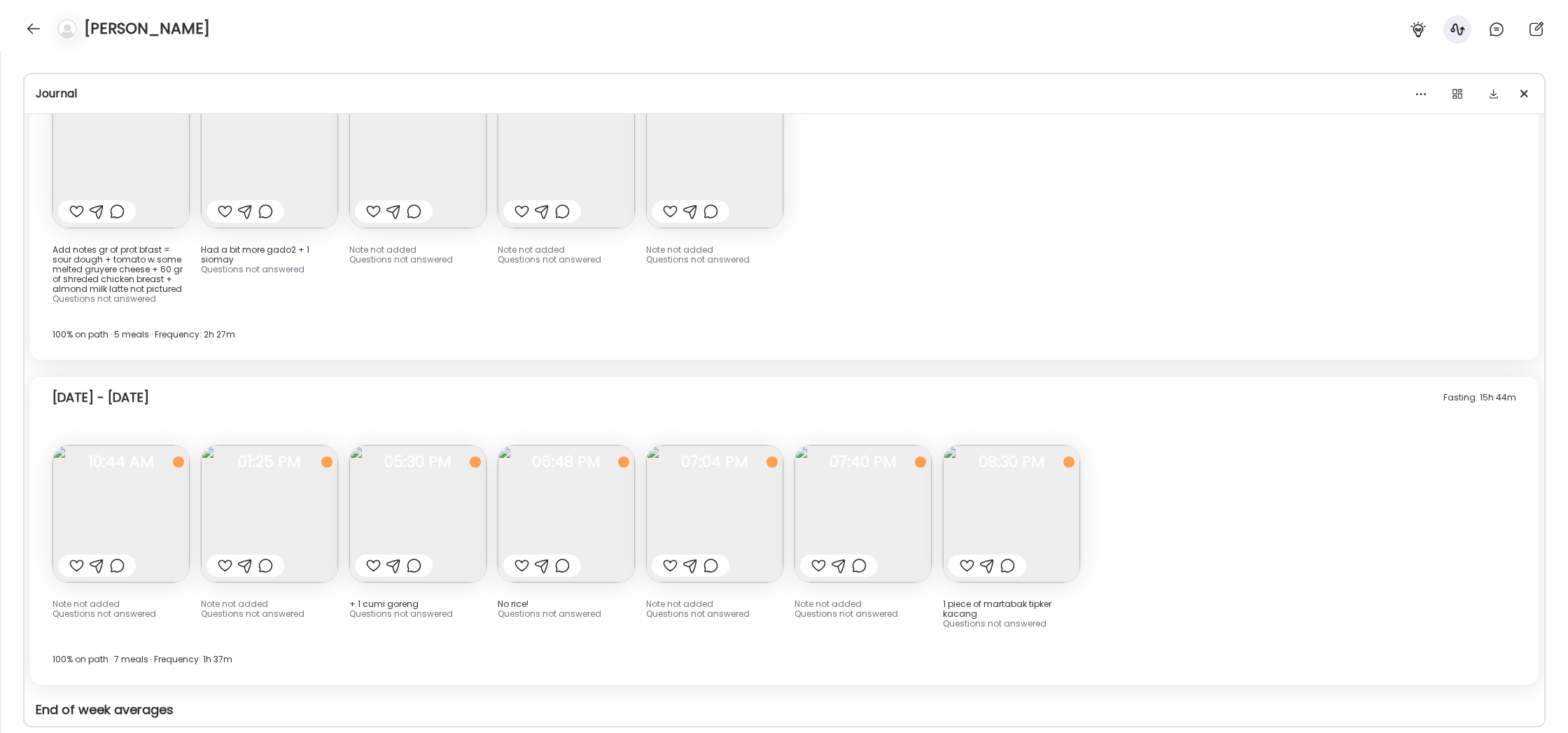
click at [316, 445] on img at bounding box center [269, 514] width 137 height 137
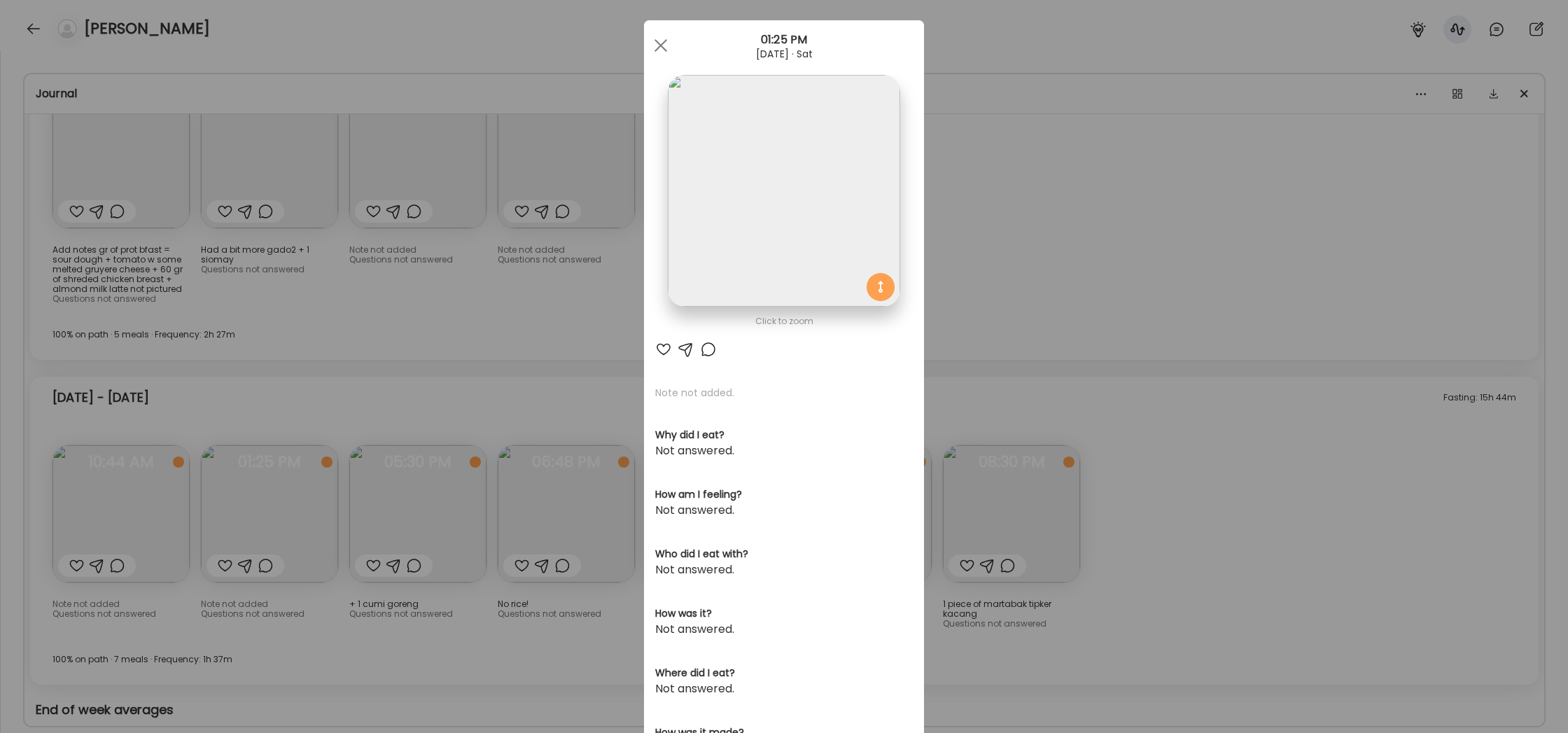
scroll to position [9, 0]
click at [1098, 223] on div "Ate Coach Dashboard Wahoo! It’s official Take a moment to set up your Coach Pro…" at bounding box center [784, 366] width 1568 height 733
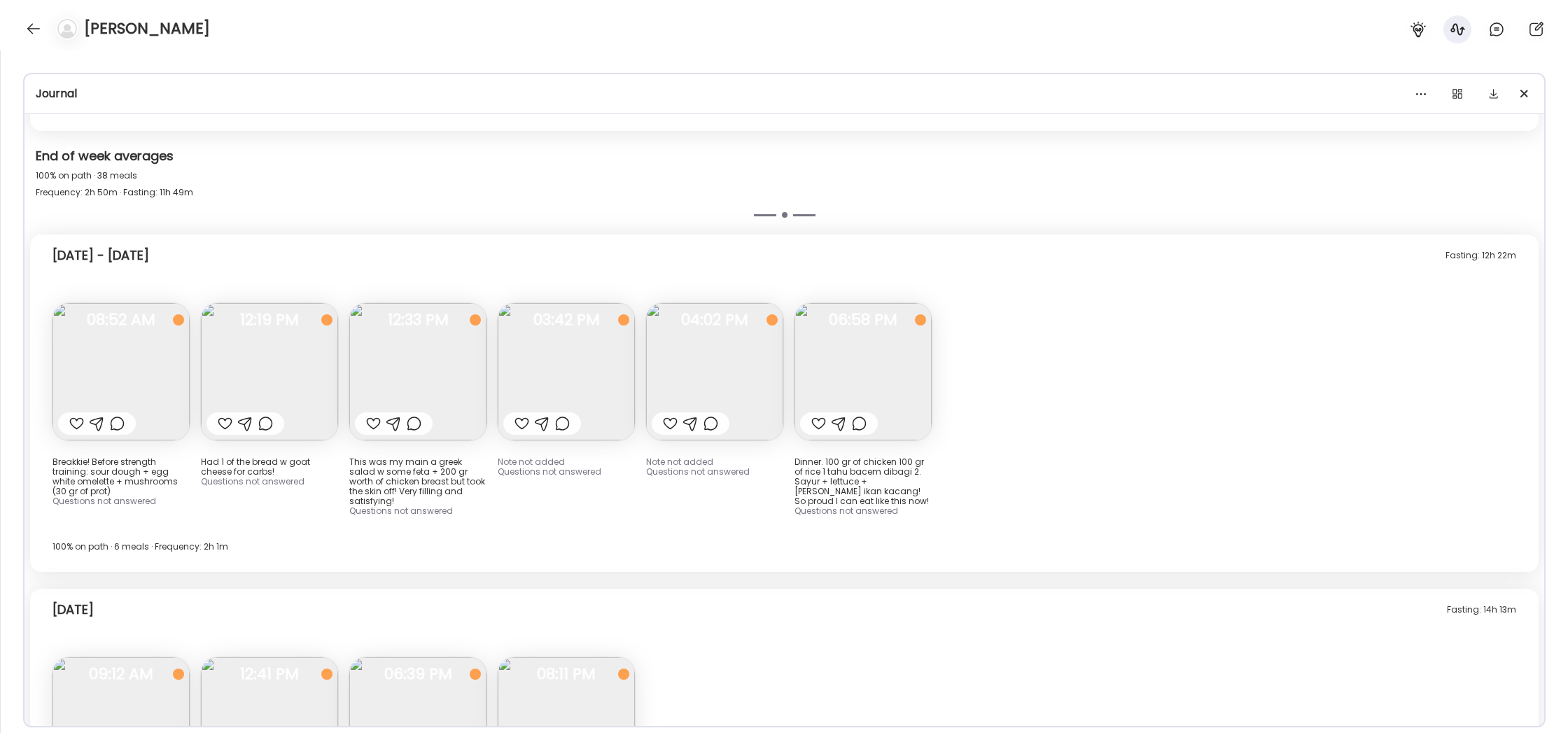
scroll to position [16783, 0]
